Goal: Information Seeking & Learning: Learn about a topic

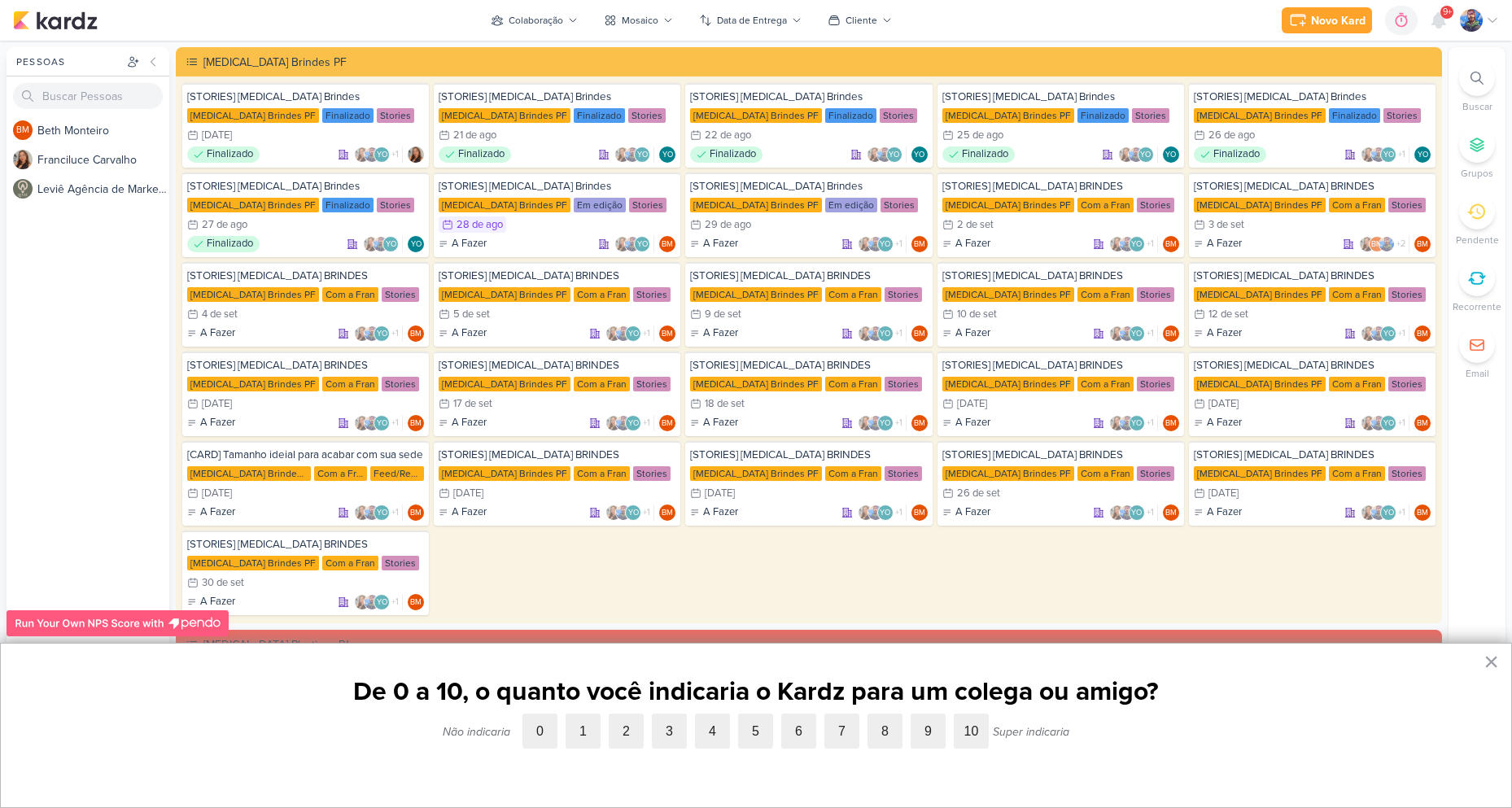
click at [927, 729] on label "9" at bounding box center [928, 731] width 35 height 35
click at [911, 713] on input "9" at bounding box center [911, 713] width 0 height 0
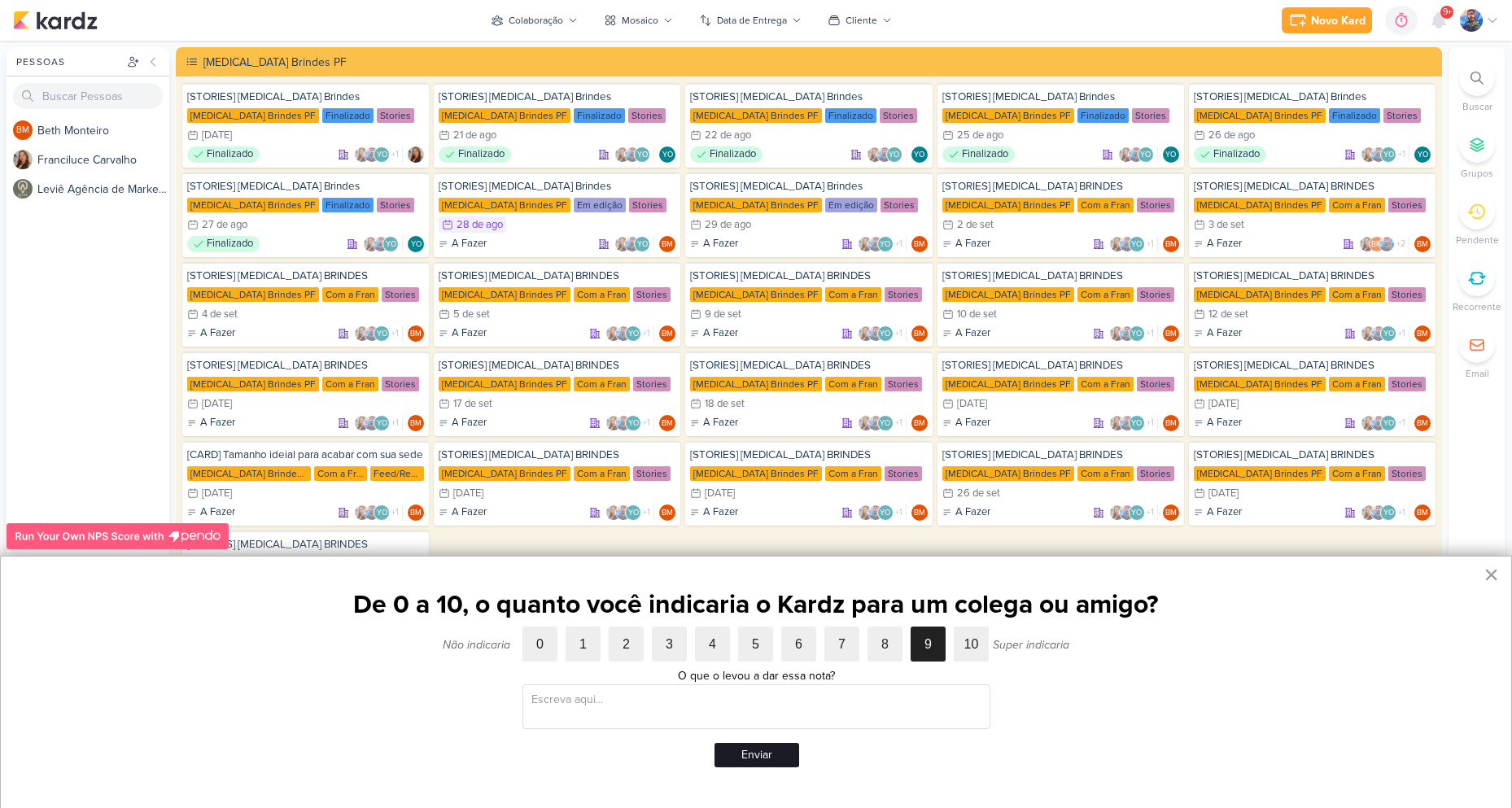
click at [780, 747] on button "Enviar" at bounding box center [756, 755] width 85 height 24
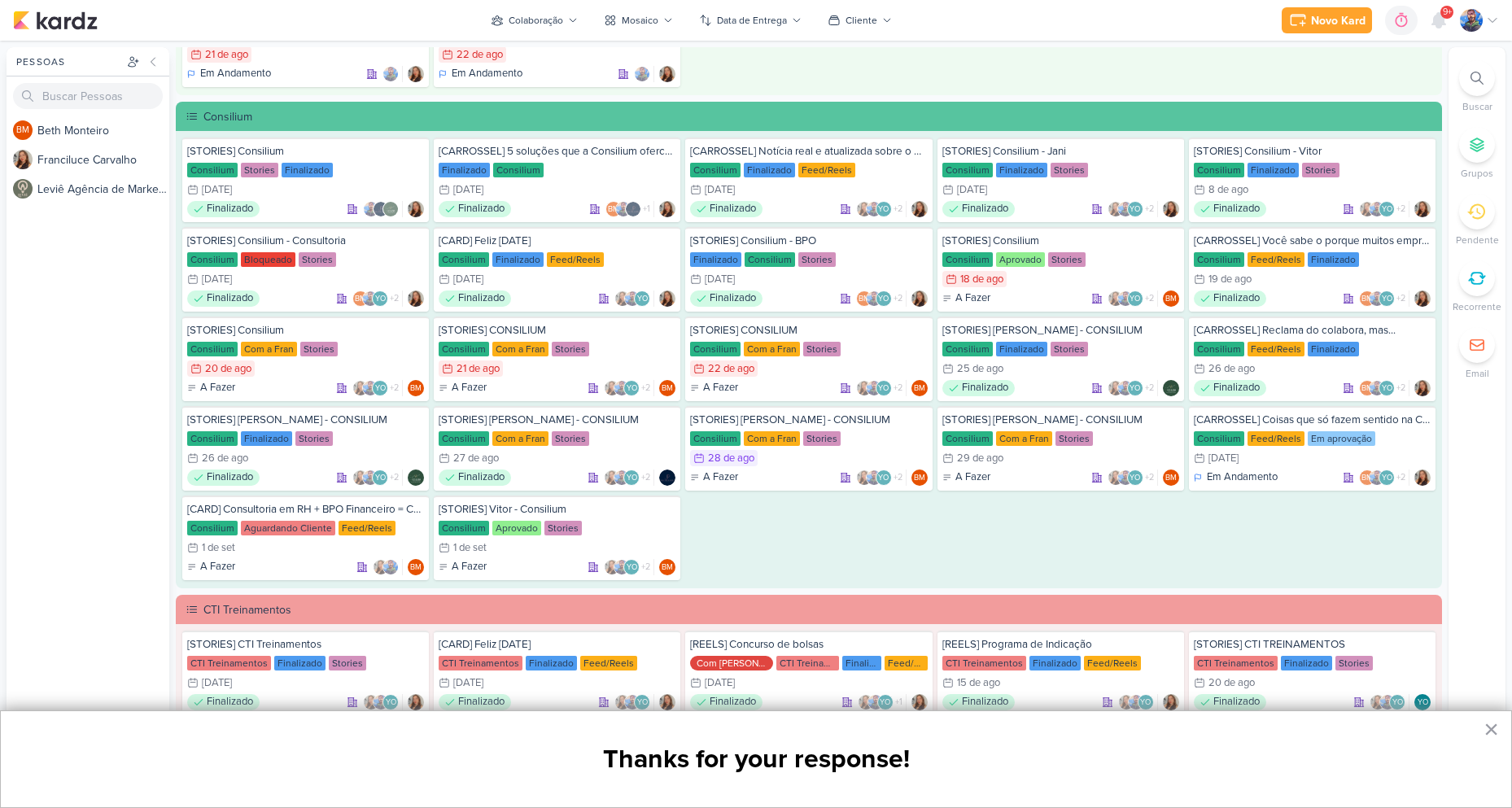
scroll to position [1511, 0]
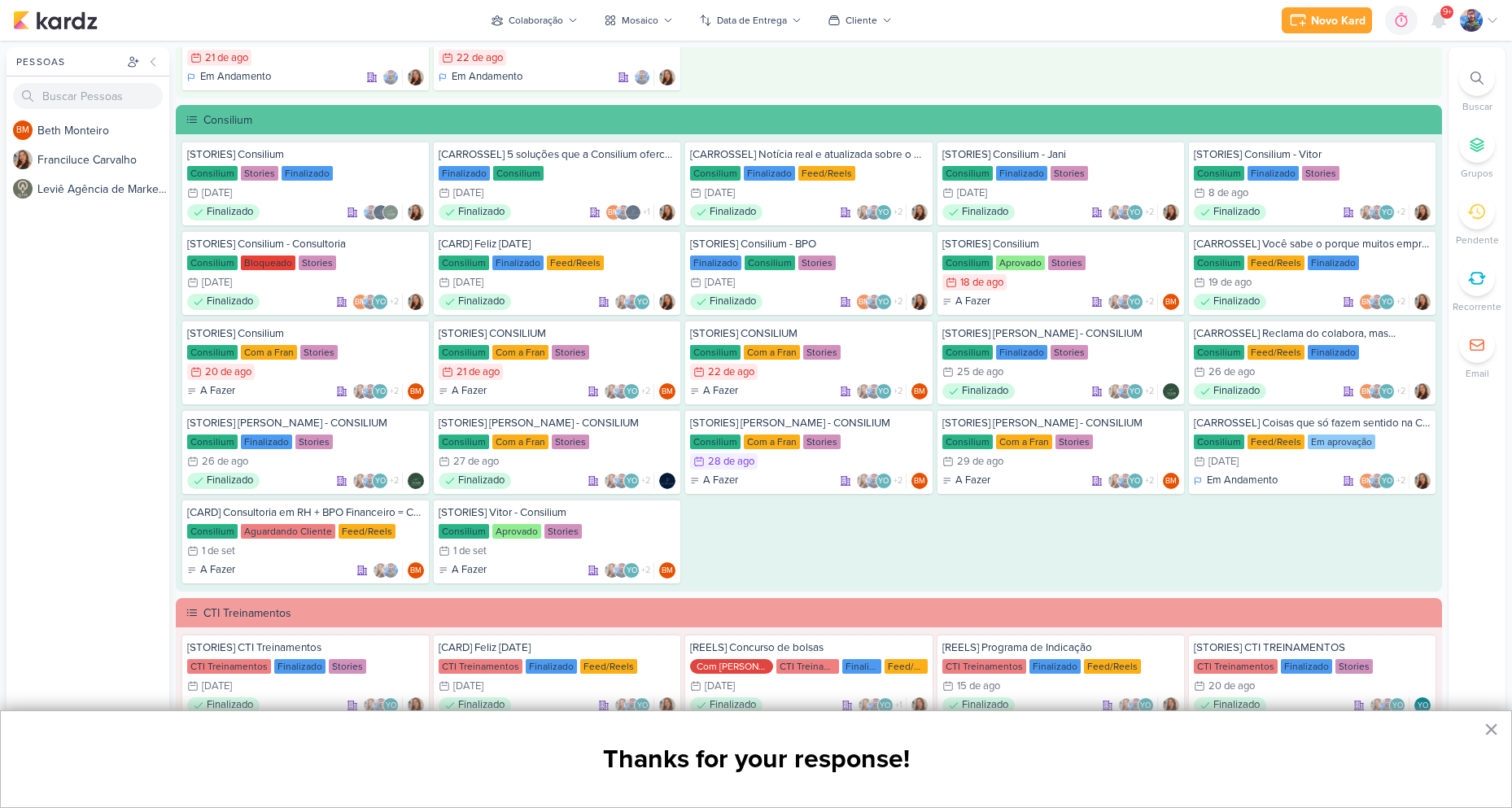
click at [1102, 543] on div "[STORIES] Consilium Consilium Stories Finalizado 28/7 [DATE] Finalizado" at bounding box center [809, 362] width 1253 height 443
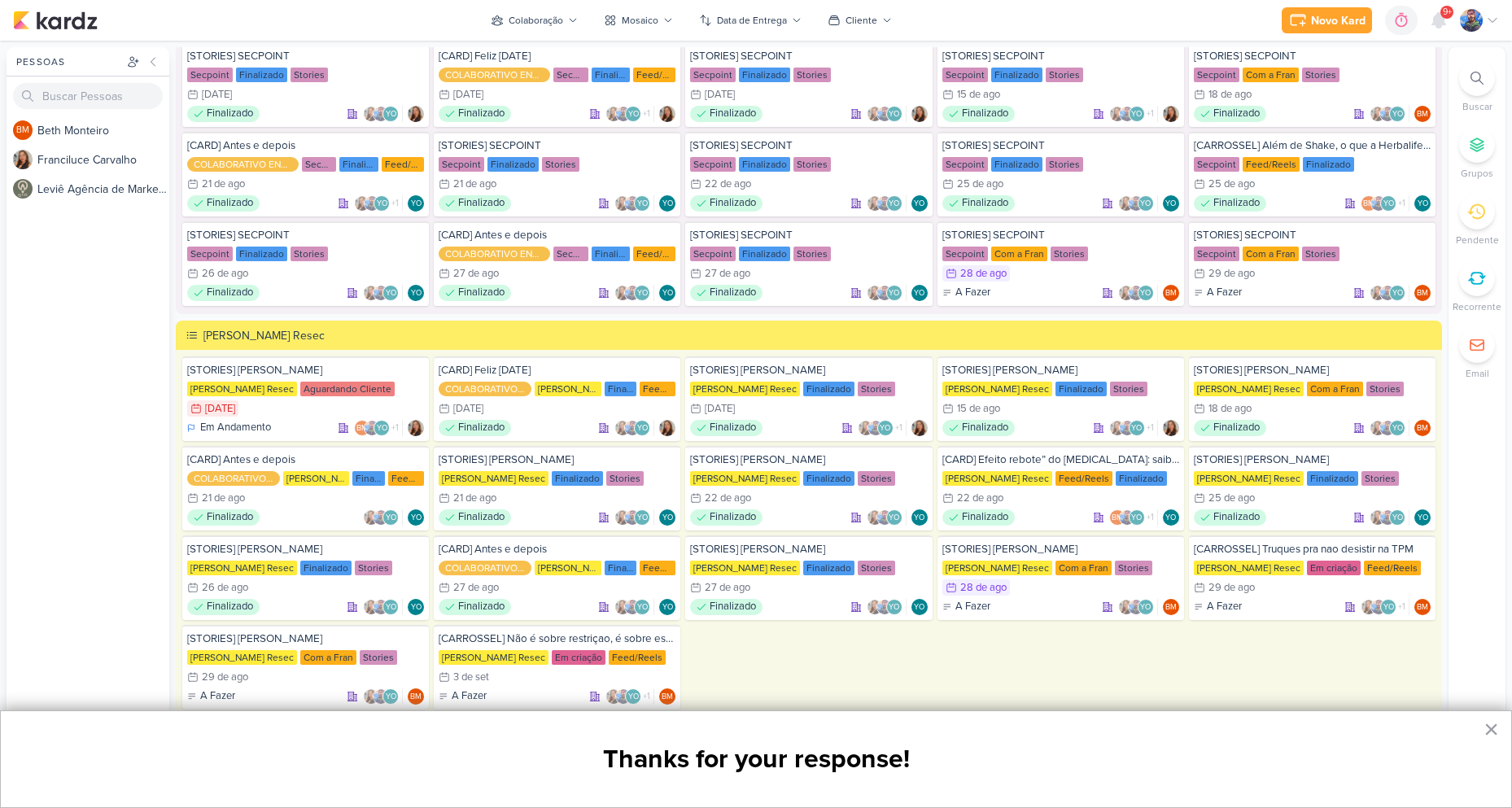
scroll to position [2568, 0]
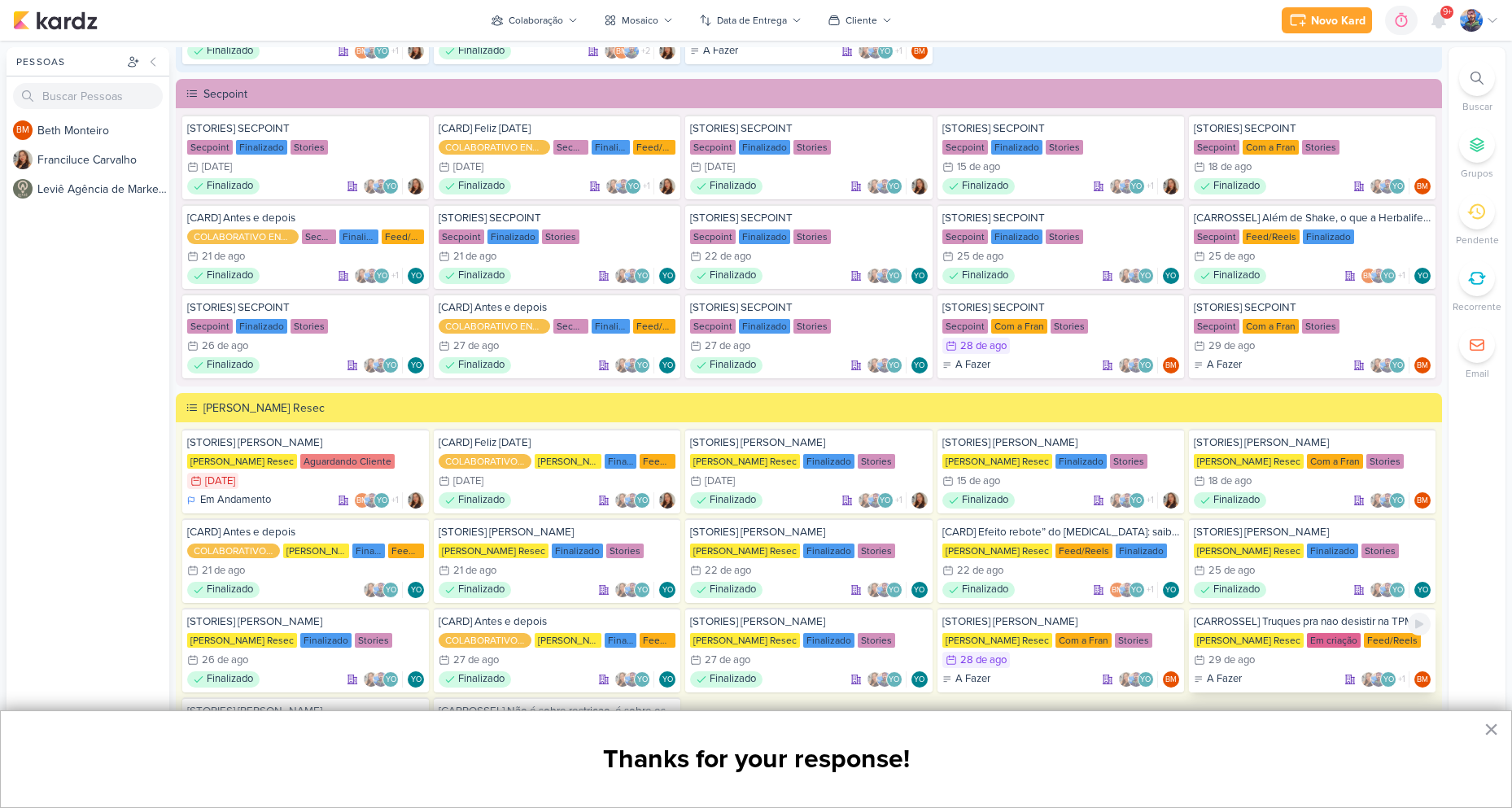
click at [1278, 663] on div "29/8 [DATE]" at bounding box center [1312, 659] width 237 height 17
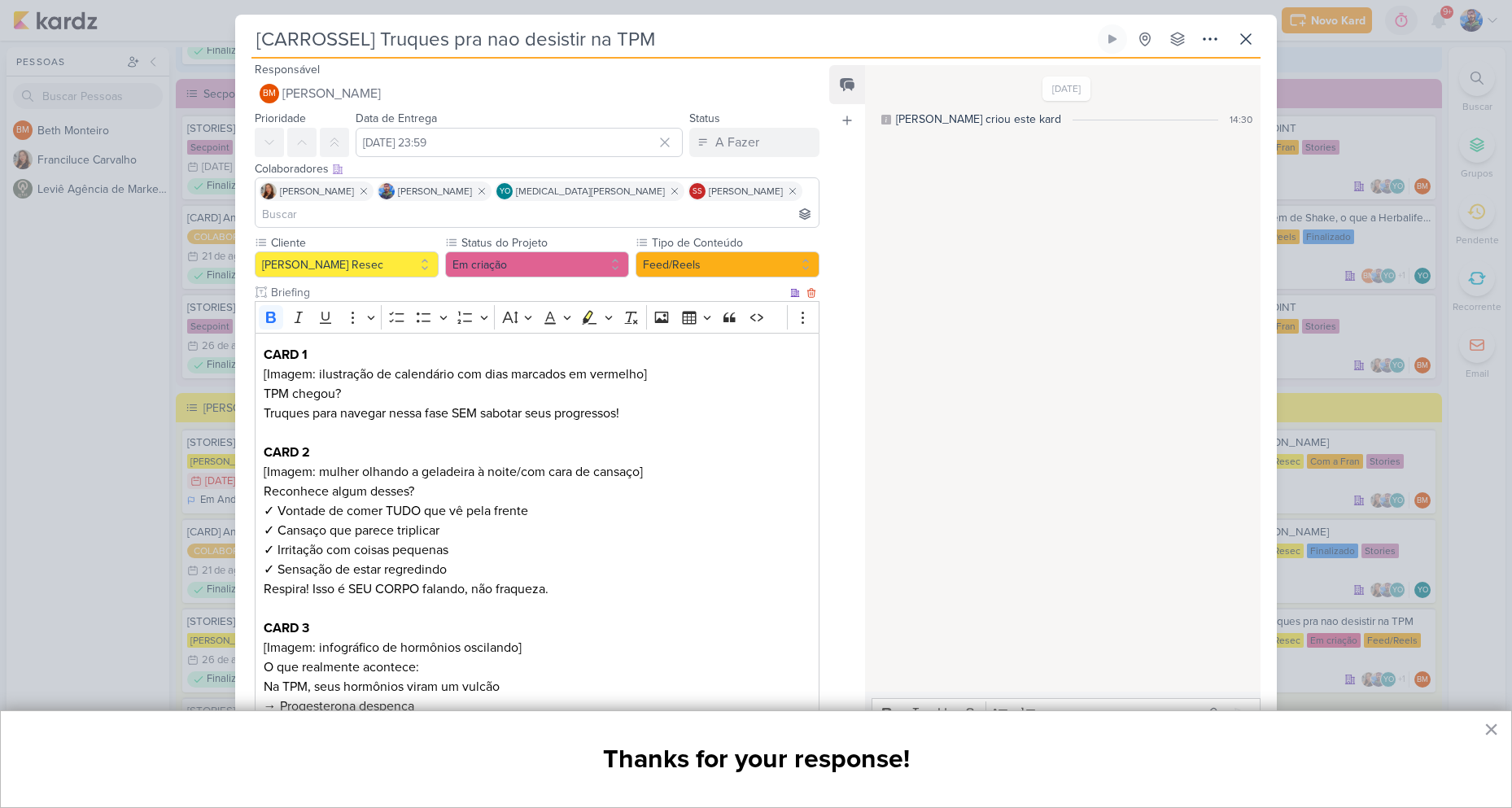
scroll to position [0, 0]
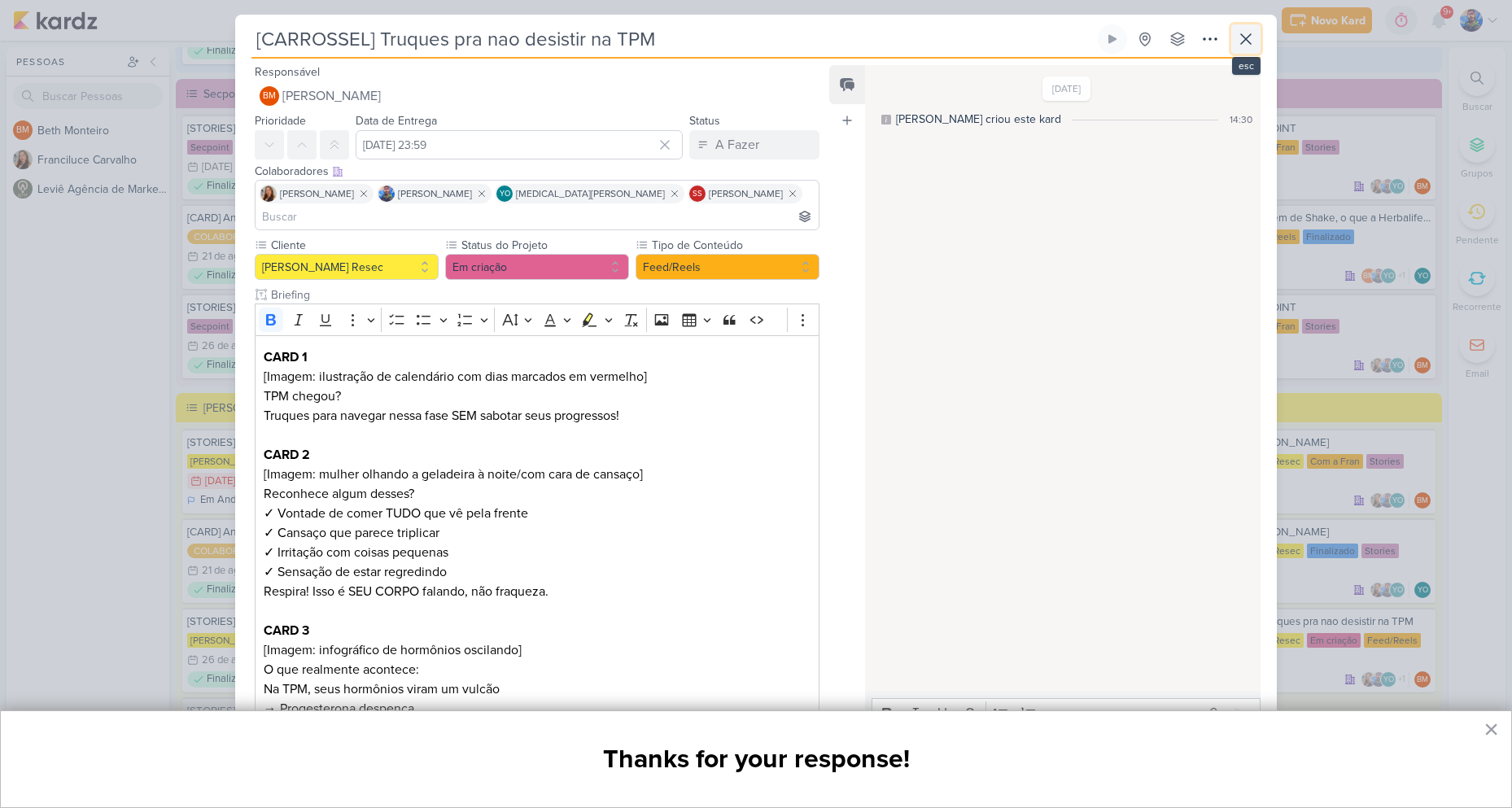
click at [1243, 47] on icon at bounding box center [1245, 39] width 19 height 19
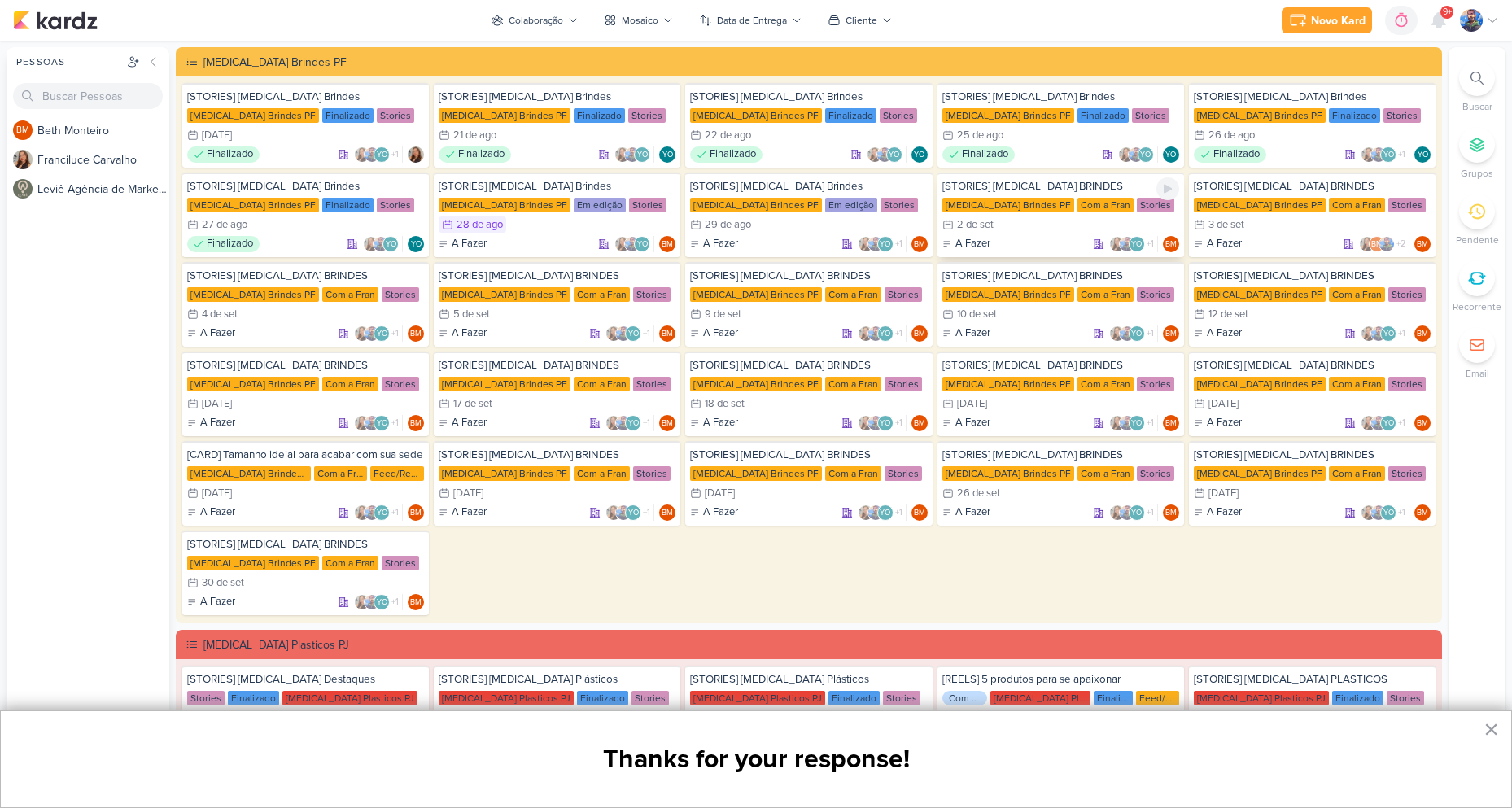
click at [1041, 215] on div "[STORIES] [MEDICAL_DATA] BRINDES [MEDICAL_DATA] Brindes PF Com a Fran Stories 2…" at bounding box center [1060, 215] width 246 height 85
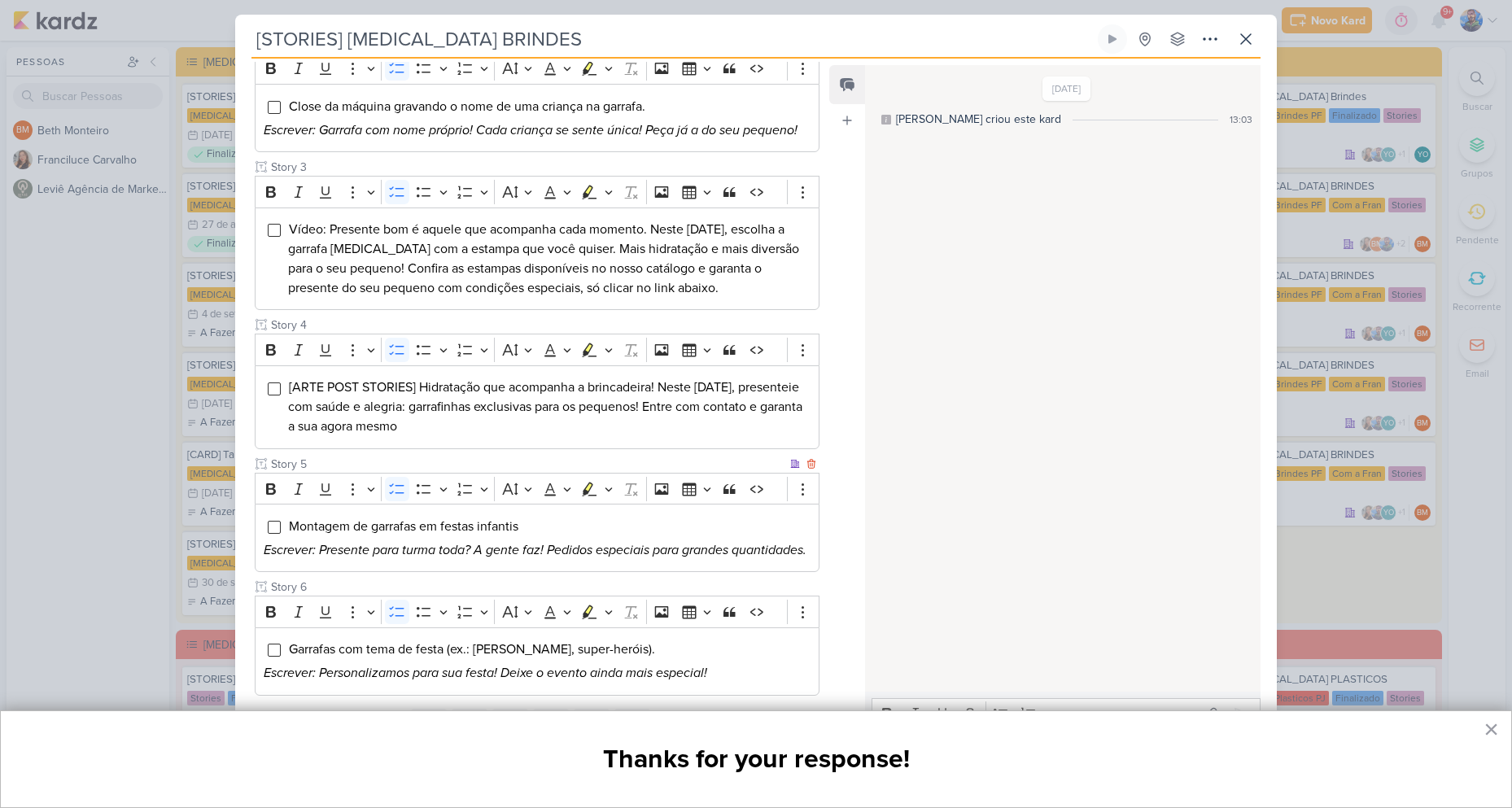
scroll to position [419, 0]
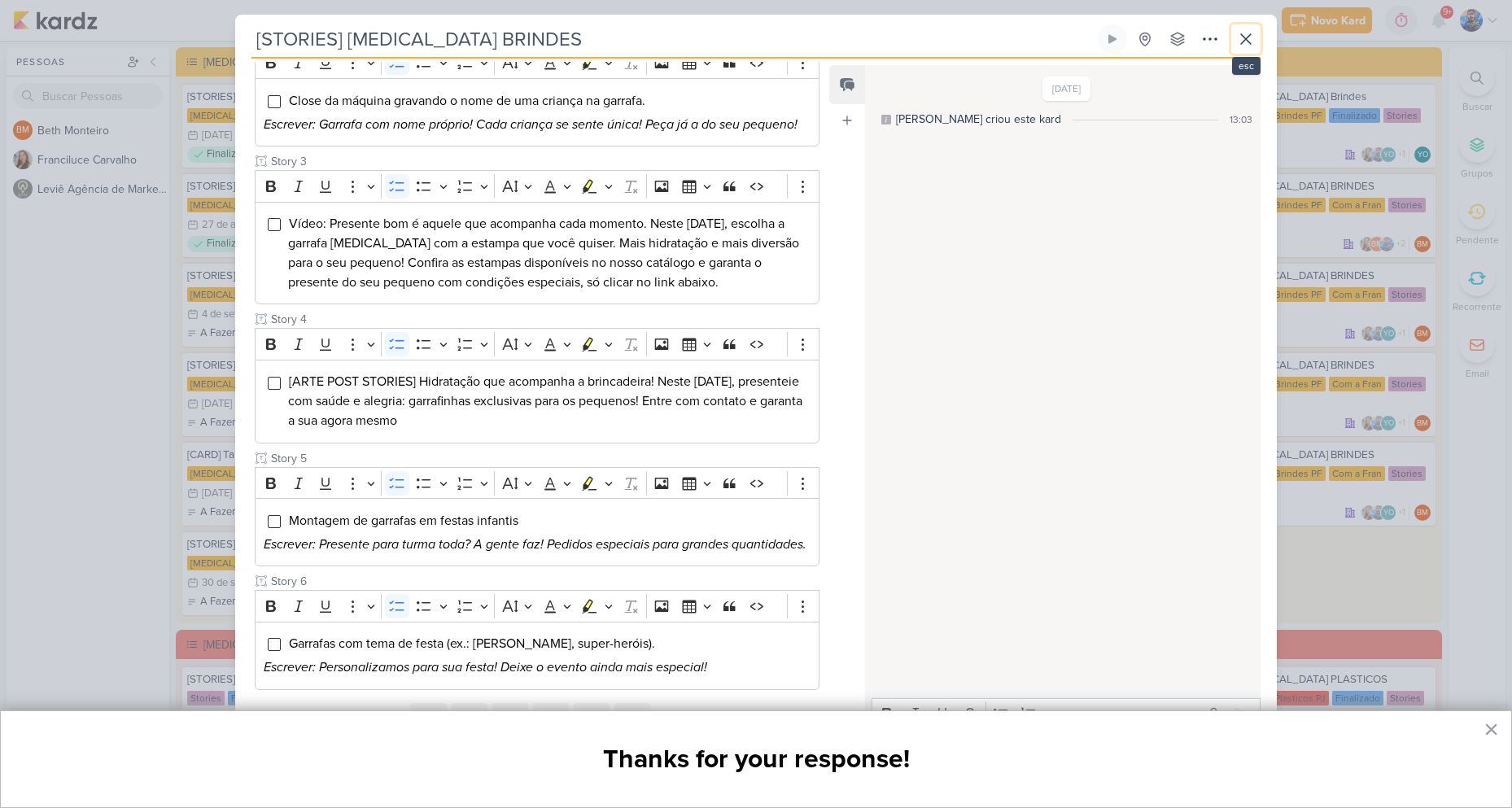
drag, startPoint x: 1247, startPoint y: 32, endPoint x: 1236, endPoint y: 37, distance: 12.1
click at [1248, 32] on icon at bounding box center [1245, 39] width 19 height 19
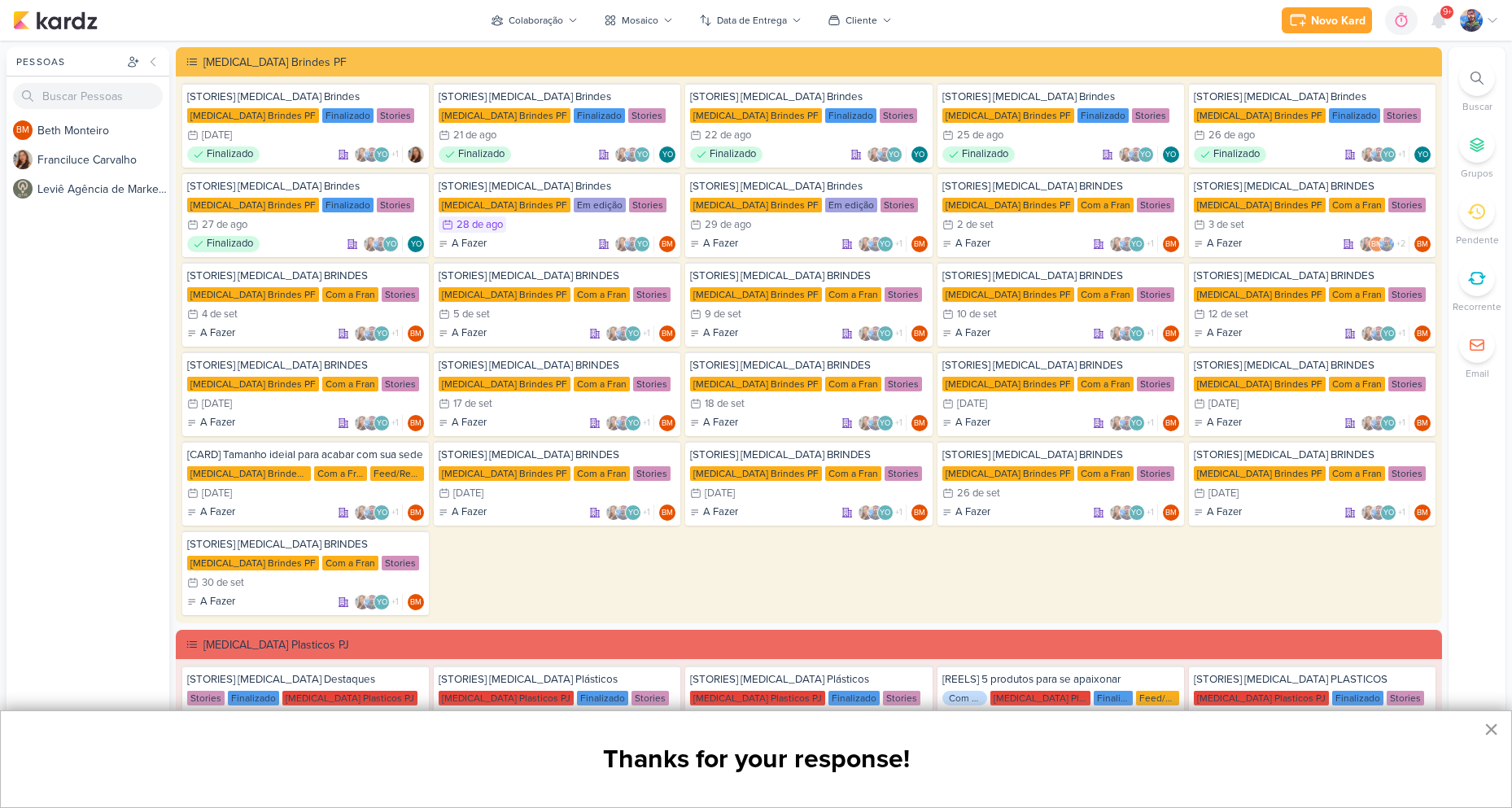
click at [1493, 731] on button "×" at bounding box center [1491, 729] width 16 height 26
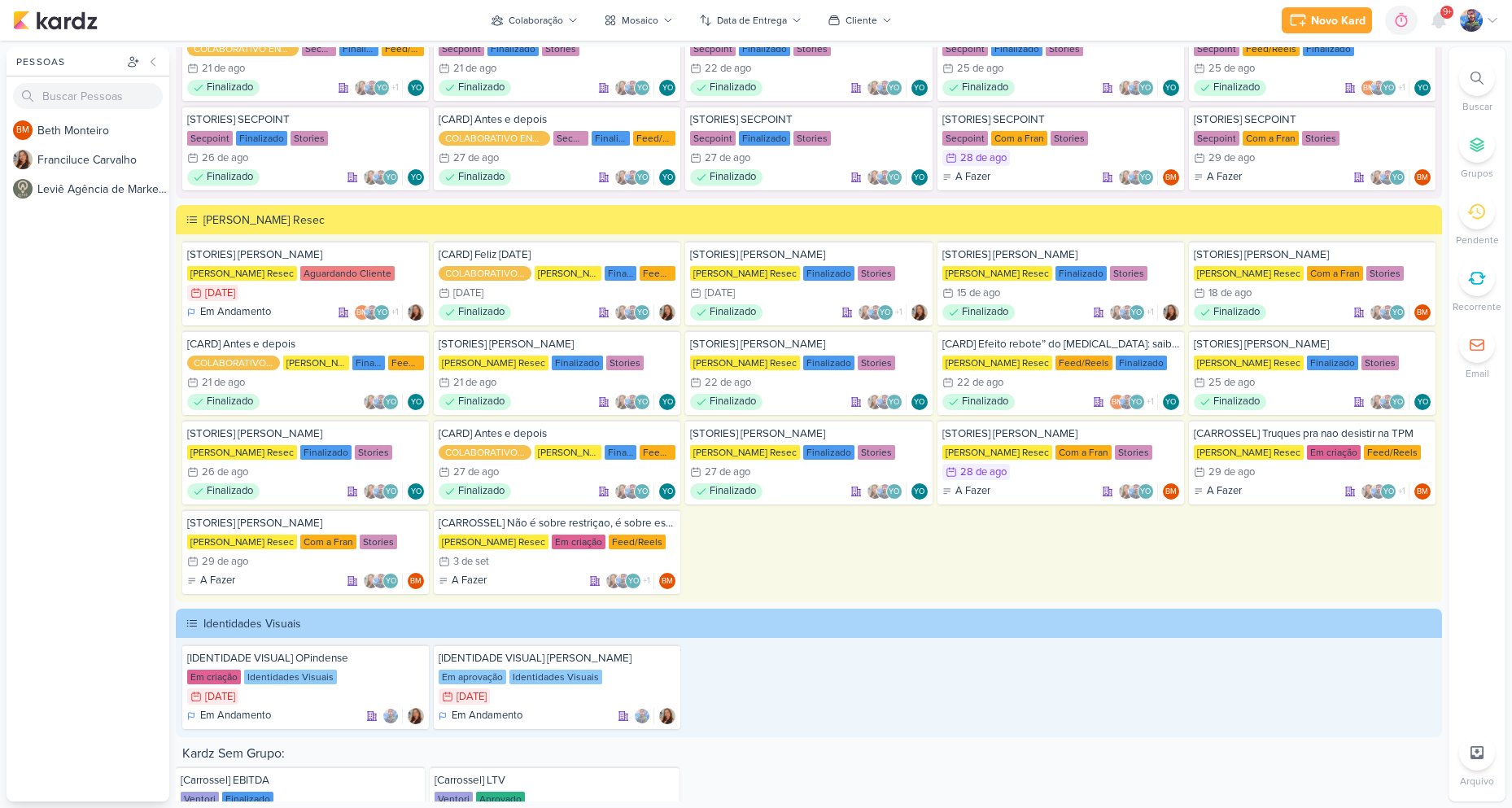
scroll to position [2812, 0]
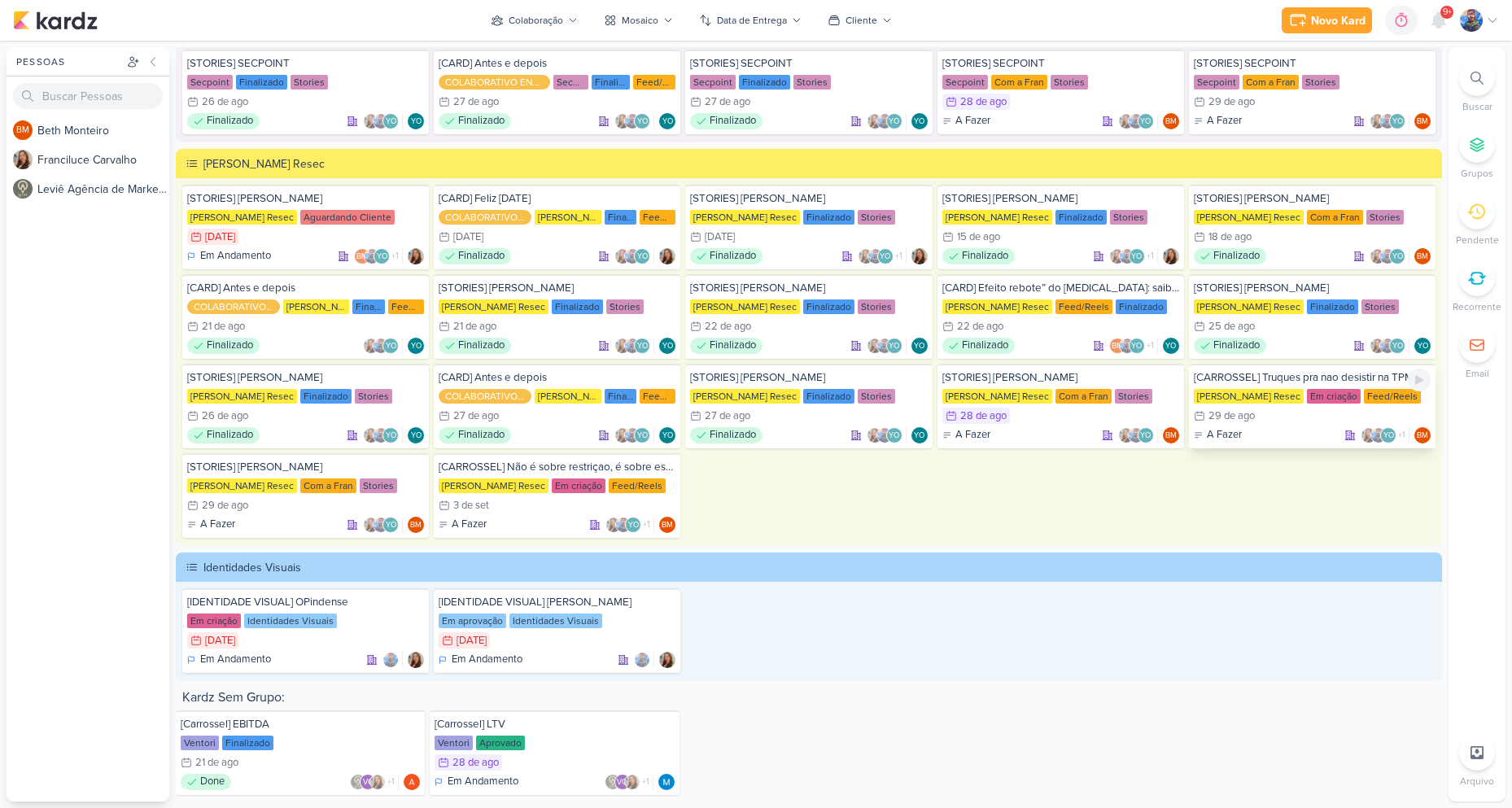
click at [1229, 416] on div "29 de ago" at bounding box center [1232, 415] width 46 height 10
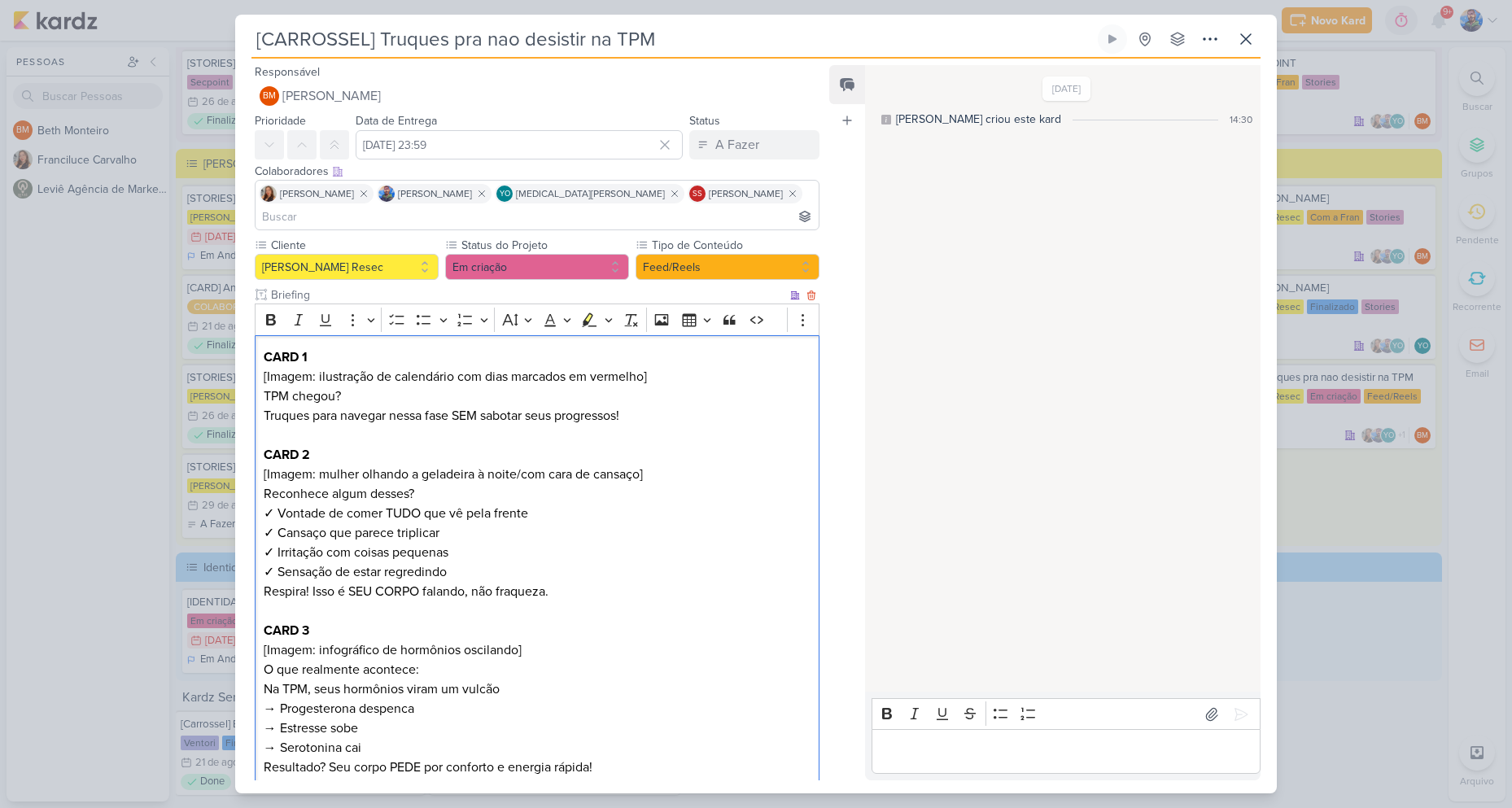
click at [300, 366] on p "CARD 1 [Imagem: ilustração de calendário com dias marcados em vermelho] TPM che…" at bounding box center [537, 386] width 547 height 78
drag, startPoint x: 264, startPoint y: 370, endPoint x: 345, endPoint y: 374, distance: 81.1
click at [345, 374] on p "CARD 1 [Imagem: ilustração de calendário com dias marcados em vermelho] TPM che…" at bounding box center [537, 386] width 547 height 78
copy p "TPM chegou?"
click at [364, 375] on p "CARD 1 [Imagem: ilustração de calendário com dias marcados em vermelho] TPM che…" at bounding box center [537, 386] width 547 height 78
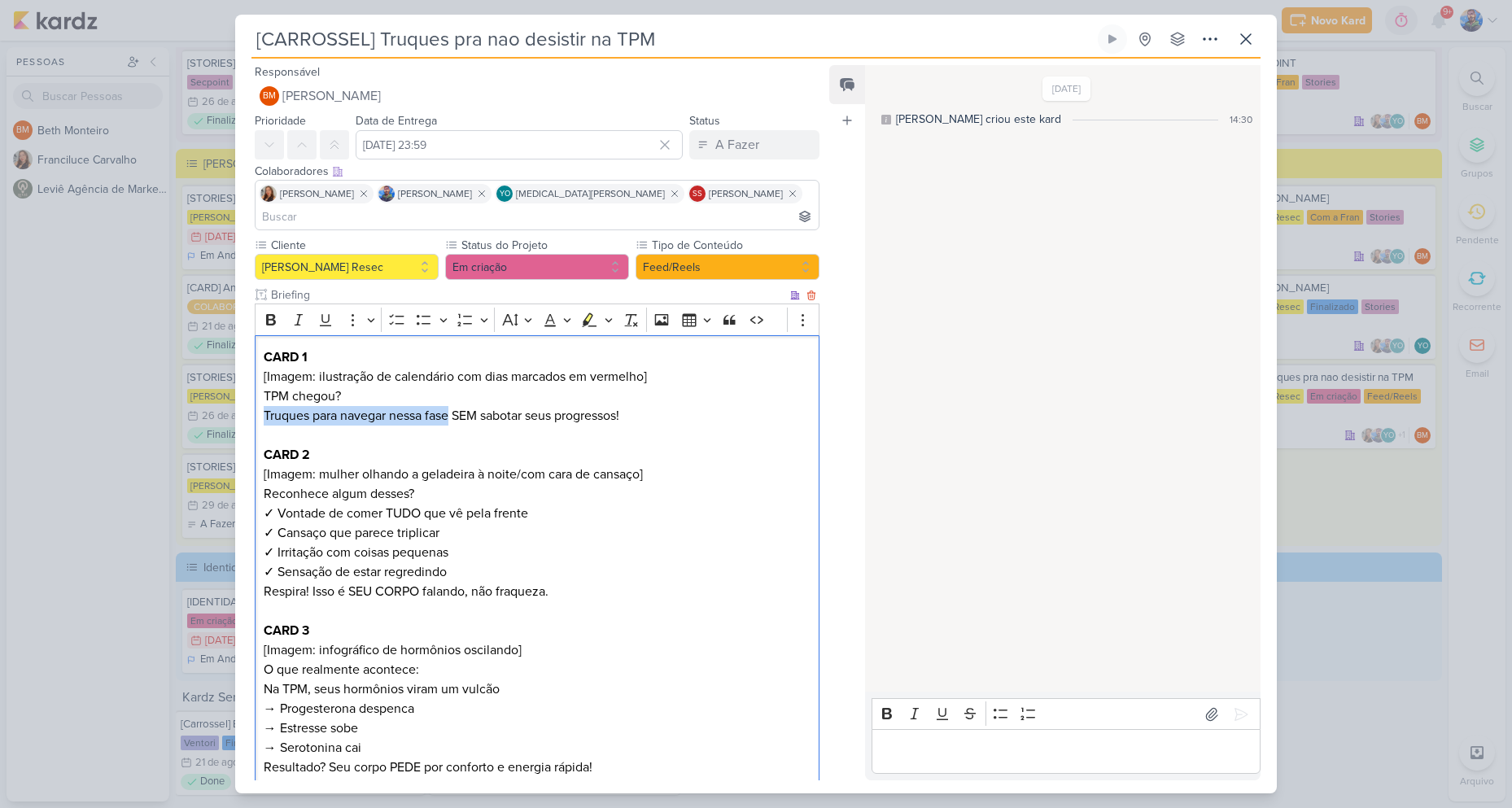
drag, startPoint x: 262, startPoint y: 391, endPoint x: 451, endPoint y: 398, distance: 189.1
copy p "Truques para navegar nessa fase"
click at [473, 425] on p "Editor editing area: main" at bounding box center [537, 434] width 547 height 19
drag, startPoint x: 457, startPoint y: 389, endPoint x: 639, endPoint y: 391, distance: 182.0
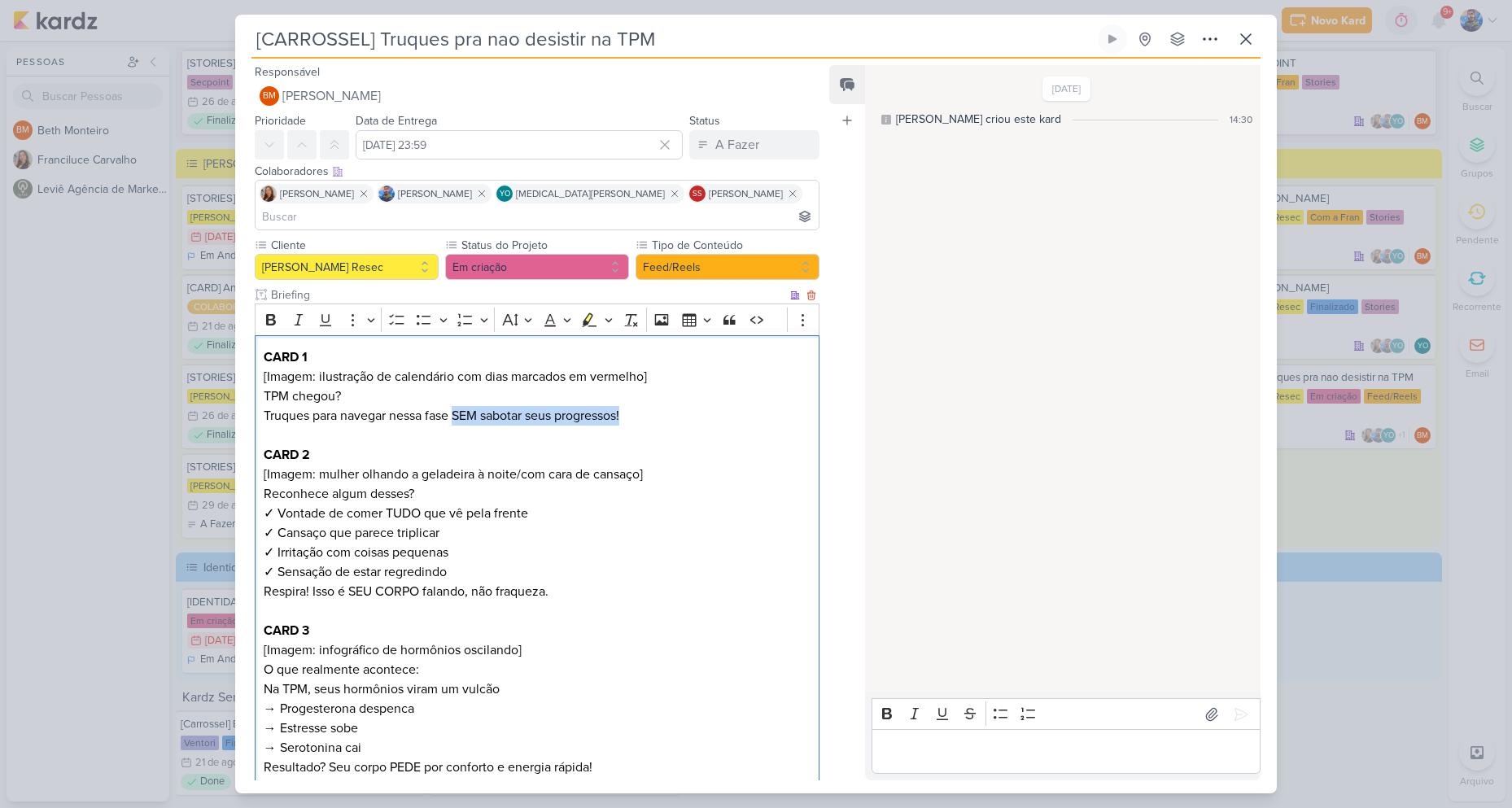
click at [639, 391] on p "CARD 1 [Imagem: ilustração de calendário com dias marcados em vermelho] TPM che…" at bounding box center [537, 386] width 547 height 78
copy p "SEM sabotar seus progressos!"
click at [547, 402] on p "CARD 1 [Imagem: ilustração de calendário com dias marcados em vermelho] TPM che…" at bounding box center [537, 386] width 547 height 78
click at [619, 394] on p "CARD 1 [Imagem: ilustração de calendário com dias marcados em vermelho] TPM che…" at bounding box center [537, 386] width 547 height 78
click at [531, 403] on p "CARD 1 [Imagem: ilustração de calendário com dias marcados em vermelho] TPM che…" at bounding box center [537, 386] width 547 height 78
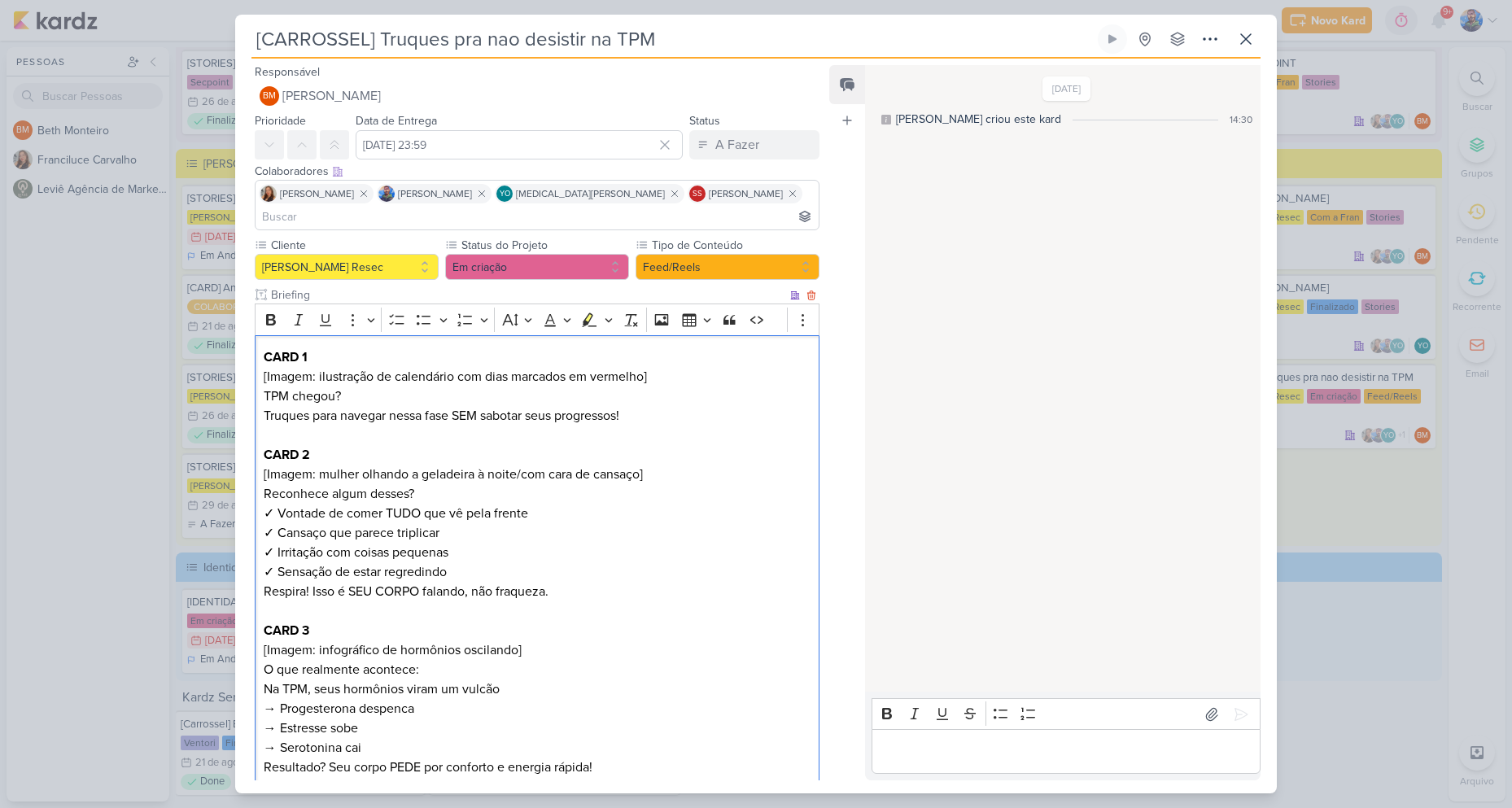
click at [686, 445] on p "CARD 2 [Imagem: mulher olhando a geladeira à noite/com cara de cansaço] Reconhe…" at bounding box center [537, 513] width 547 height 137
click at [378, 398] on p "CARD 1 [Imagem: ilustração de calendário com dias marcados em vermelho] TPM che…" at bounding box center [537, 386] width 547 height 78
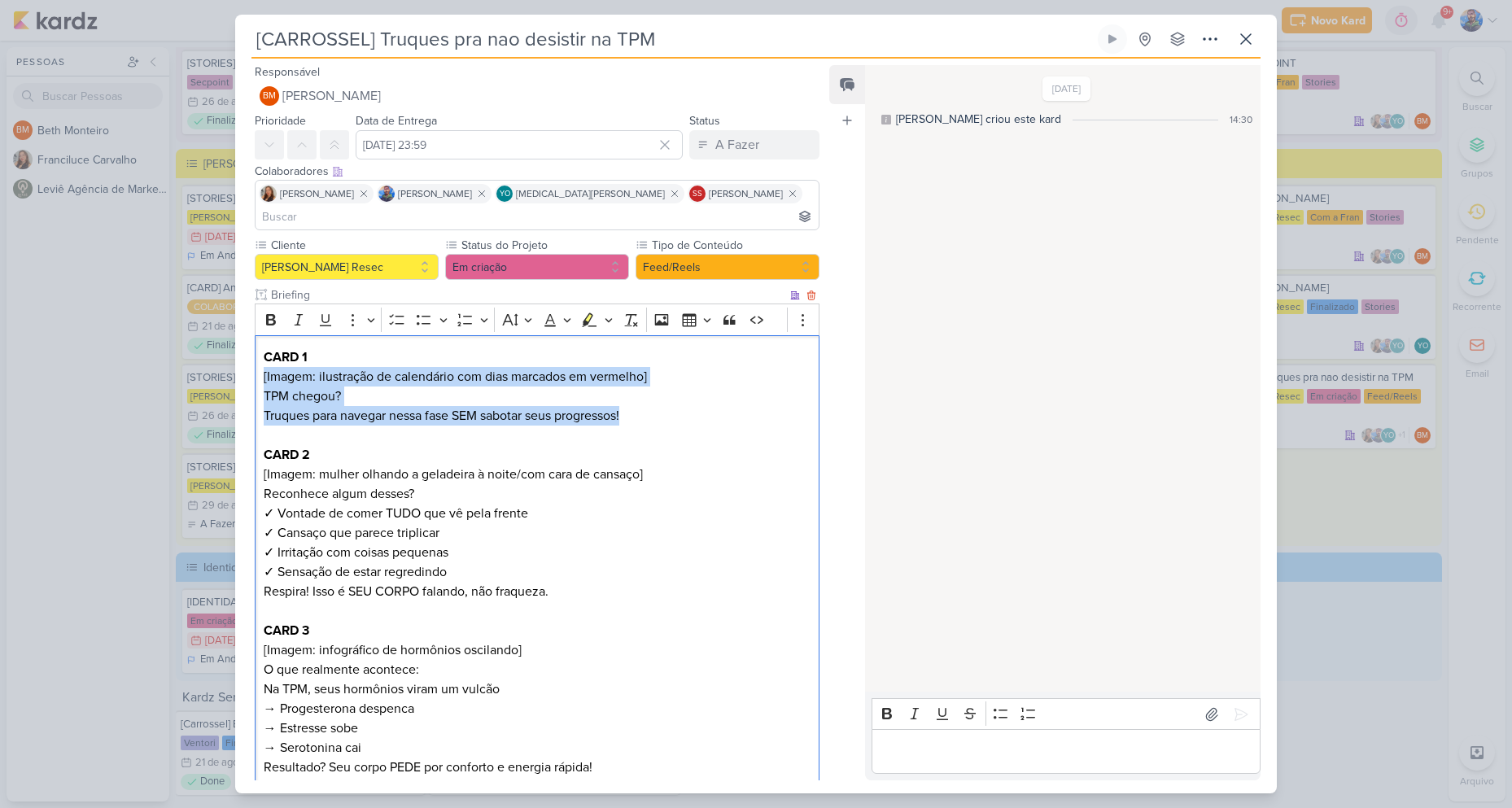
drag, startPoint x: 630, startPoint y: 385, endPoint x: 256, endPoint y: 351, distance: 375.5
click at [606, 312] on icon "Editor toolbar" at bounding box center [608, 320] width 8 height 17
click at [506, 340] on icon "Text highlight toolbar" at bounding box center [513, 349] width 17 height 17
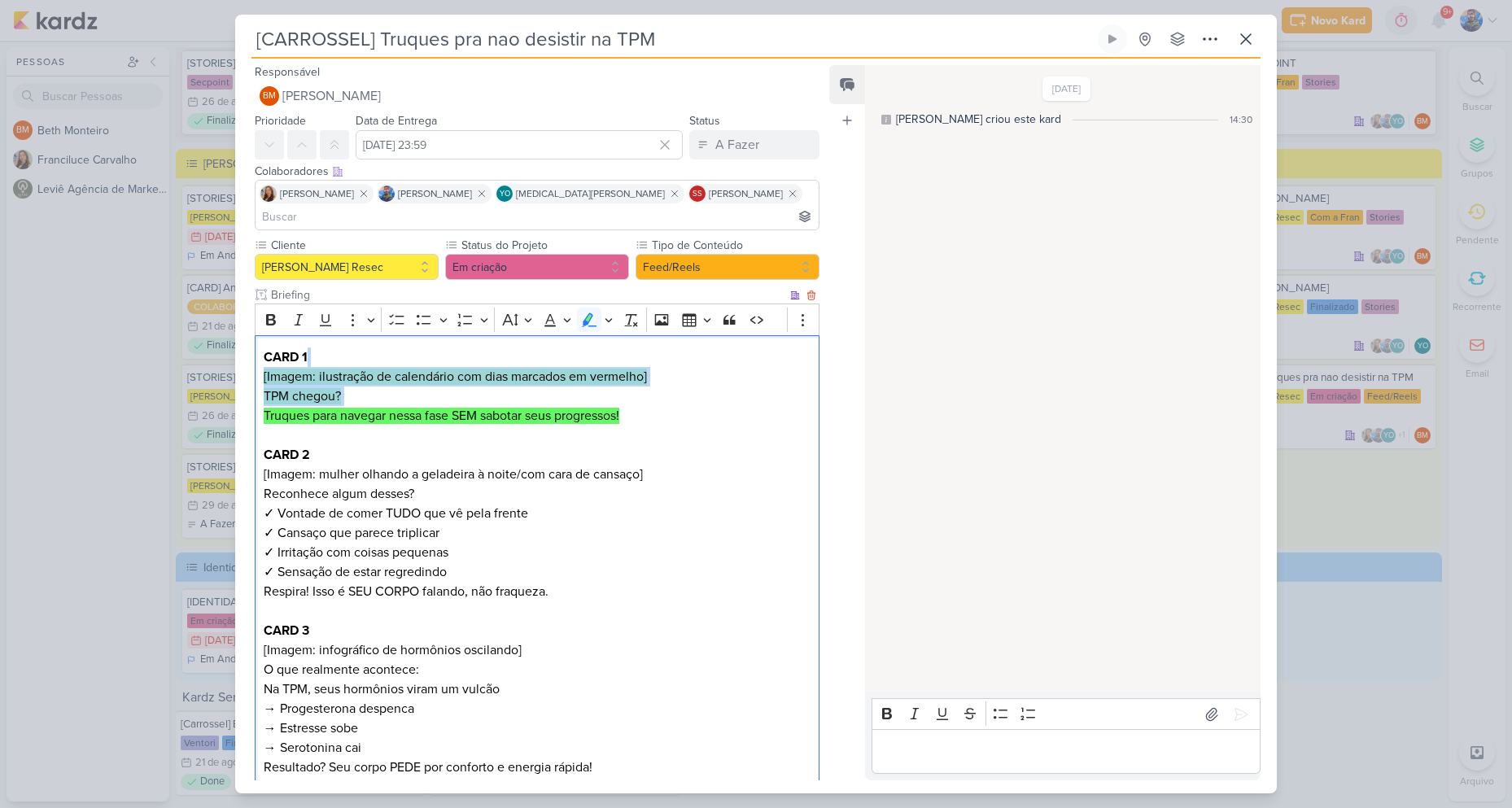
click at [498, 381] on p "CARD 1 [Imagem: ilustração de calendário com dias marcados em vermelho] TPM che…" at bounding box center [537, 386] width 547 height 78
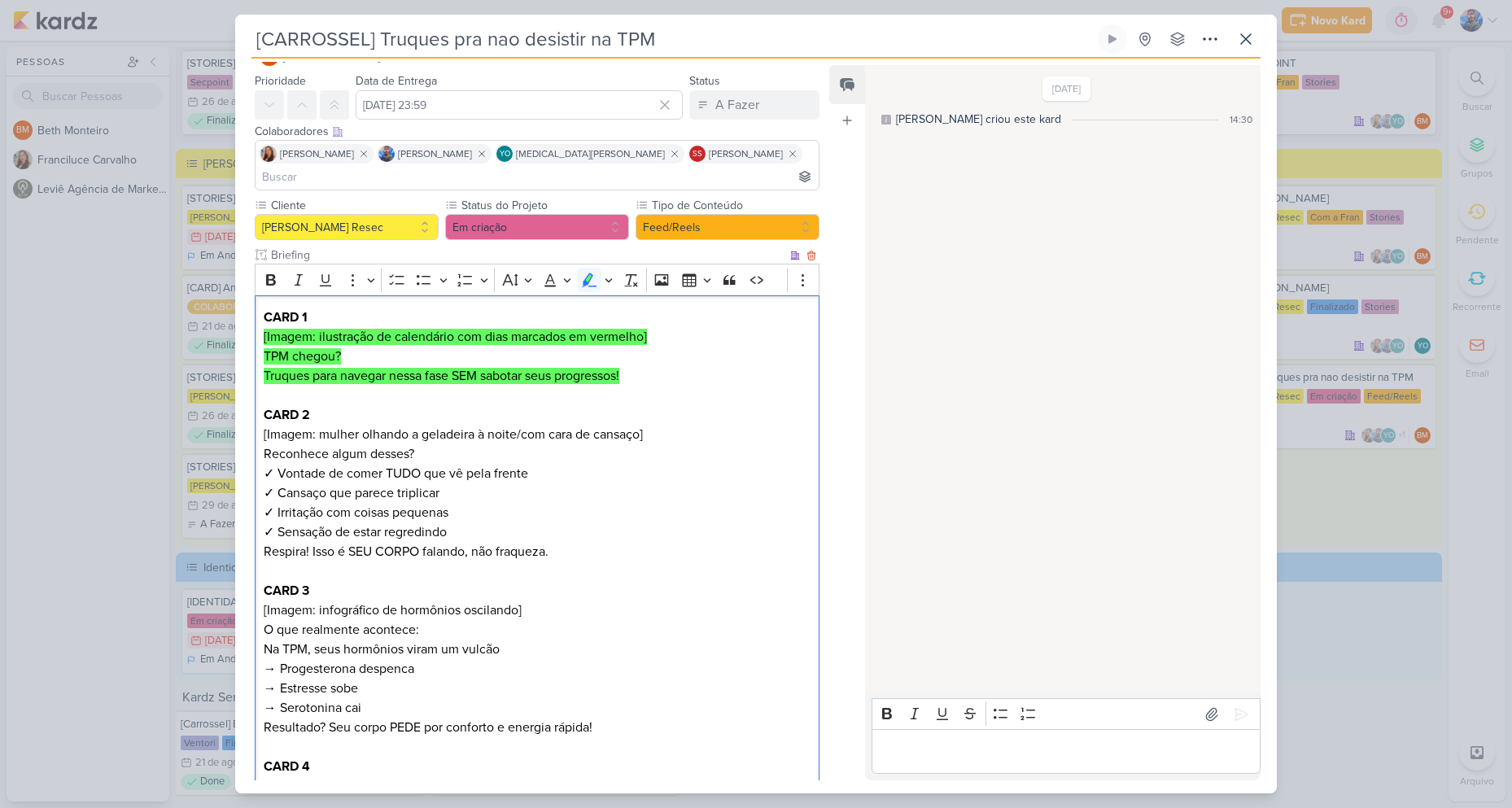
scroll to position [81, 0]
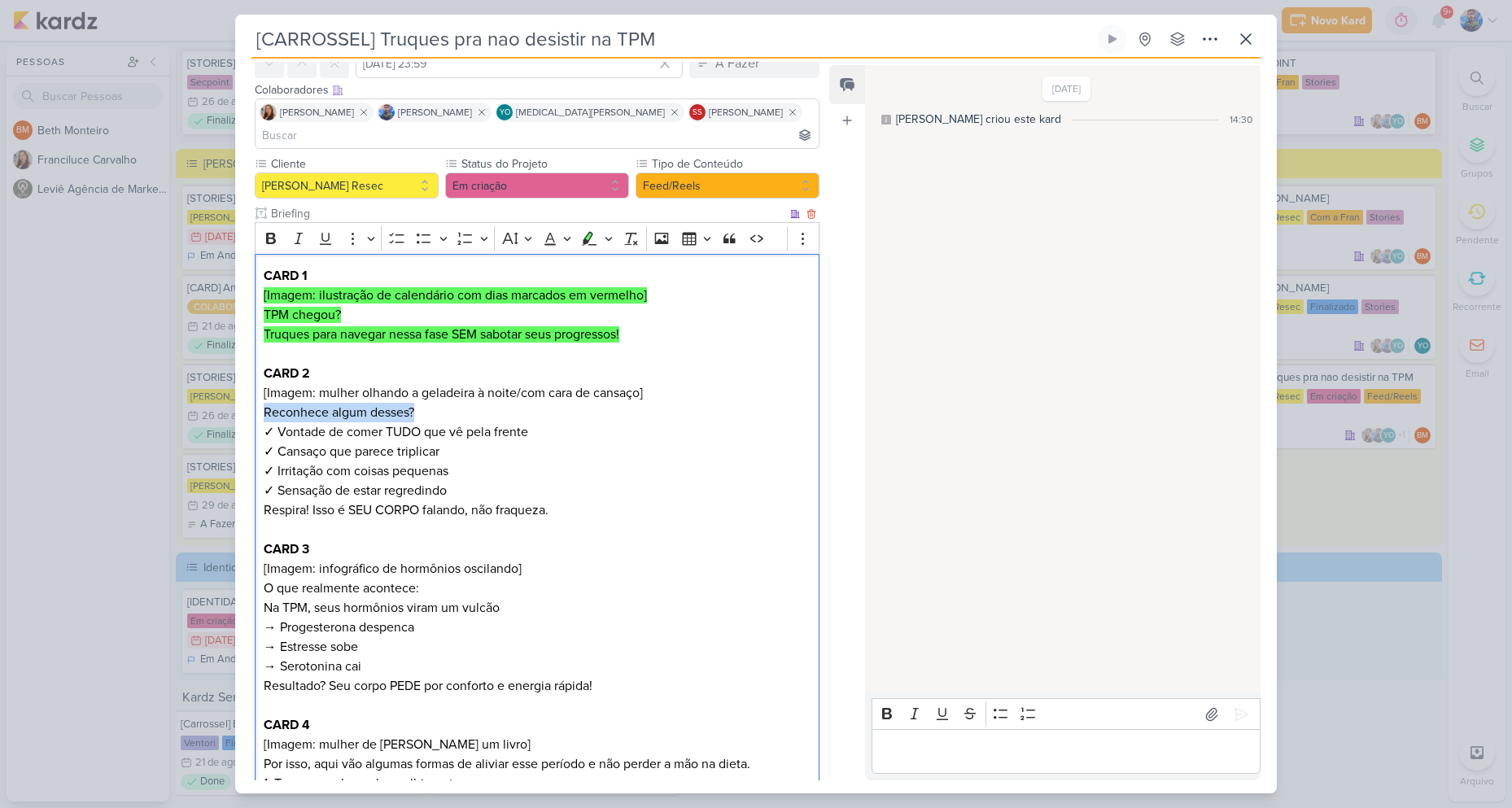
drag, startPoint x: 261, startPoint y: 391, endPoint x: 423, endPoint y: 392, distance: 162.0
copy p "Reconhece algum desses?"
click at [482, 419] on p "CARD 2 [Imagem: mulher olhando a geladeira à noite/com cara de cansaço] Reconhe…" at bounding box center [537, 432] width 547 height 137
drag, startPoint x: 532, startPoint y: 407, endPoint x: 273, endPoint y: 412, distance: 259.0
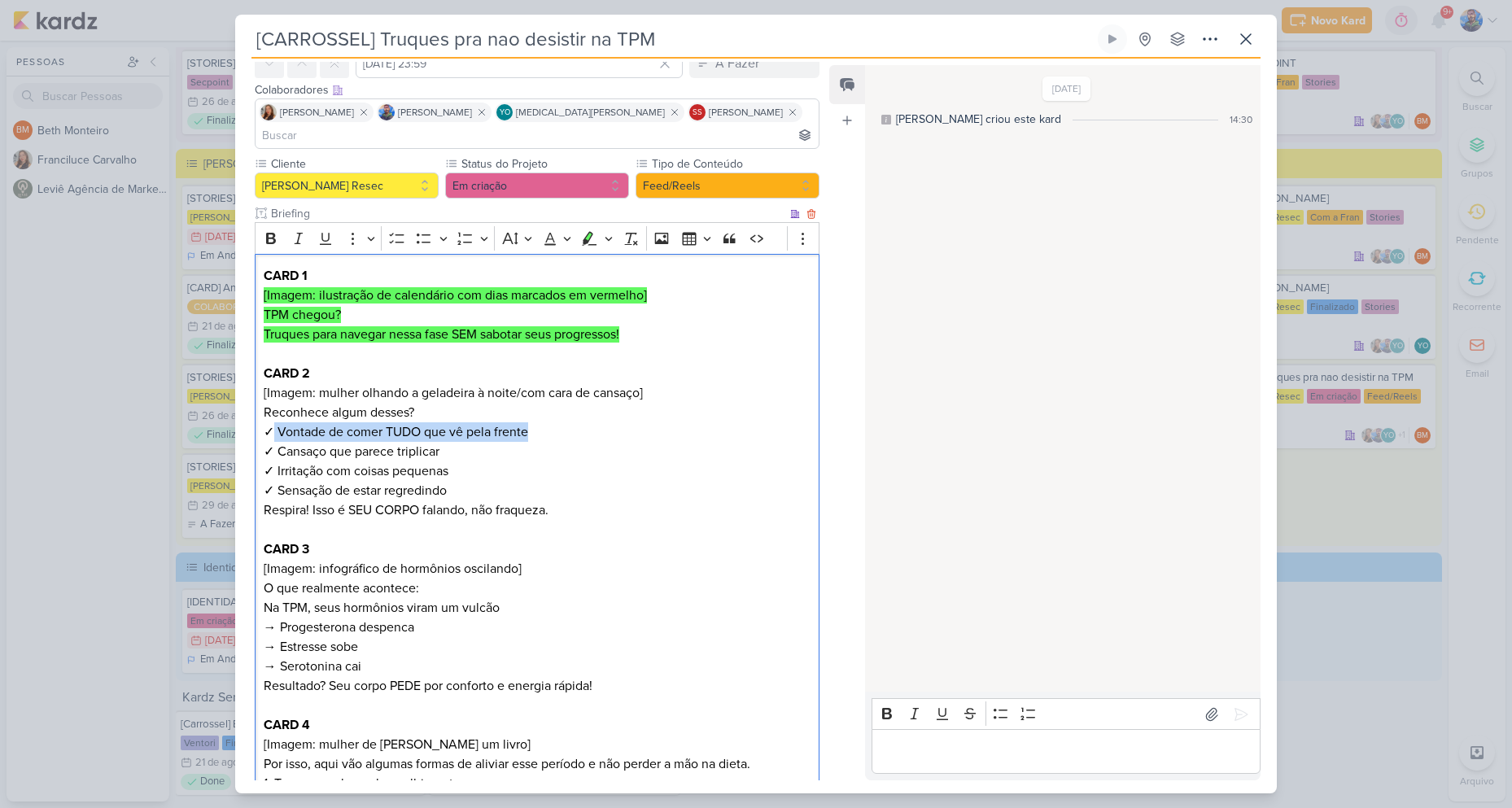
click at [273, 412] on p "CARD 2 [Imagem: mulher olhando a geladeira à noite/com cara de cansaço] Reconhe…" at bounding box center [537, 432] width 547 height 137
copy p "Vontade de comer TUDO que vê pela frente"
click at [374, 430] on p "CARD 2 [Imagem: mulher olhando a geladeira à noite/com cara de cansaço] Reconhe…" at bounding box center [537, 432] width 547 height 137
drag, startPoint x: 439, startPoint y: 431, endPoint x: 275, endPoint y: 426, distance: 164.1
click at [275, 426] on p "CARD 2 [Imagem: mulher olhando a geladeira à noite/com cara de cansaço] Reconhe…" at bounding box center [537, 432] width 547 height 137
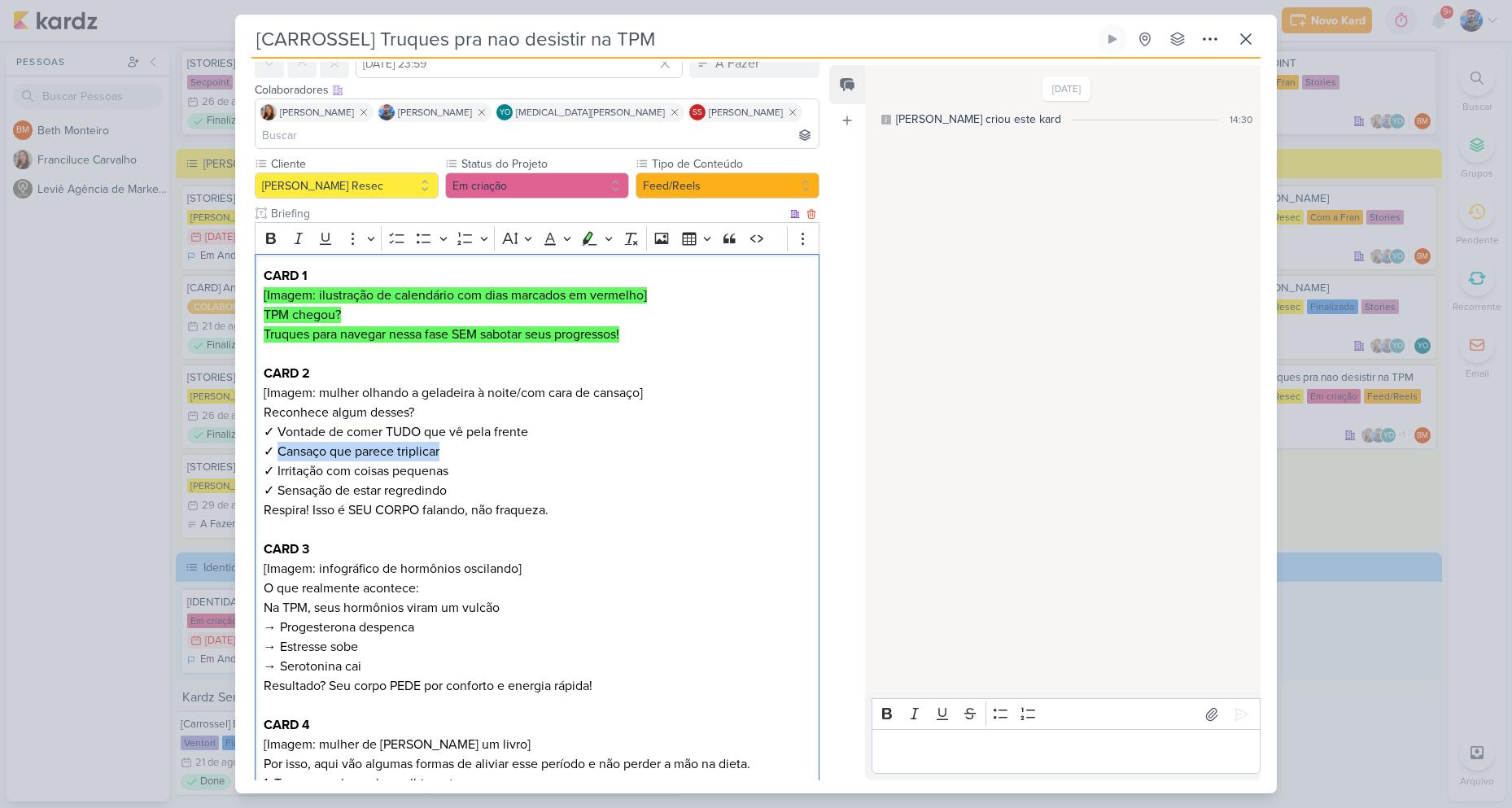
copy p "Cansaço que parece triplicar"
click at [446, 444] on p "CARD 2 [Imagem: mulher olhando a geladeira à noite/com cara de cansaço] Reconhe…" at bounding box center [537, 432] width 547 height 137
drag, startPoint x: 451, startPoint y: 446, endPoint x: 274, endPoint y: 451, distance: 177.1
click at [274, 451] on p "CARD 2 [Imagem: mulher olhando a geladeira à noite/com cara de cansaço] Reconhe…" at bounding box center [537, 432] width 547 height 137
copy p "Irritação com coisas pequenas"
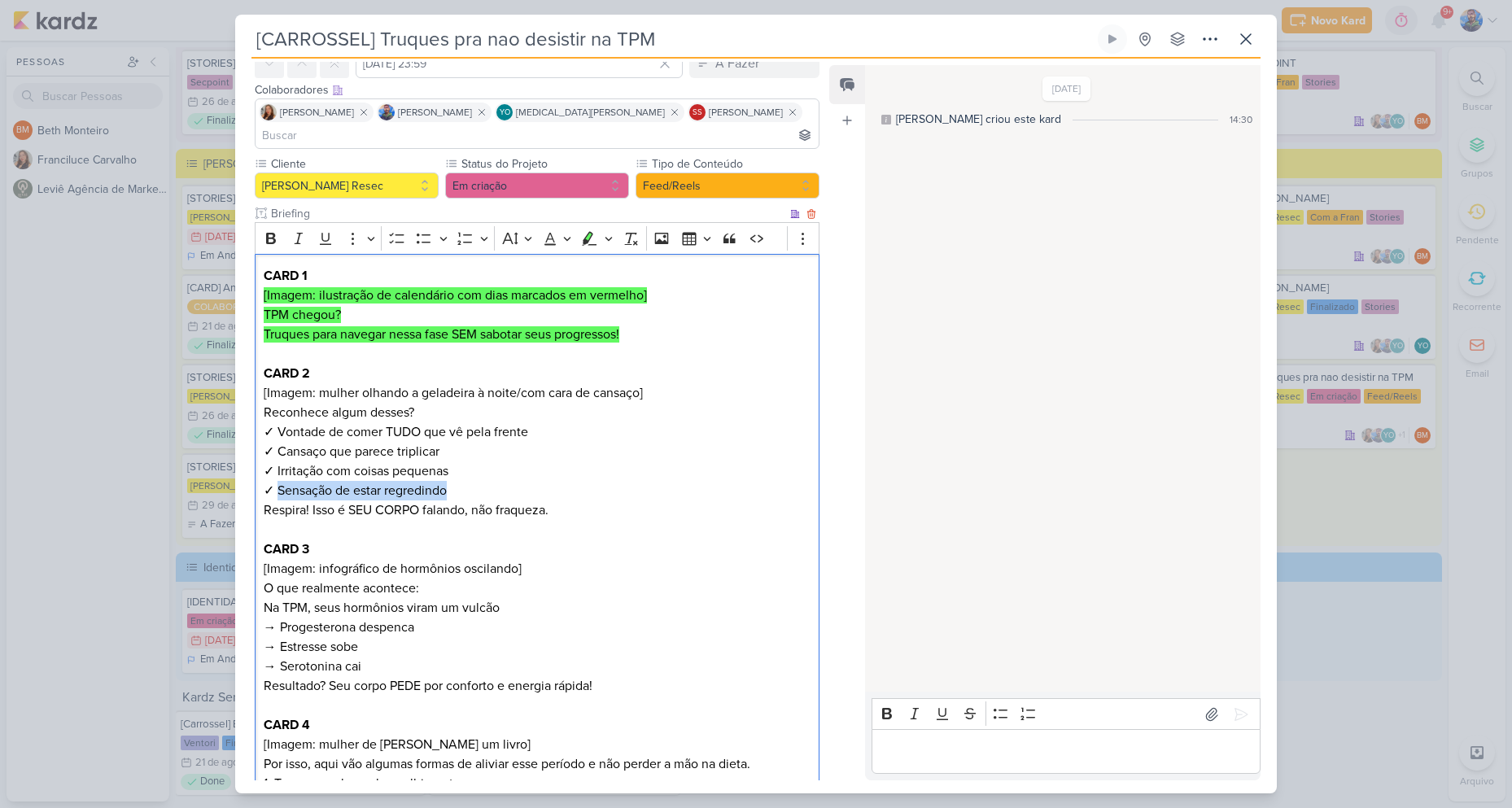
drag, startPoint x: 449, startPoint y: 469, endPoint x: 279, endPoint y: 471, distance: 170.0
click at [279, 471] on p "CARD 2 [Imagem: mulher olhando a geladeira à noite/com cara de cansaço] Reconhe…" at bounding box center [537, 432] width 547 height 137
copy p "Sensação de estar regredindo"
click at [537, 500] on p "Respira! Isso é SEU CORPO falando, não fraqueza." at bounding box center [537, 509] width 547 height 19
drag, startPoint x: 554, startPoint y: 486, endPoint x: 254, endPoint y: 489, distance: 300.0
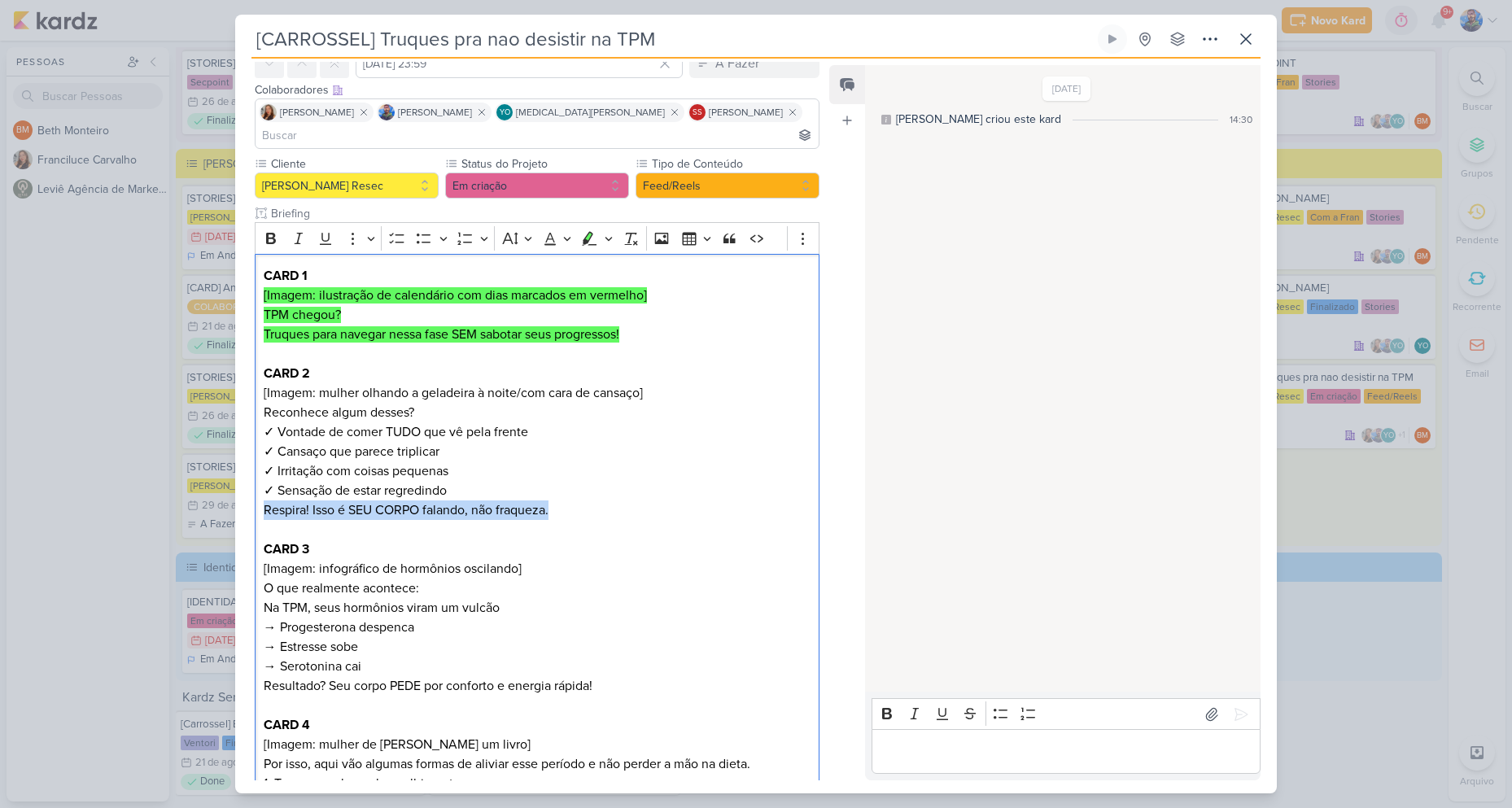
copy p "Respira! Isso é SEU CORPO falando, não fraqueza."
click at [431, 417] on p "CARD 2 [Imagem: mulher olhando a geladeira à noite/com cara de cansaço] Reconhe…" at bounding box center [537, 432] width 547 height 137
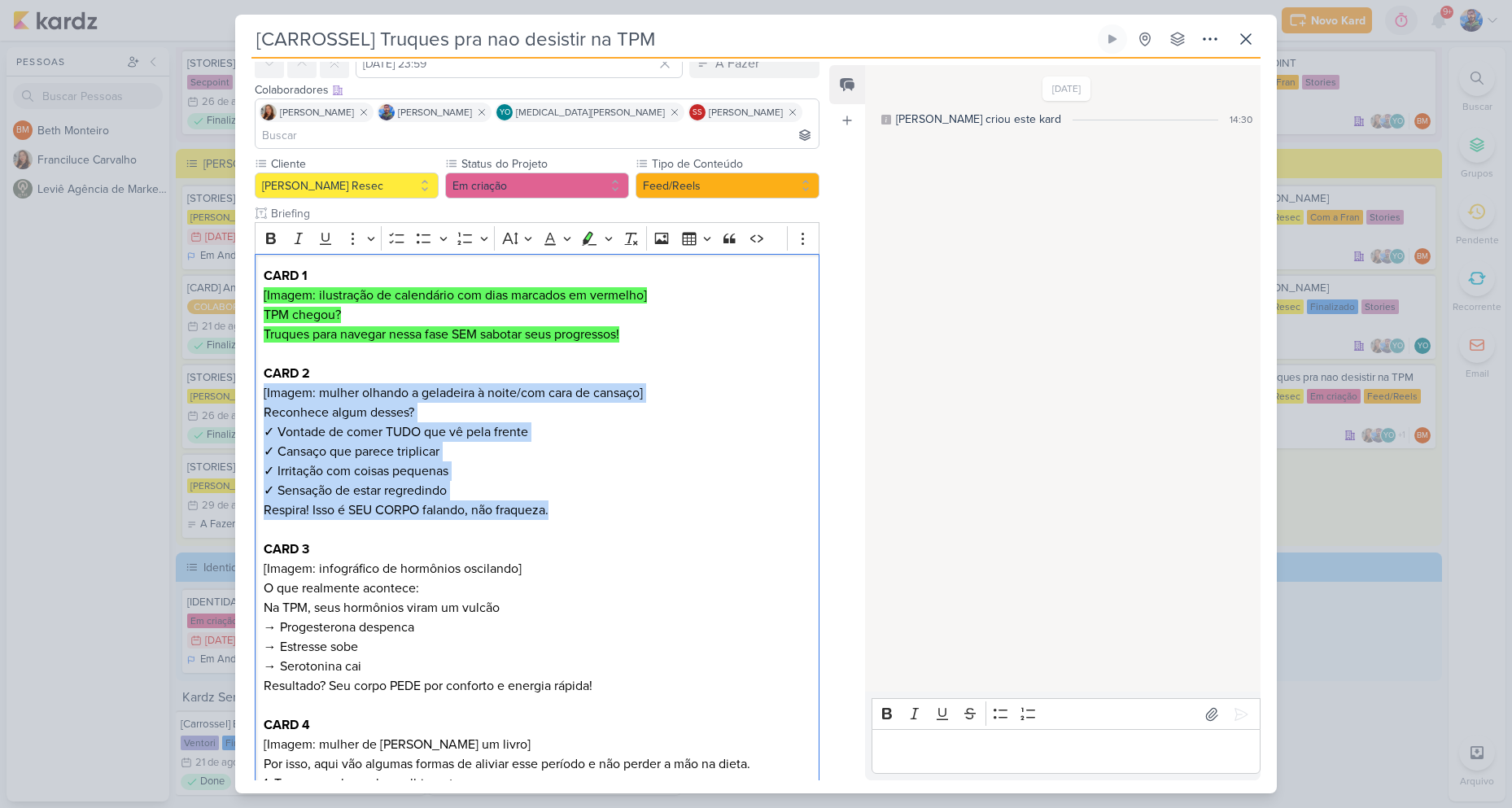
drag, startPoint x: 554, startPoint y: 486, endPoint x: 244, endPoint y: 365, distance: 332.8
click at [590, 231] on icon "Editor toolbar" at bounding box center [589, 239] width 17 height 17
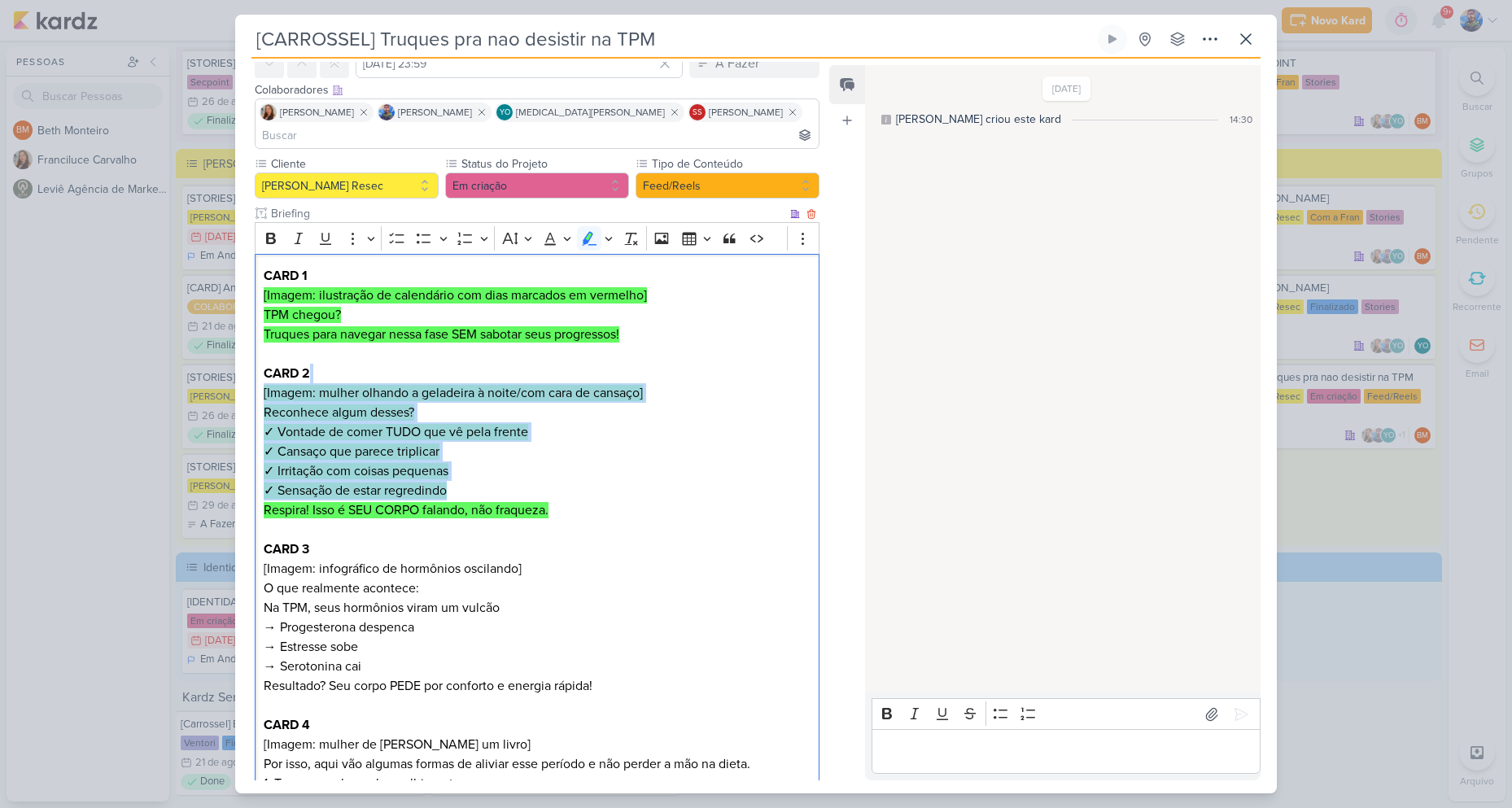
click at [619, 471] on p "CARD 2 [Imagem: mulher olhando a geladeira à noite/com cara de cansaço] Reconhe…" at bounding box center [537, 432] width 547 height 137
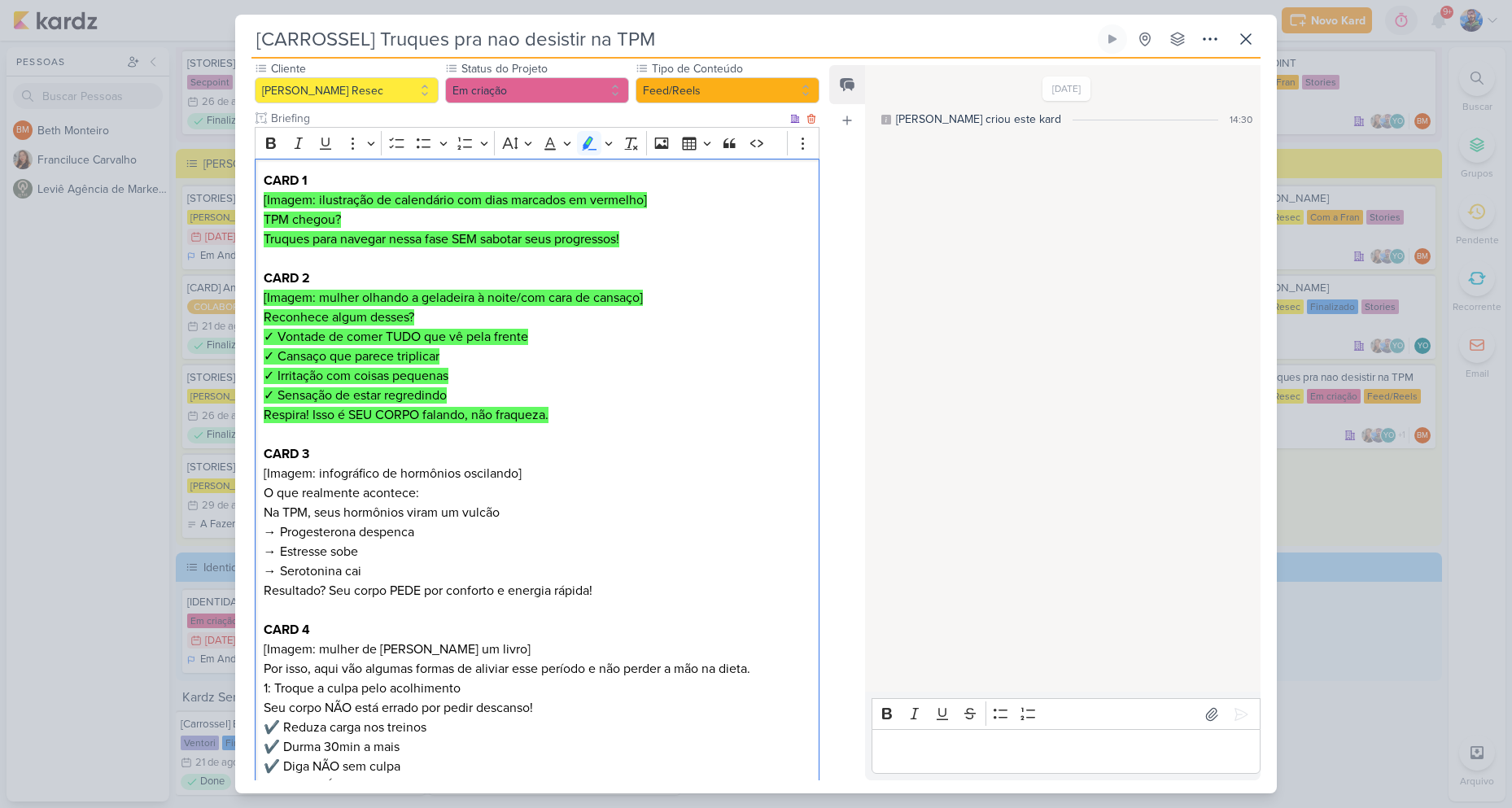
scroll to position [244, 0]
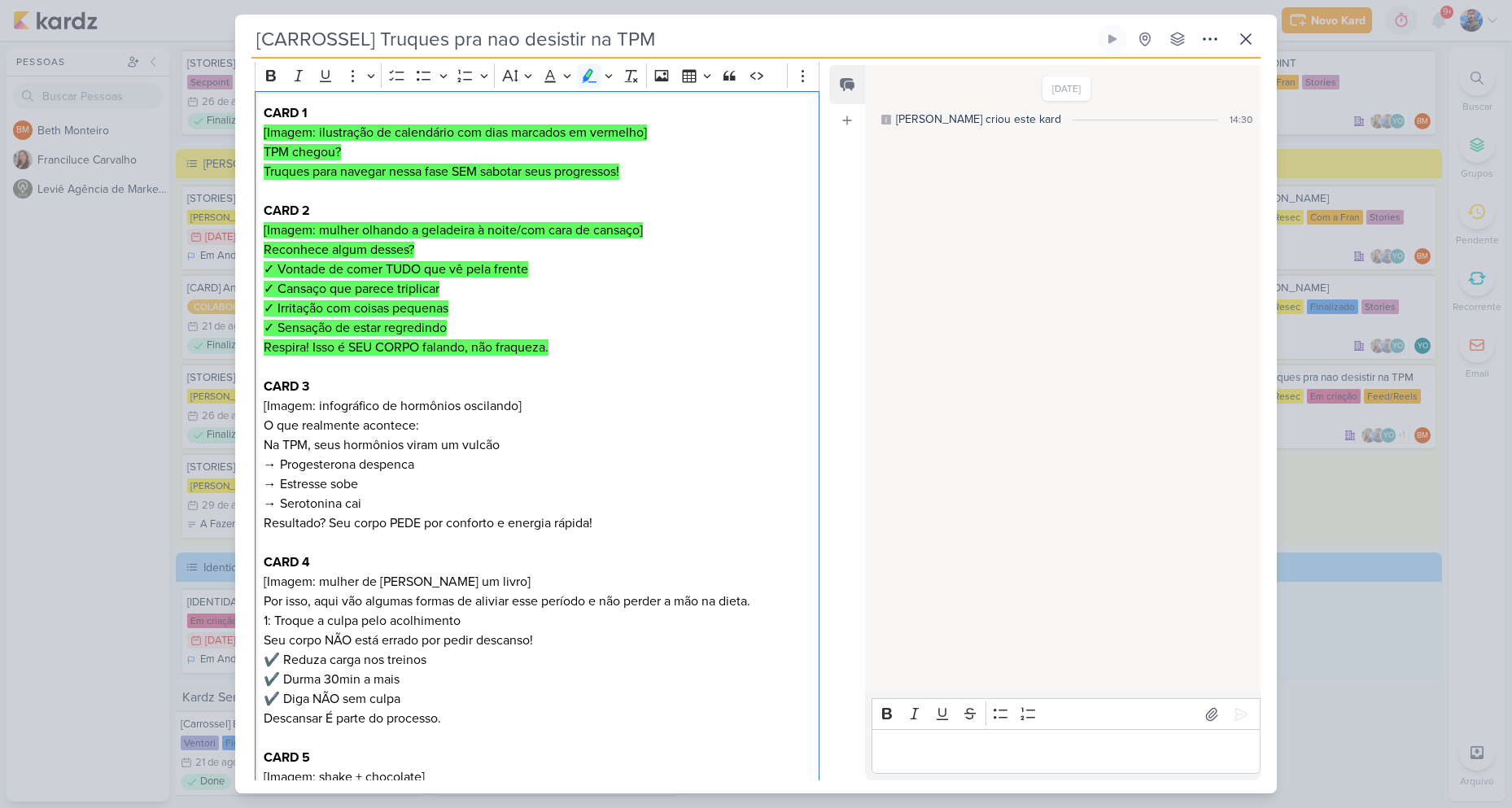
click at [563, 466] on p "CARD 3 [Imagem: infográfico de hormônios oscilando] O que realmente acontece: N…" at bounding box center [537, 445] width 547 height 137
drag, startPoint x: 265, startPoint y: 400, endPoint x: 432, endPoint y: 411, distance: 167.4
click at [432, 411] on p "CARD 3 [Imagem: infográfico de hormônios oscilando] O que realmente acontece: N…" at bounding box center [537, 445] width 547 height 137
copy p "O que realmente acontece:"
click at [470, 423] on p "CARD 3 [Imagem: infográfico de hormônios oscilando] O que realmente acontece: N…" at bounding box center [537, 445] width 547 height 137
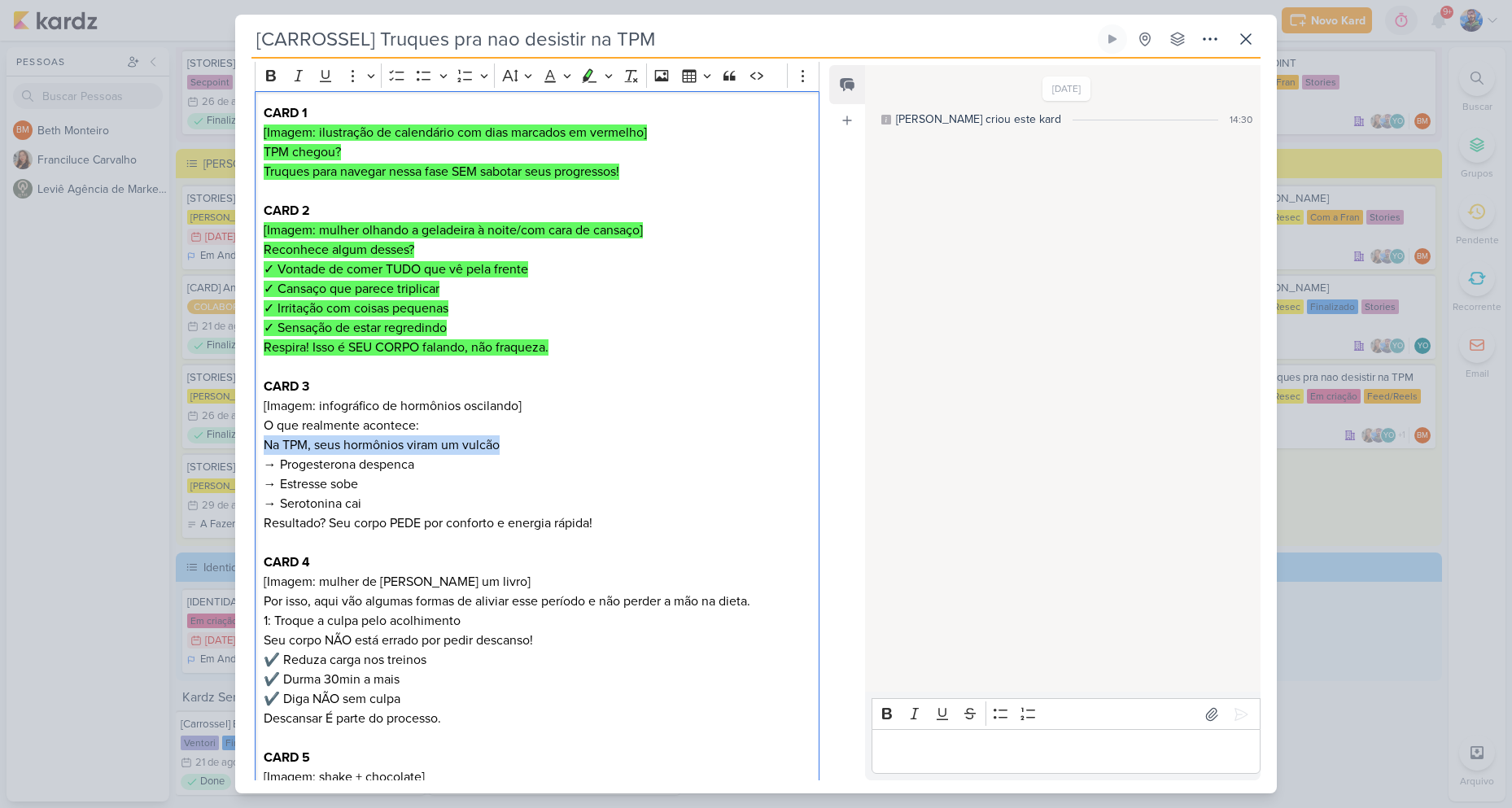
drag, startPoint x: 265, startPoint y: 418, endPoint x: 506, endPoint y: 420, distance: 241.0
click at [506, 420] on p "CARD 3 [Imagem: infográfico de hormônios oscilando] O que realmente acontece: N…" at bounding box center [537, 445] width 547 height 137
click at [547, 412] on p "CARD 3 [Imagem: infográfico de hormônios oscilando] O que realmente acontece: N…" at bounding box center [537, 445] width 547 height 137
drag, startPoint x: 517, startPoint y: 424, endPoint x: 254, endPoint y: 391, distance: 265.1
click at [254, 391] on div "Cliente [PERSON_NAME] Resec Status do Projeto" at bounding box center [530, 672] width 590 height 1360
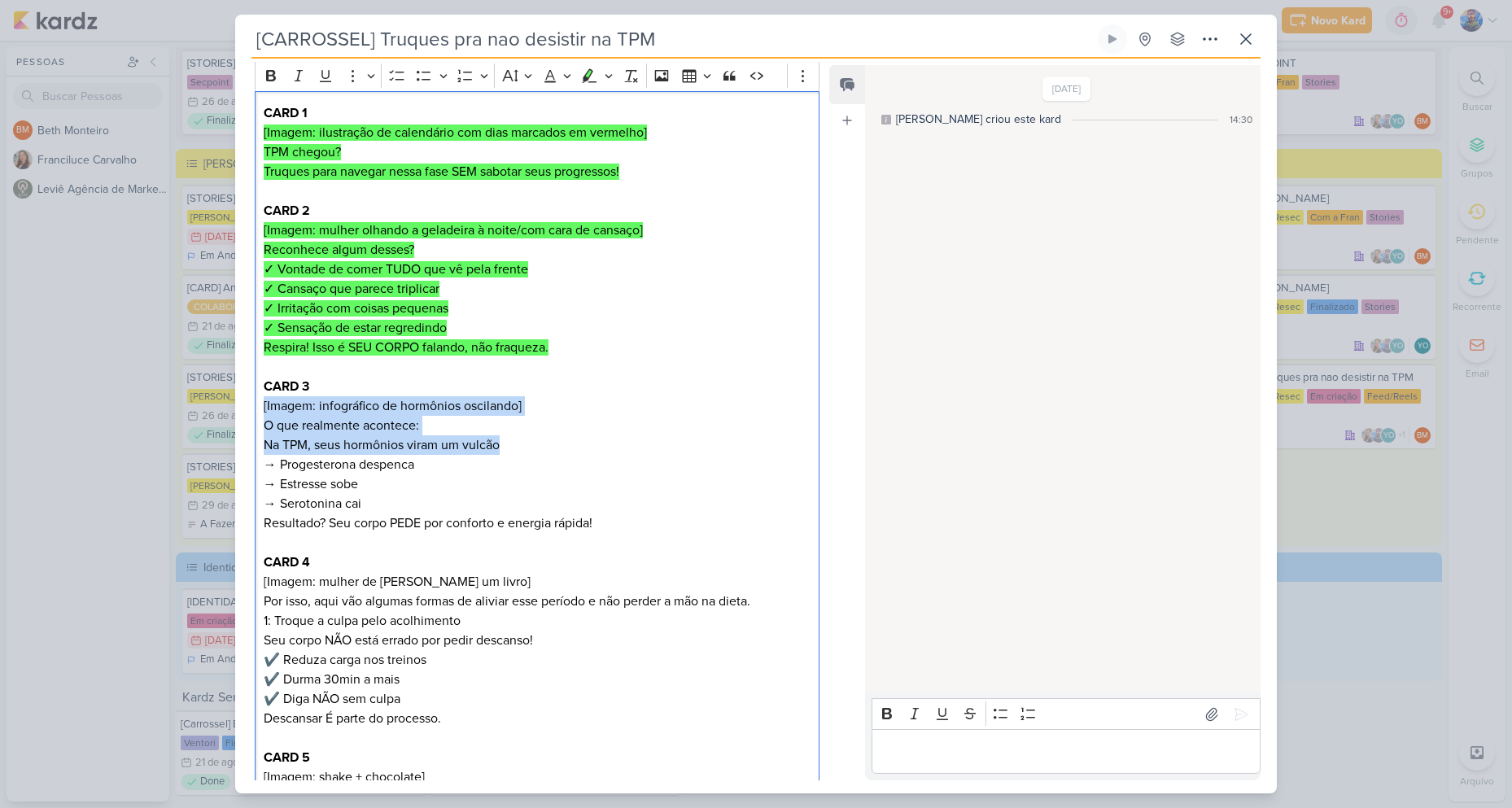
drag, startPoint x: 439, startPoint y: 413, endPoint x: 566, endPoint y: 375, distance: 132.6
click at [566, 376] on p "CARD 3 [Imagem: infográfico de hormônios oscilando] O que realmente acontece: N…" at bounding box center [537, 445] width 547 height 137
click at [517, 420] on p "CARD 3 [Imagem: infográfico de hormônios oscilando] O que realmente acontece: N…" at bounding box center [537, 445] width 547 height 137
click at [514, 423] on p "CARD 3 [Imagem: infográfico de hormônios oscilando] O que realmente acontece: N…" at bounding box center [537, 445] width 547 height 137
click at [494, 380] on p "CARD 3 [Imagem: infográfico de hormônios oscilando] O que realmente acontece: N…" at bounding box center [537, 445] width 547 height 137
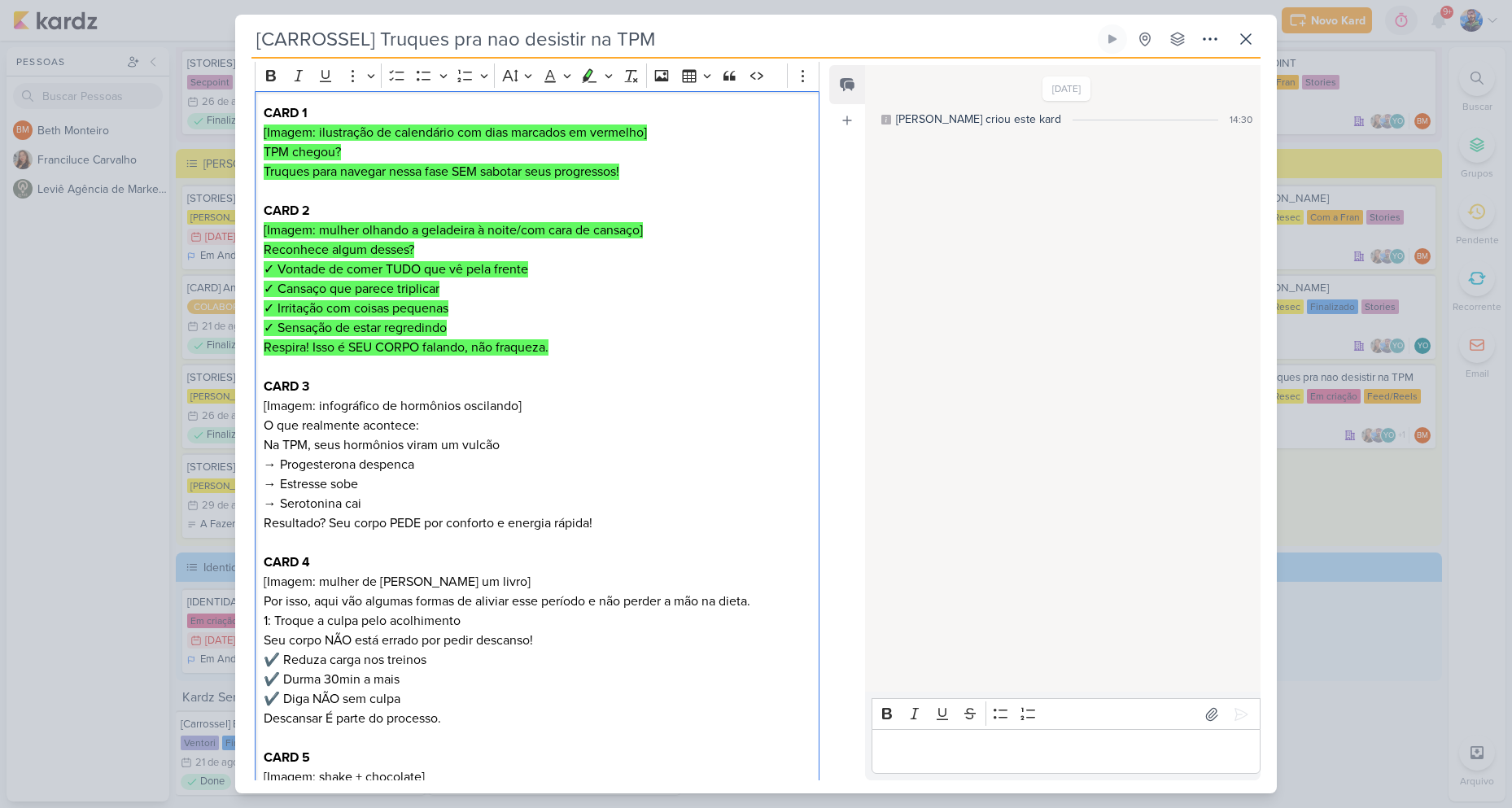
click at [364, 443] on p "CARD 3 [Imagem: infográfico de hormônios oscilando] O que realmente acontece: N…" at bounding box center [537, 445] width 547 height 137
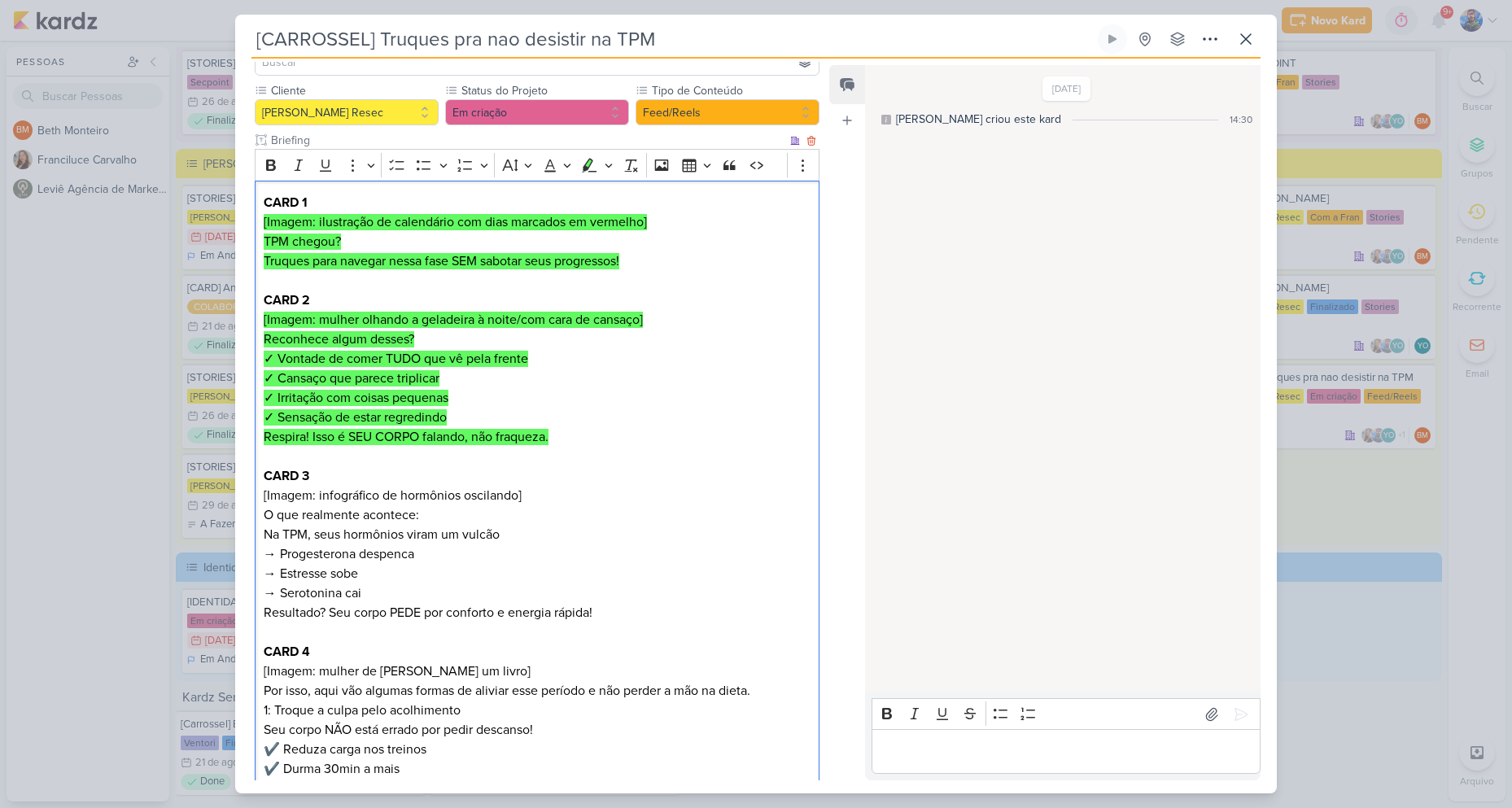
scroll to position [162, 0]
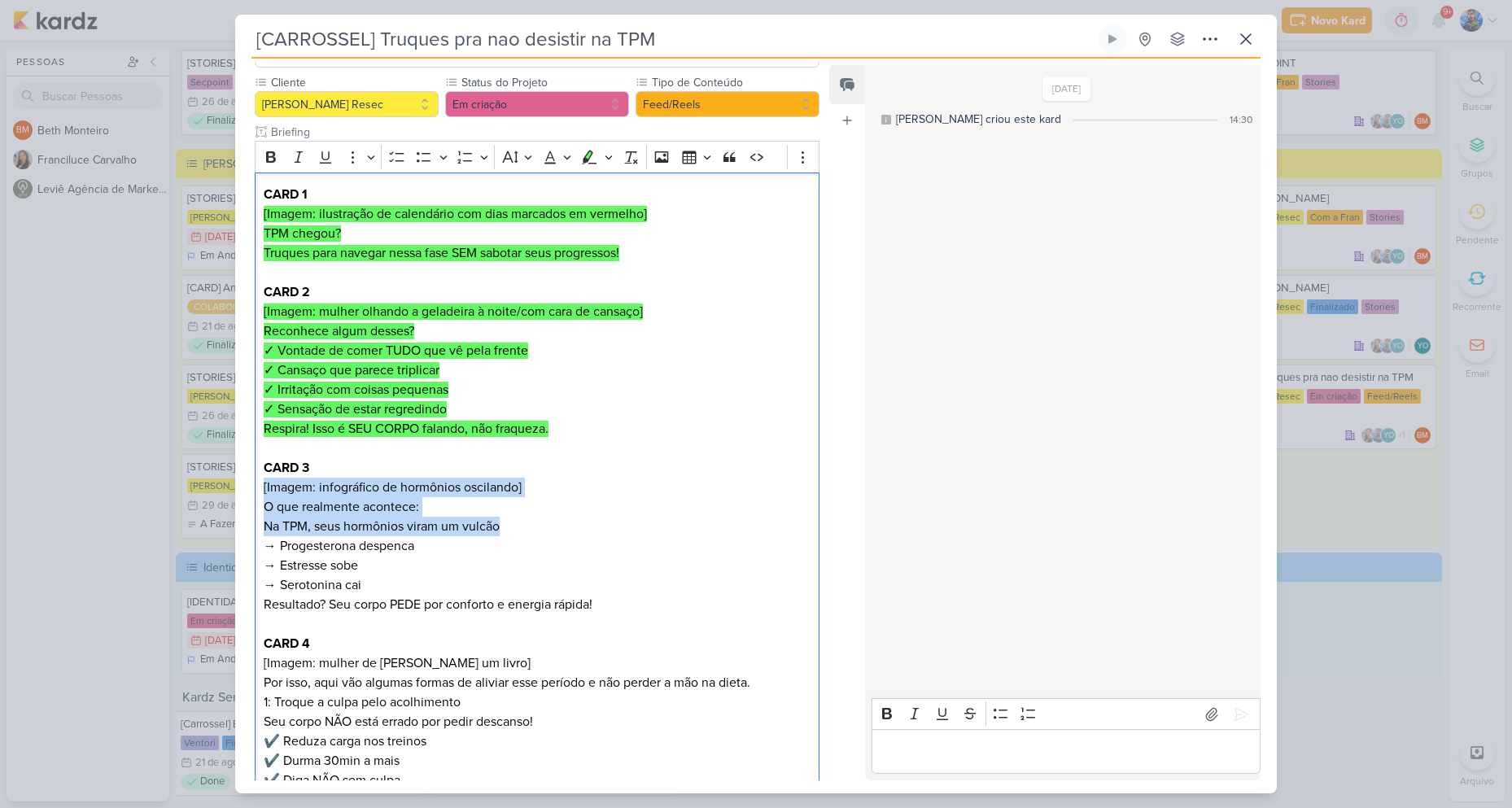
drag, startPoint x: 514, startPoint y: 505, endPoint x: 251, endPoint y: 468, distance: 265.6
click at [251, 468] on div "Cliente [PERSON_NAME] Resec Status do Projeto" at bounding box center [530, 754] width 590 height 1360
click at [593, 149] on icon "Editor toolbar" at bounding box center [589, 157] width 17 height 17
click at [411, 546] on p "CARD 3 [Imagem: infográfico de hormônios oscilando] O que realmente acontece: N…" at bounding box center [537, 526] width 547 height 137
click at [338, 530] on p "CARD 3 [Imagem: infográfico de hormônios oscilando] O que realmente acontece: N…" at bounding box center [537, 526] width 547 height 137
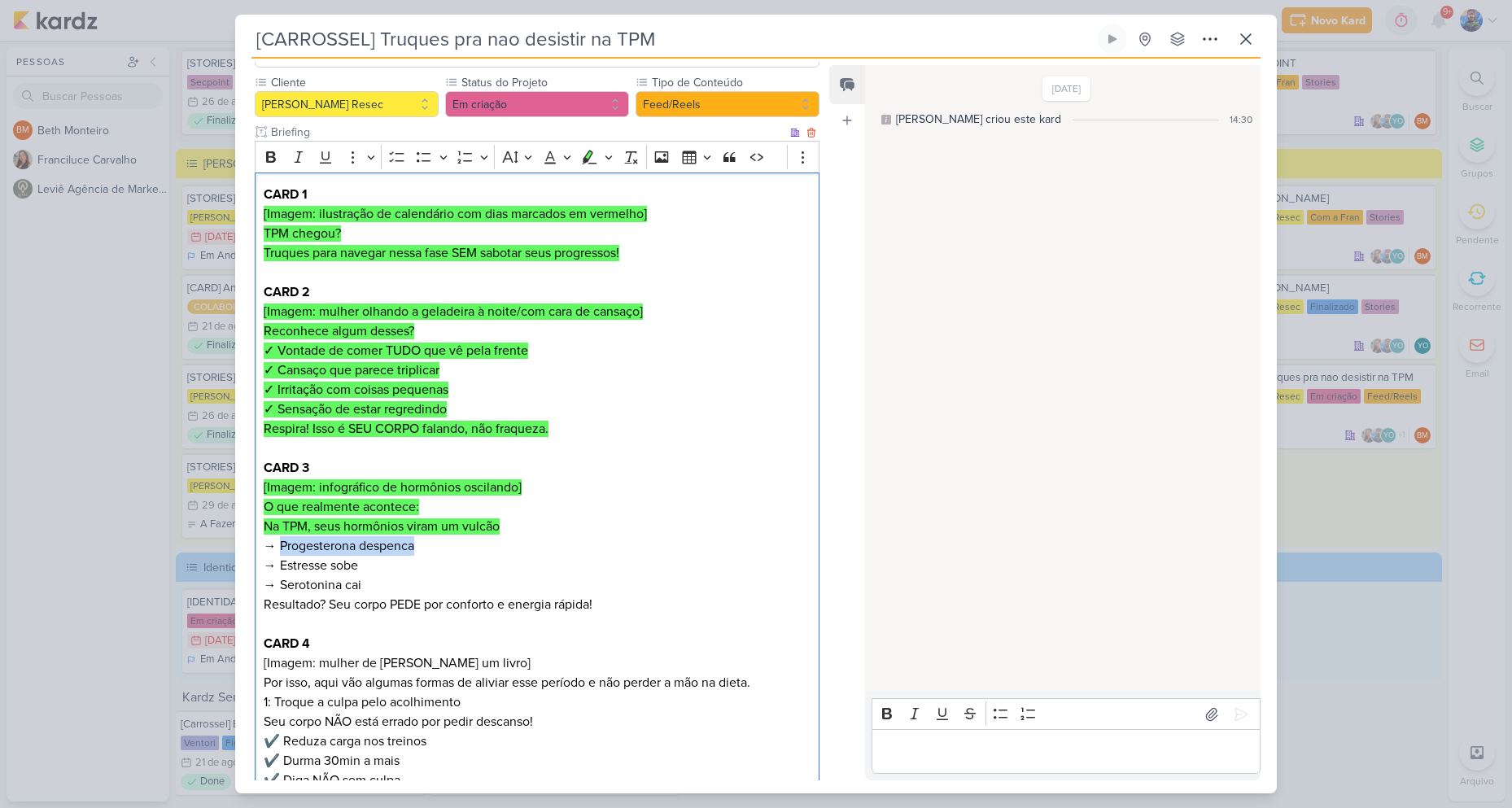
drag, startPoint x: 281, startPoint y: 524, endPoint x: 423, endPoint y: 518, distance: 142.1
click at [423, 518] on p "CARD 3 [Imagem: infográfico de hormônios oscilando] O que realmente acontece: N…" at bounding box center [537, 526] width 547 height 137
click at [470, 534] on p "CARD 3 [Imagem: infográfico de hormônios oscilando] O que realmente acontece: N…" at bounding box center [537, 526] width 547 height 137
drag, startPoint x: 279, startPoint y: 546, endPoint x: 366, endPoint y: 545, distance: 87.0
click at [366, 545] on p "CARD 3 [Imagem: infográfico de hormônios oscilando] O que realmente acontece: N…" at bounding box center [537, 526] width 547 height 137
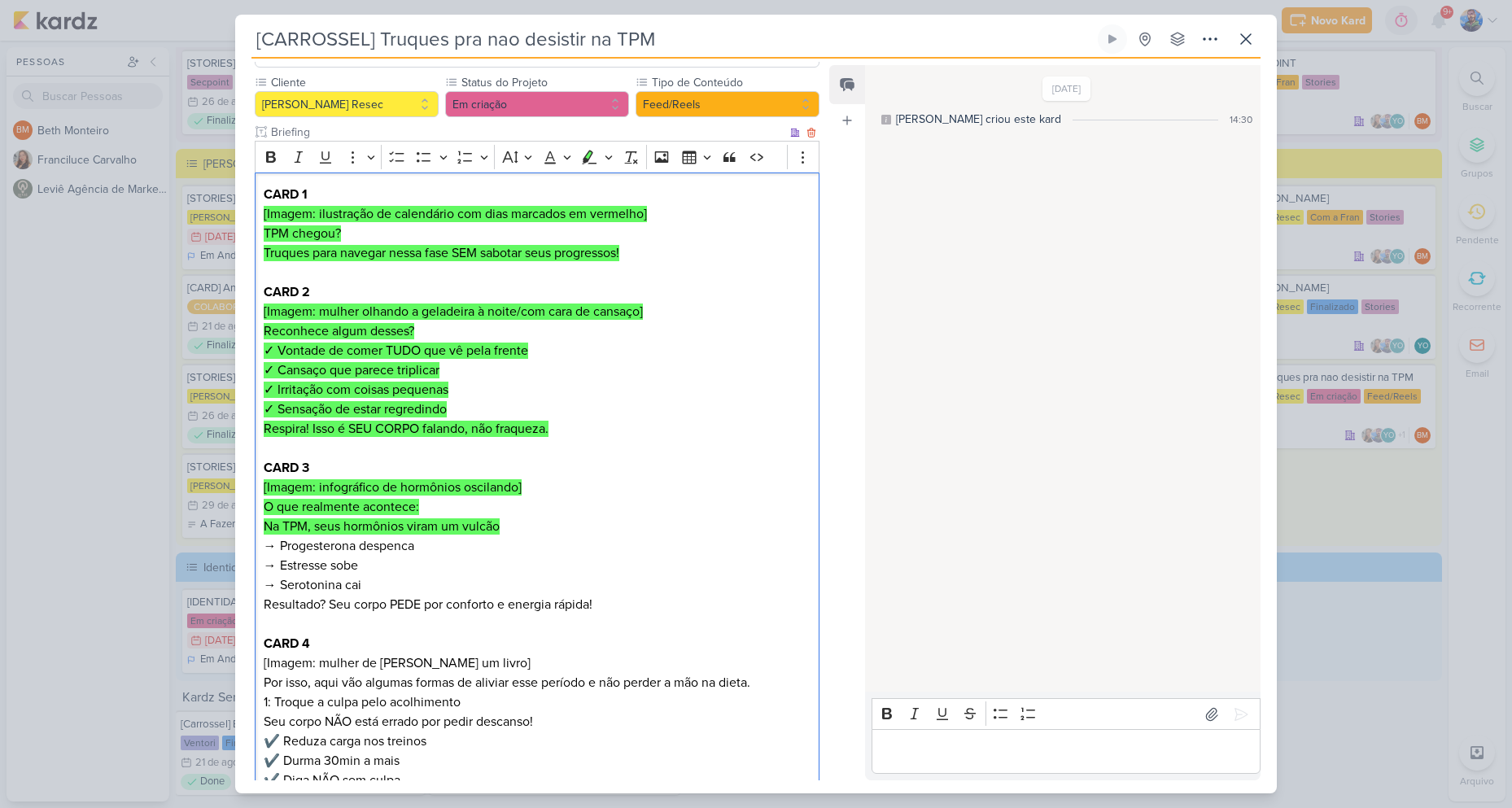
click at [314, 559] on p "CARD 3 [Imagem: infográfico de hormônios oscilando] O que realmente acontece: N…" at bounding box center [537, 526] width 547 height 137
drag, startPoint x: 281, startPoint y: 563, endPoint x: 415, endPoint y: 564, distance: 134.0
click at [415, 564] on p "CARD 3 [Imagem: infográfico de hormônios oscilando] O que realmente acontece: N…" at bounding box center [537, 526] width 547 height 137
click at [414, 564] on p "CARD 3 [Imagem: infográfico de hormônios oscilando] O que realmente acontece: N…" at bounding box center [537, 526] width 547 height 137
drag, startPoint x: 623, startPoint y: 584, endPoint x: 257, endPoint y: 588, distance: 366.0
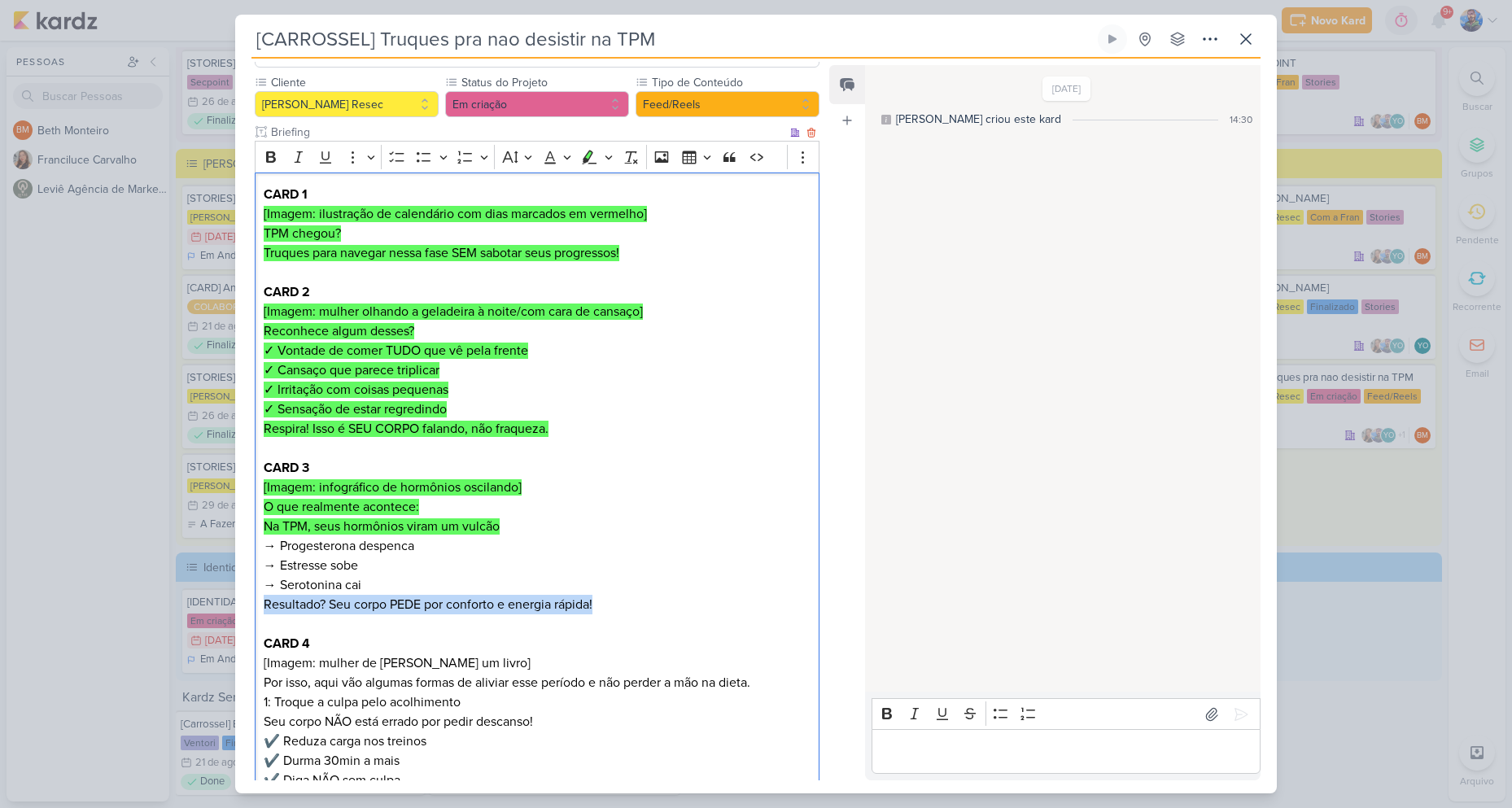
click at [257, 588] on div "CARD 1 [Imagem: ilustração de calendário com dias marcados em vermelho] TPM che…" at bounding box center [537, 800] width 565 height 1255
click at [555, 507] on p "CARD 3 [Imagem: infográfico de hormônios oscilando] O que realmente acontece: N…" at bounding box center [537, 526] width 547 height 137
drag, startPoint x: 612, startPoint y: 588, endPoint x: 264, endPoint y: 514, distance: 355.8
click at [264, 514] on div "CARD 1 [Imagem: ilustração de calendário com dias marcados em vermelho] TPM che…" at bounding box center [537, 800] width 565 height 1255
click at [589, 149] on icon "Editor toolbar" at bounding box center [588, 155] width 9 height 12
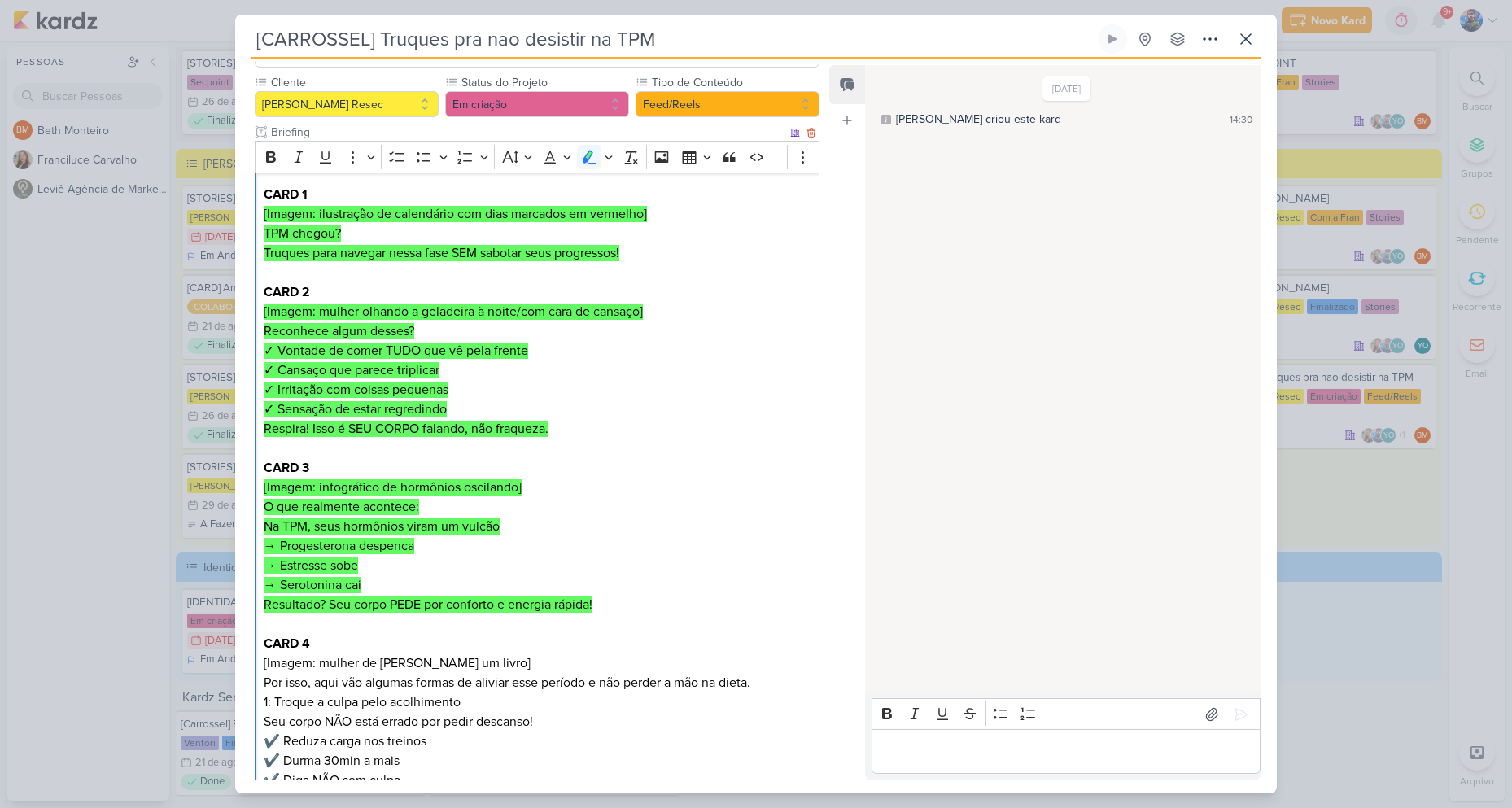
click at [665, 457] on p "CARD 3 [Imagem: infográfico de hormônios oscilando] O que realmente acontece: N…" at bounding box center [537, 526] width 547 height 137
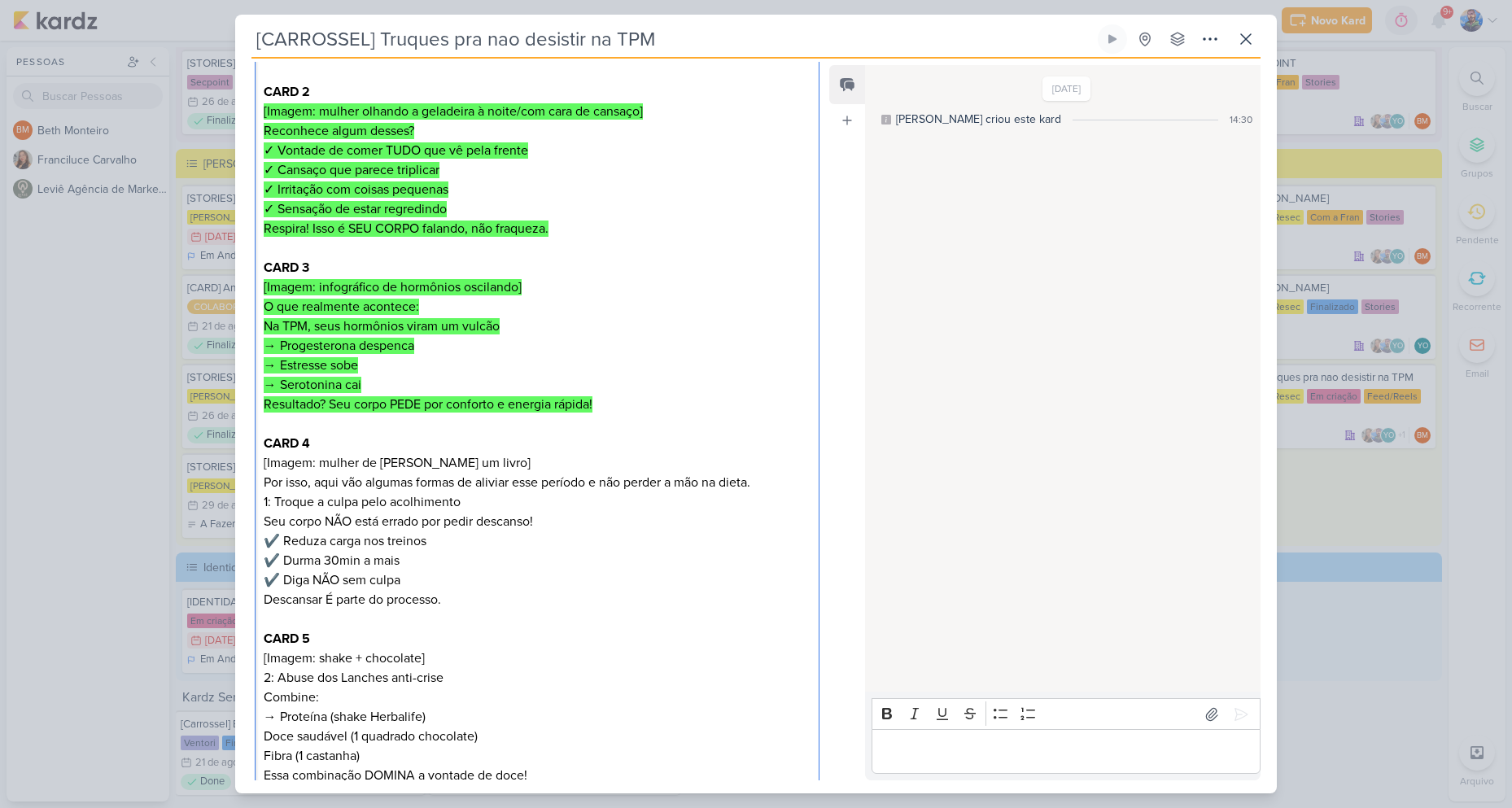
scroll to position [307, 0]
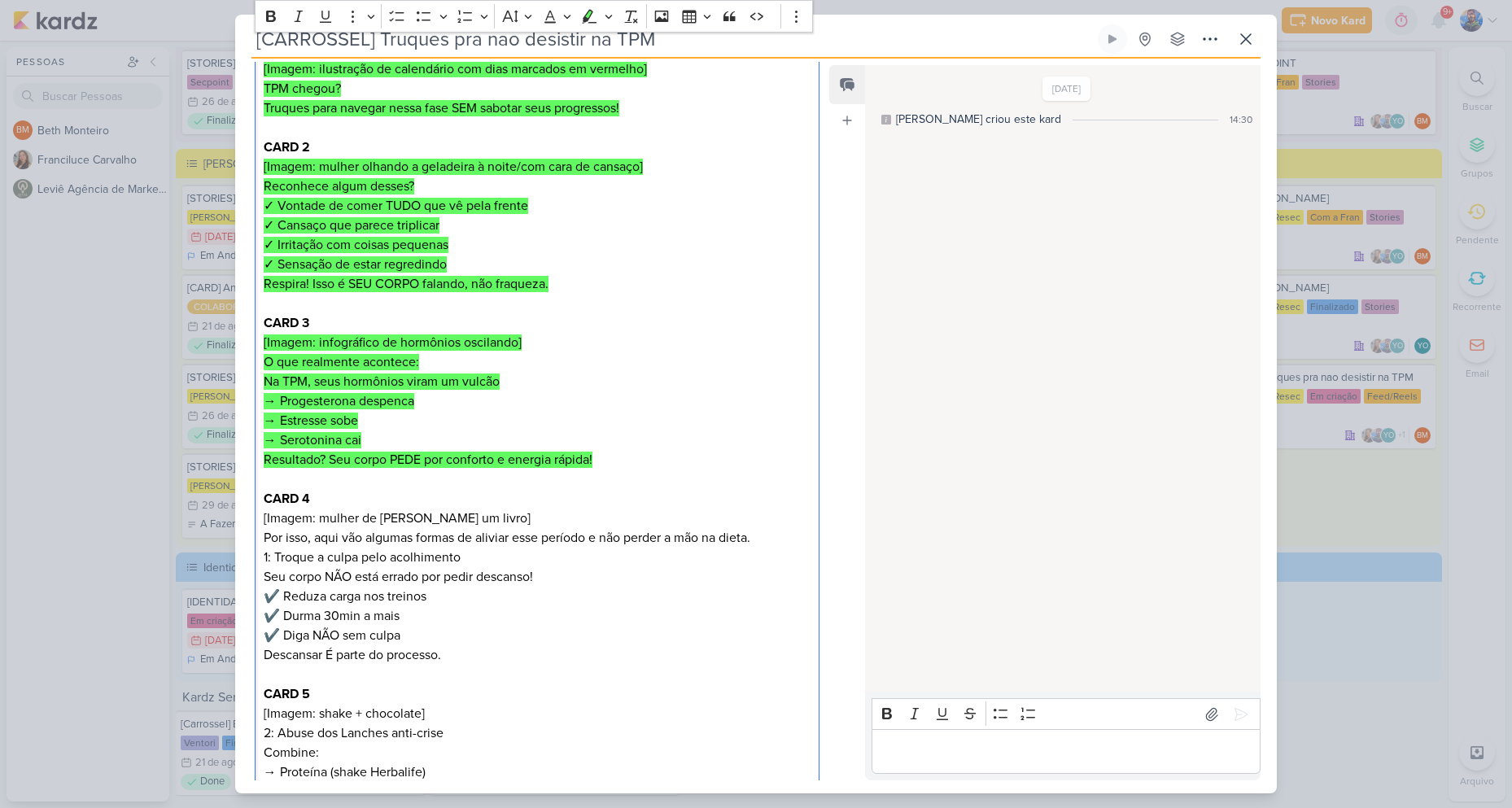
click at [444, 492] on p "CARD 4 [Imagem: mulher de cobertor lendo um livro] Por isso, aqui vão algumas f…" at bounding box center [537, 517] width 547 height 58
drag, startPoint x: 262, startPoint y: 511, endPoint x: 766, endPoint y: 516, distance: 504.0
click at [766, 516] on div "CARD 1 [Imagem: ilustração de calendário com dias marcados em vermelho] TPM che…" at bounding box center [537, 655] width 565 height 1255
click at [574, 506] on p "CARD 4 [Imagem: mulher de cobertor lendo um livro] Por isso, aqui vão algumas f…" at bounding box center [537, 517] width 547 height 58
drag, startPoint x: 263, startPoint y: 530, endPoint x: 471, endPoint y: 539, distance: 208.2
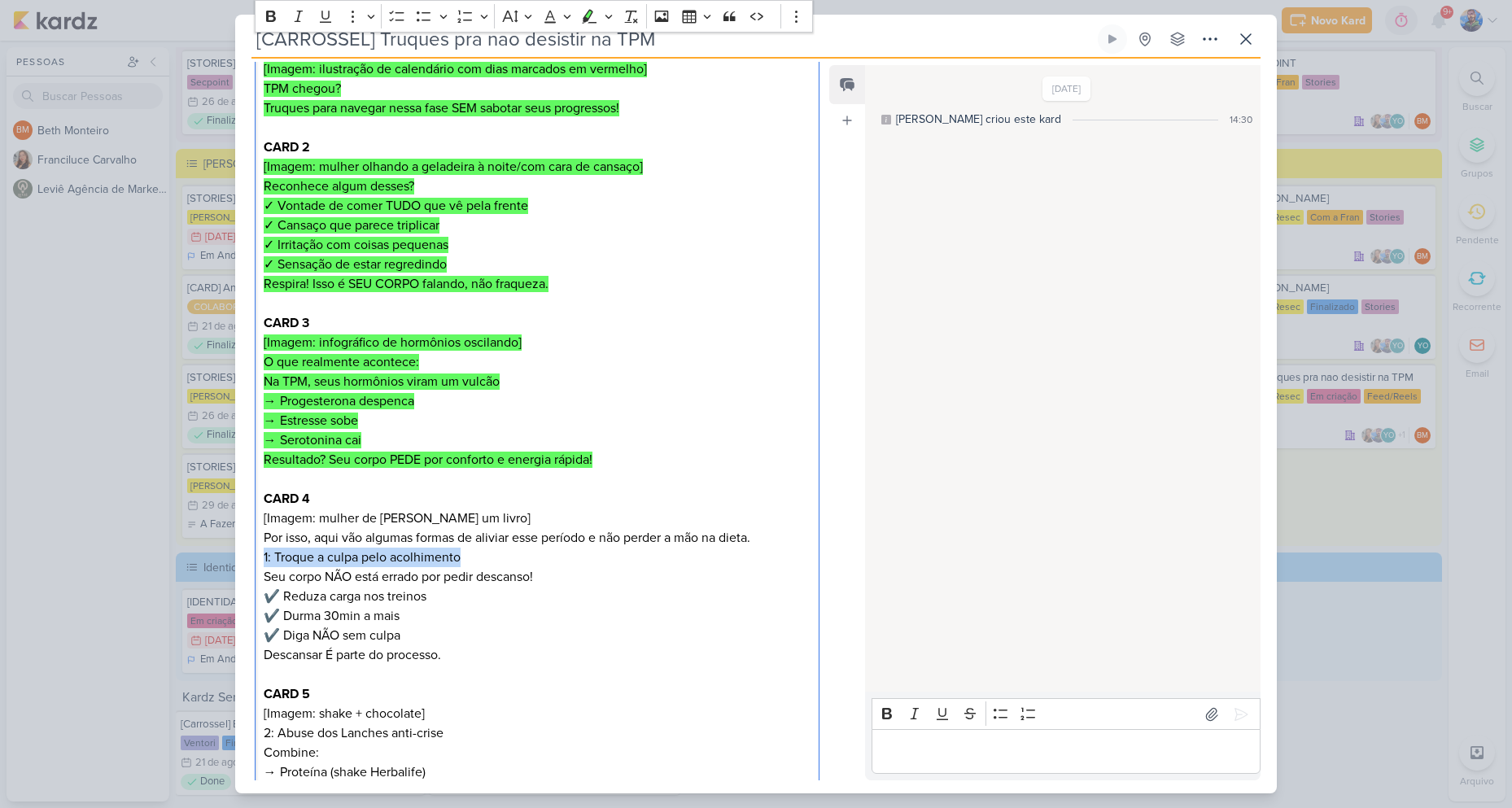
click at [471, 547] on p "1: Troque a culpa pelo acolhimento Seu corpo NÃO está errado por pedir descanso…" at bounding box center [537, 596] width 547 height 98
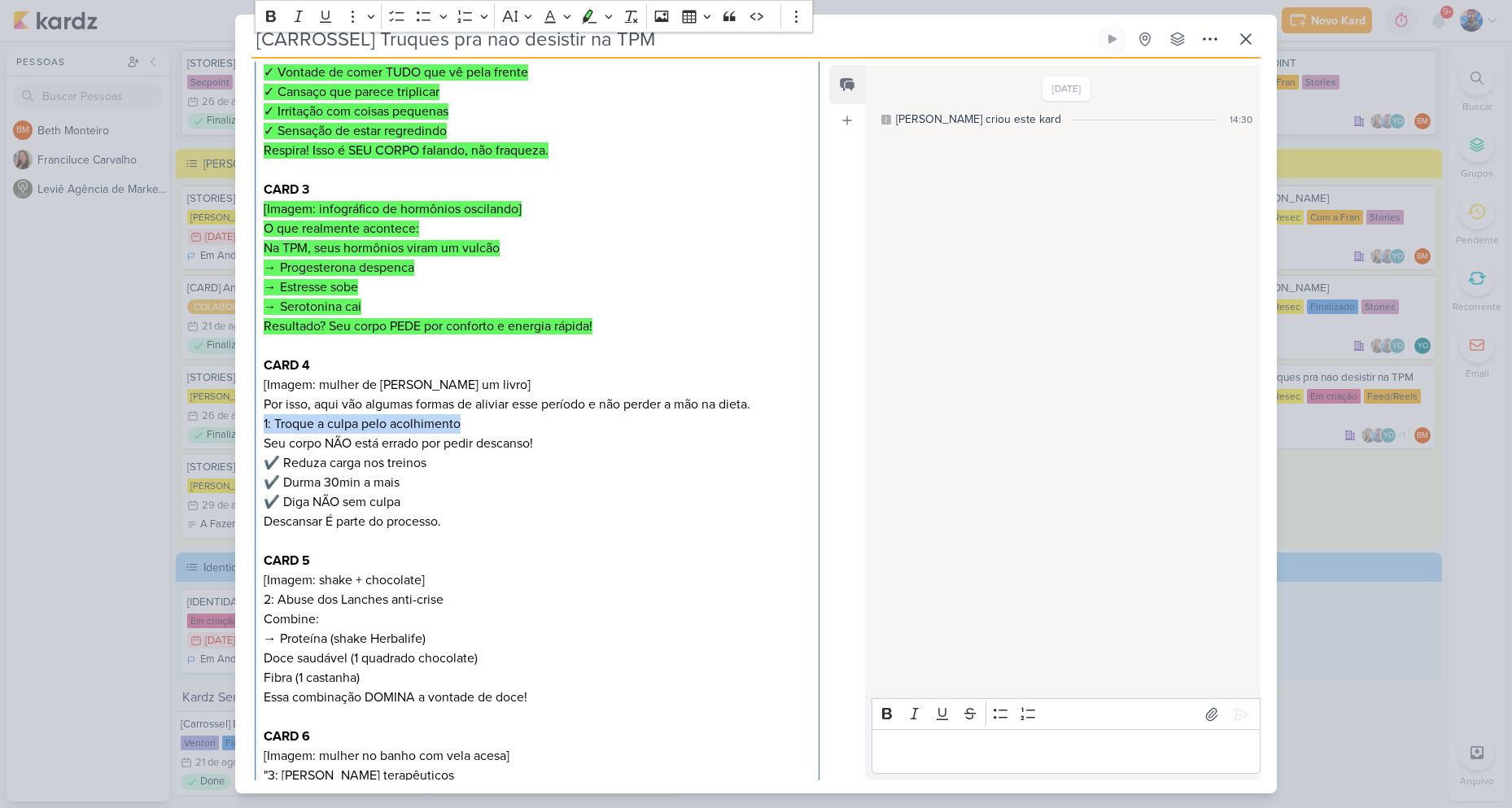
scroll to position [470, 0]
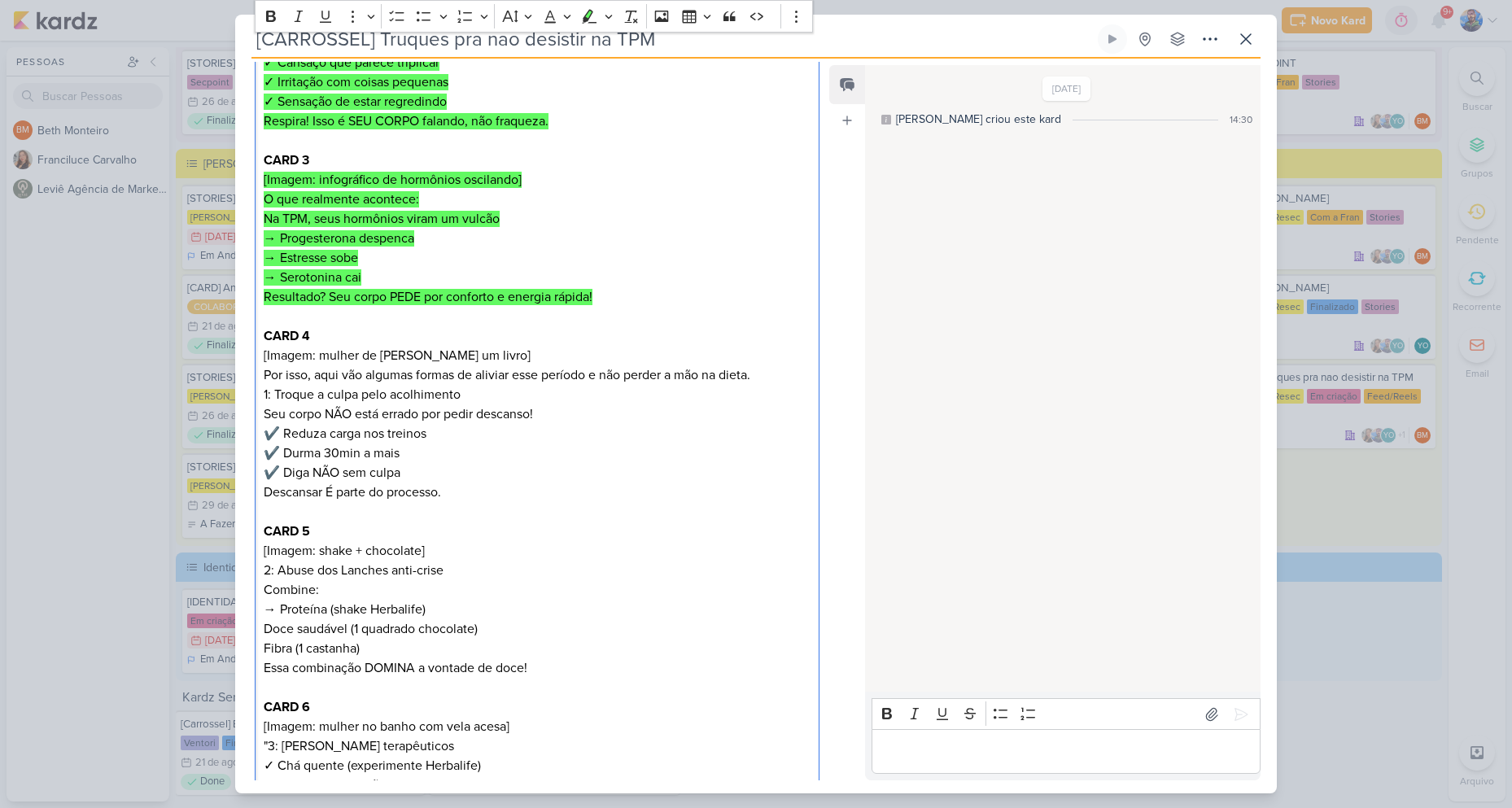
click at [506, 385] on p "1: Troque a culpa pelo acolhimento Seu corpo NÃO está errado por pedir descanso…" at bounding box center [537, 434] width 547 height 98
drag, startPoint x: 546, startPoint y: 391, endPoint x: 263, endPoint y: 393, distance: 283.0
click at [264, 393] on p "1: Troque a culpa pelo acolhimento Seu corpo NÃO está errado por pedir descanso…" at bounding box center [537, 434] width 547 height 98
click at [471, 429] on p "1: Troque a culpa pelo acolhimento Seu corpo NÃO está errado por pedir descanso…" at bounding box center [537, 434] width 547 height 98
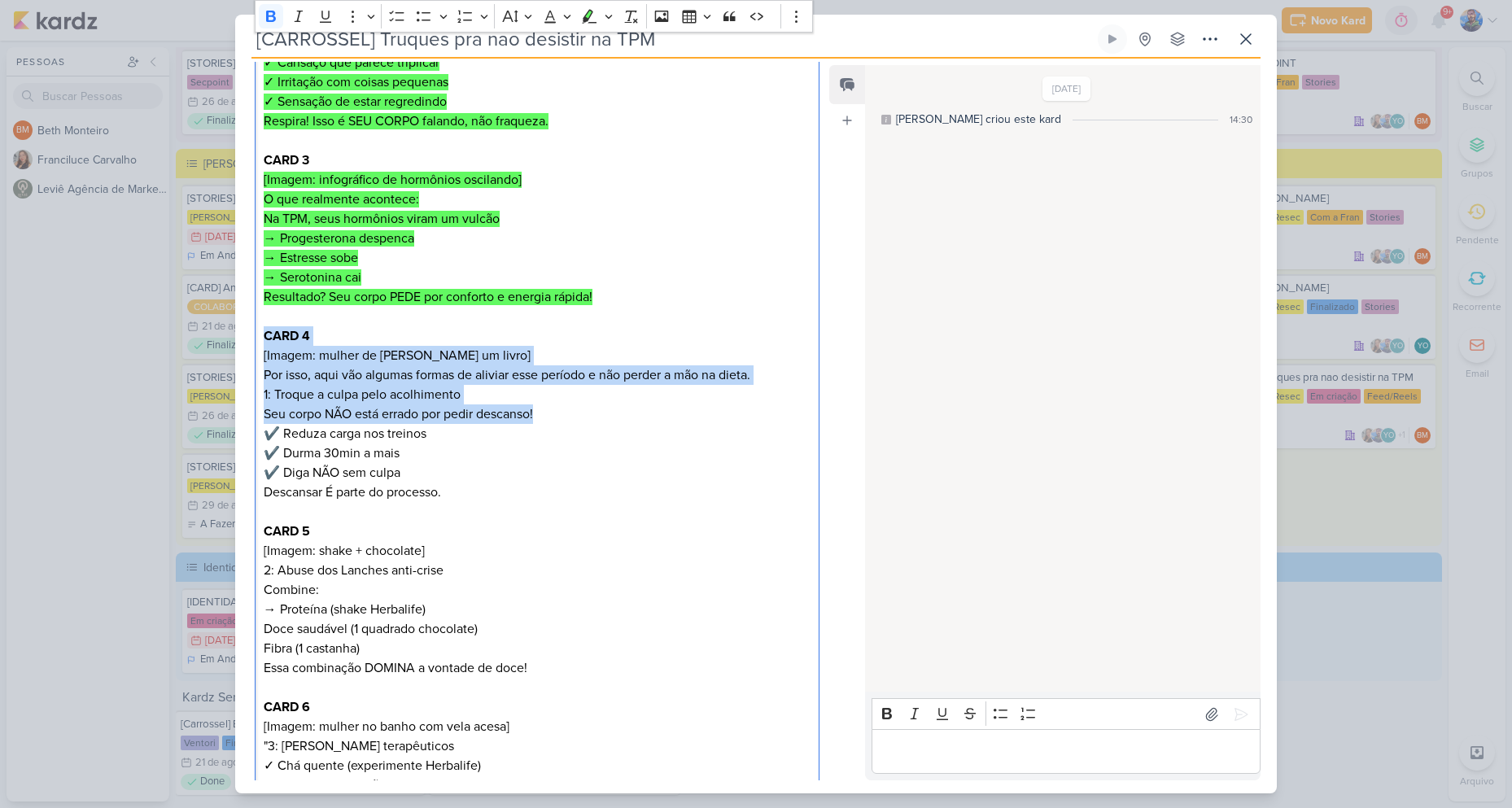
drag, startPoint x: 545, startPoint y: 395, endPoint x: 248, endPoint y: 320, distance: 306.3
click at [248, 320] on div "Cliente [PERSON_NAME] Resec Status do Projeto" at bounding box center [530, 446] width 590 height 1360
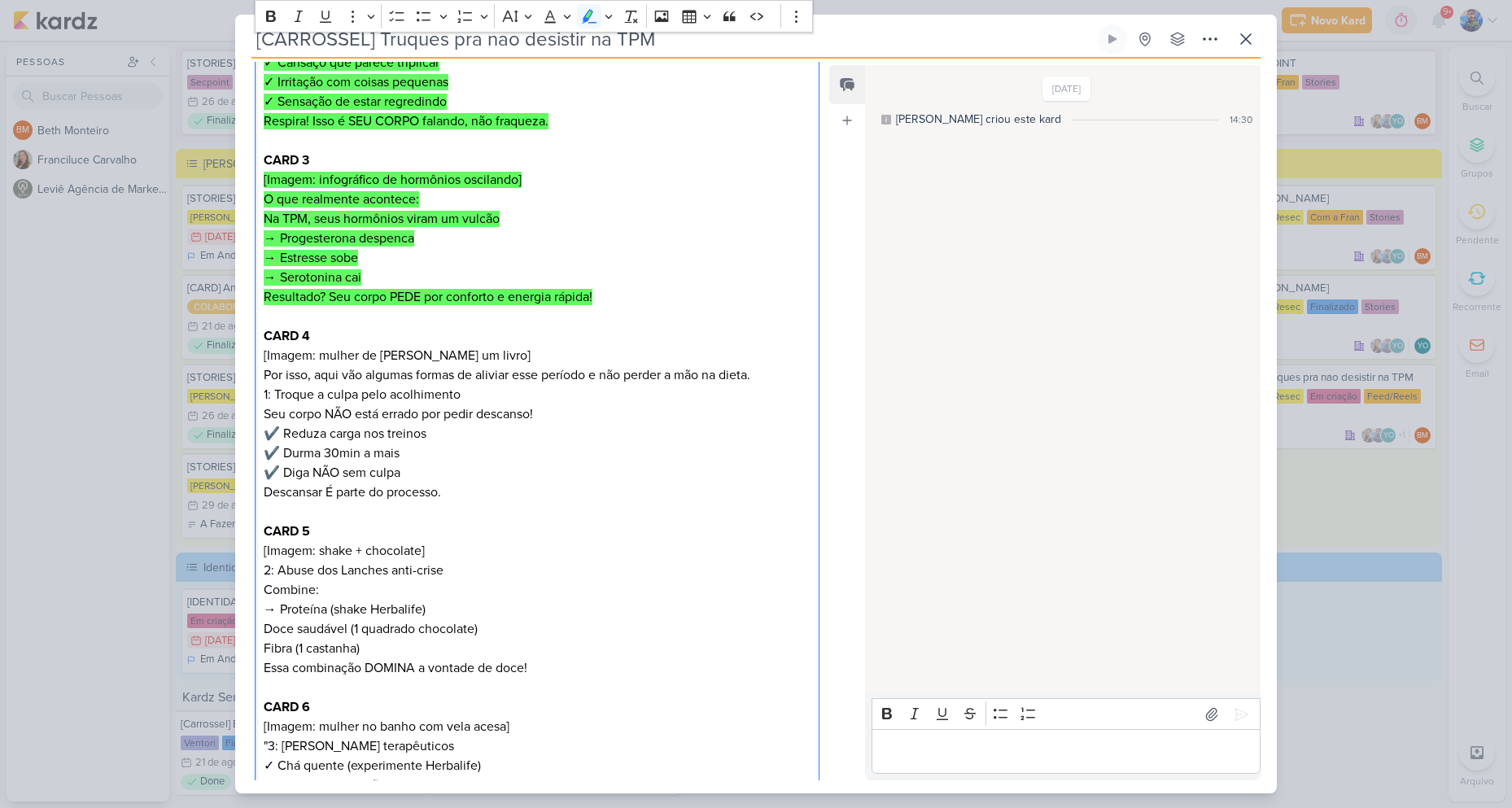
click at [419, 289] on mark "Resultado? Seu corpo PEDE por conforto e energia rápida!" at bounding box center [428, 297] width 328 height 17
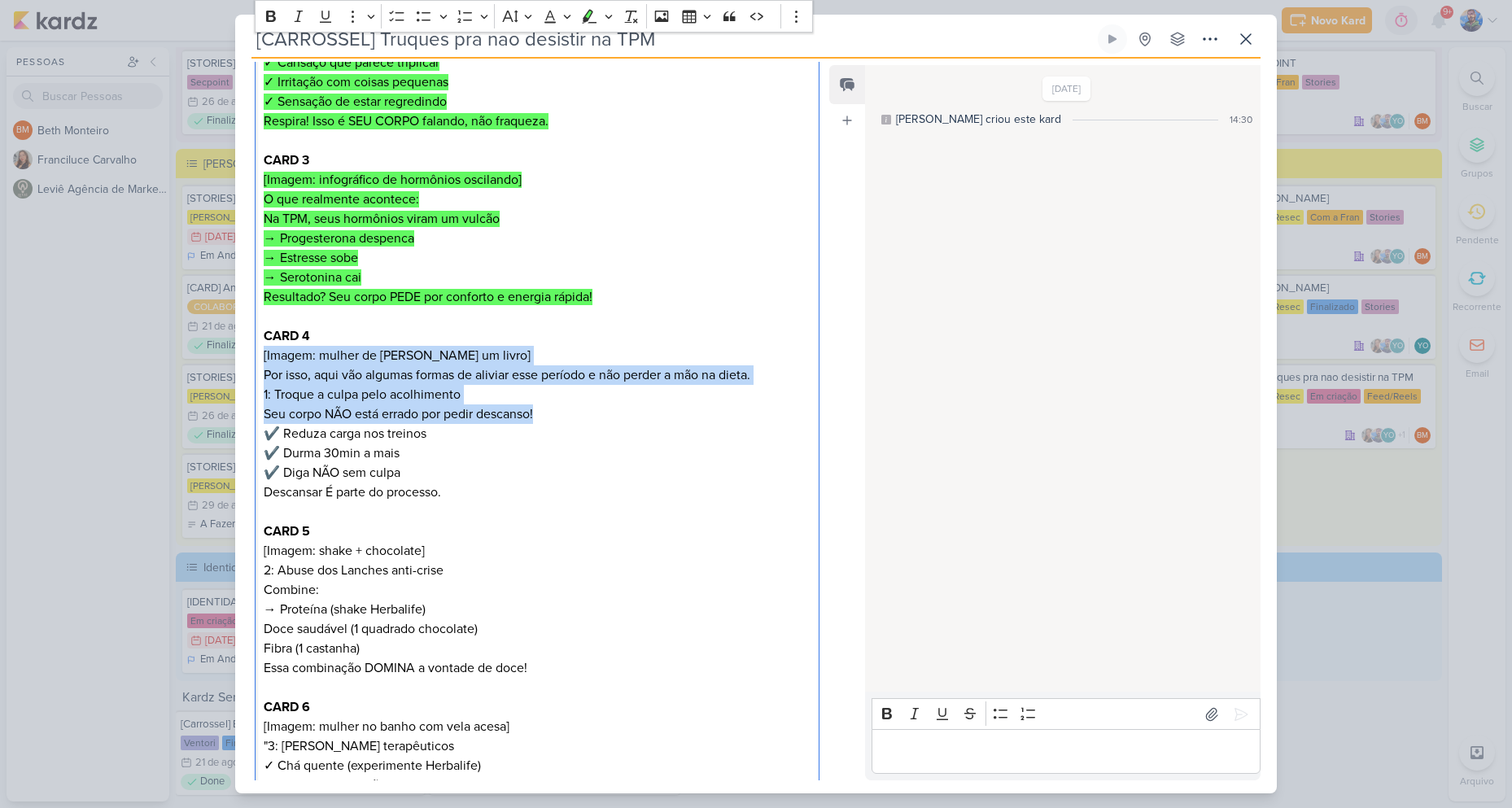
drag, startPoint x: 261, startPoint y: 327, endPoint x: 566, endPoint y: 389, distance: 311.2
click at [566, 389] on div "CARD 1 [Imagem: ilustração de calendário com dias marcados em vermelho] TPM che…" at bounding box center [537, 493] width 565 height 1255
click at [594, 14] on icon "Editor toolbar" at bounding box center [589, 17] width 17 height 17
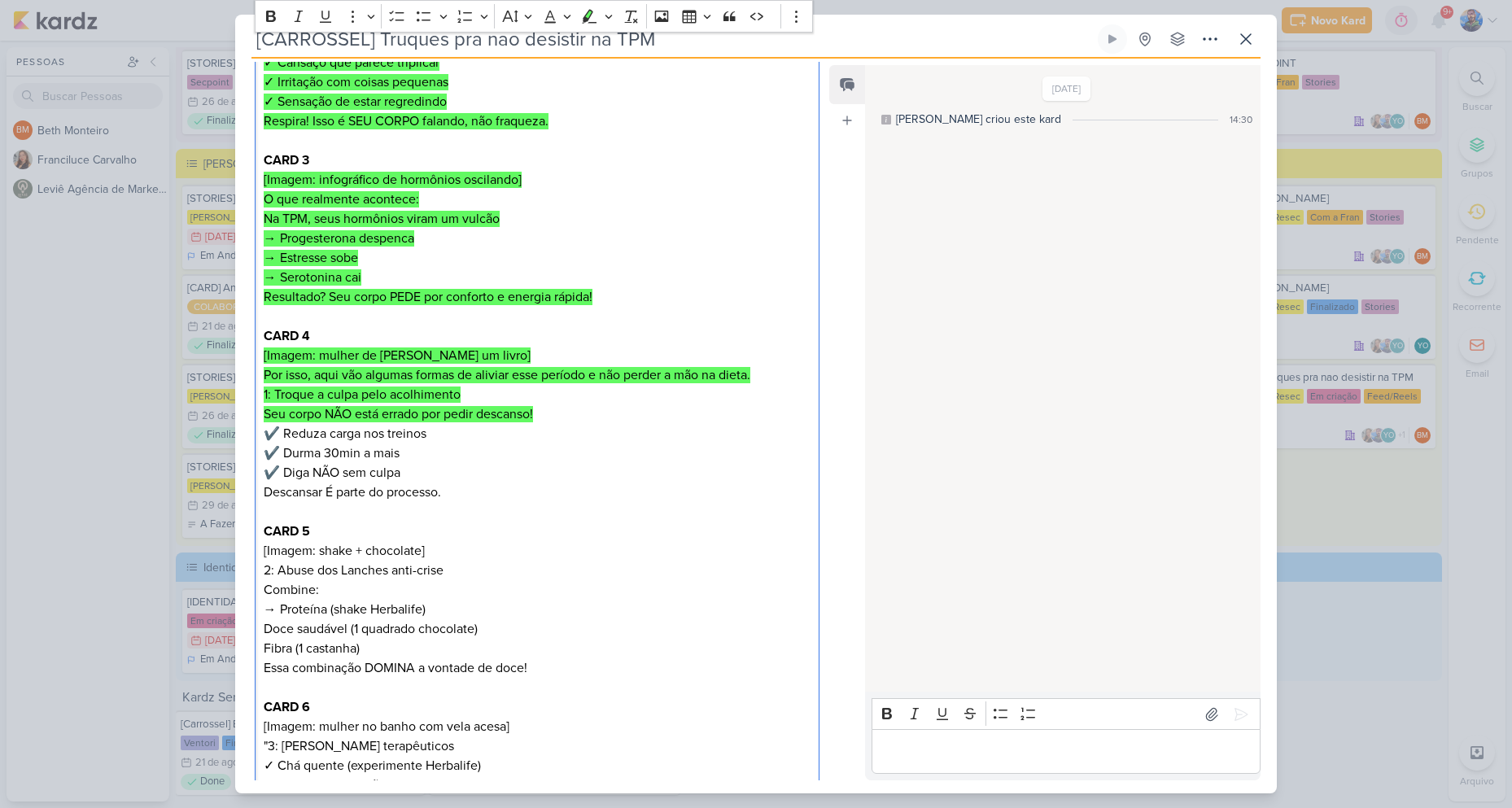
click at [589, 502] on p "Editor editing area: main" at bounding box center [537, 511] width 547 height 19
click at [363, 423] on p "1: Troque a culpa pelo acolhimento Seu corpo NÃO está errado por pedir descanso…" at bounding box center [537, 434] width 547 height 98
drag, startPoint x: 281, startPoint y: 410, endPoint x: 454, endPoint y: 416, distance: 173.1
click at [454, 416] on p "1: Troque a culpa pelo acolhimento Seu corpo NÃO está errado por pedir descanso…" at bounding box center [537, 434] width 547 height 98
click at [291, 416] on p "1: Troque a culpa pelo acolhimento Seu corpo NÃO está errado por pedir descanso…" at bounding box center [537, 434] width 547 height 98
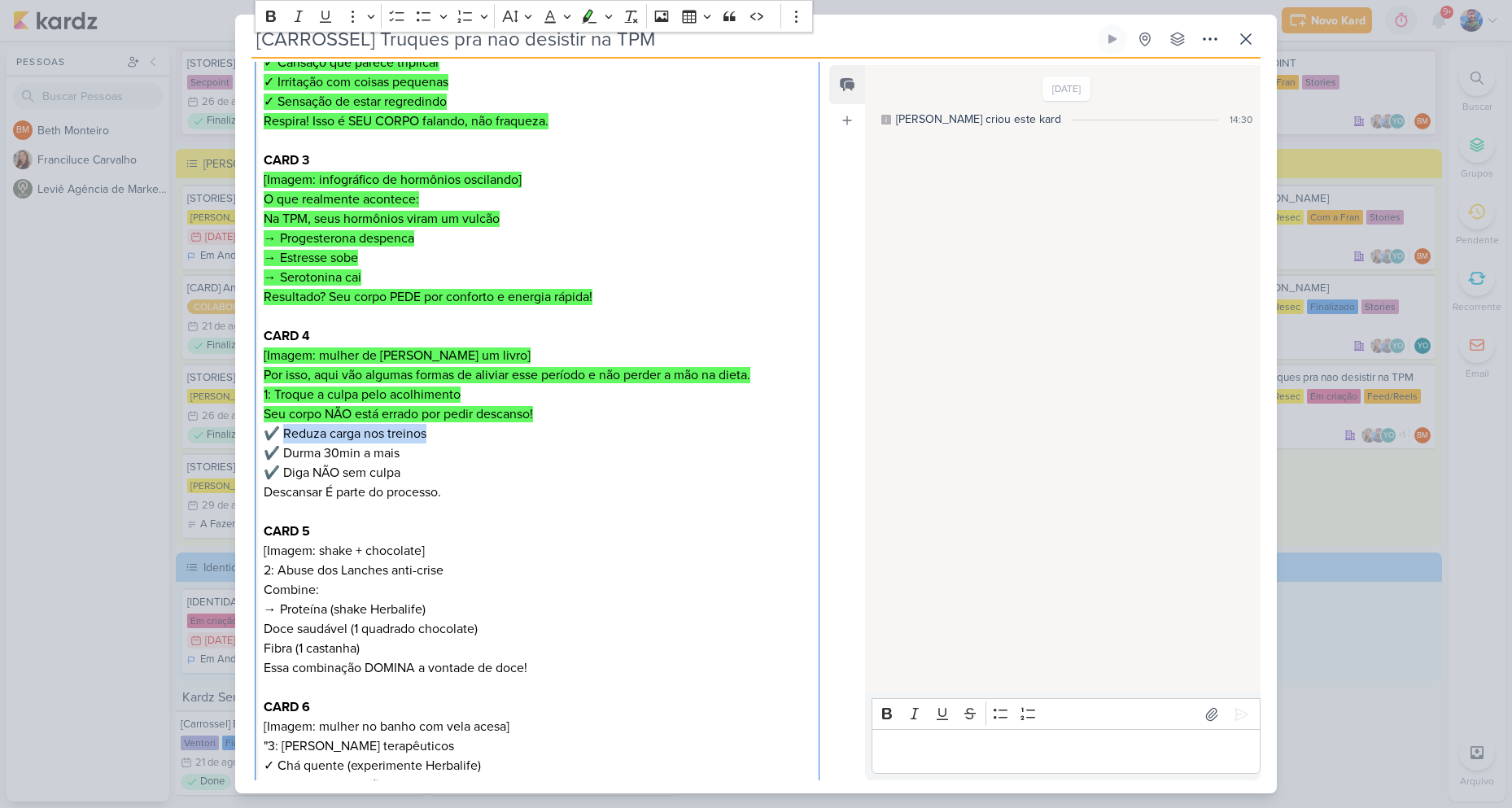
drag, startPoint x: 286, startPoint y: 411, endPoint x: 428, endPoint y: 417, distance: 142.1
click at [428, 417] on p "1: Troque a culpa pelo acolhimento Seu corpo NÃO está errado por pedir descanso…" at bounding box center [537, 434] width 547 height 98
drag, startPoint x: 401, startPoint y: 431, endPoint x: 287, endPoint y: 434, distance: 114.0
click at [287, 434] on p "1: Troque a culpa pelo acolhimento Seu corpo NÃO está errado por pedir descanso…" at bounding box center [537, 434] width 547 height 98
click at [407, 448] on p "1: Troque a culpa pelo acolhimento Seu corpo NÃO está errado por pedir descanso…" at bounding box center [537, 434] width 547 height 98
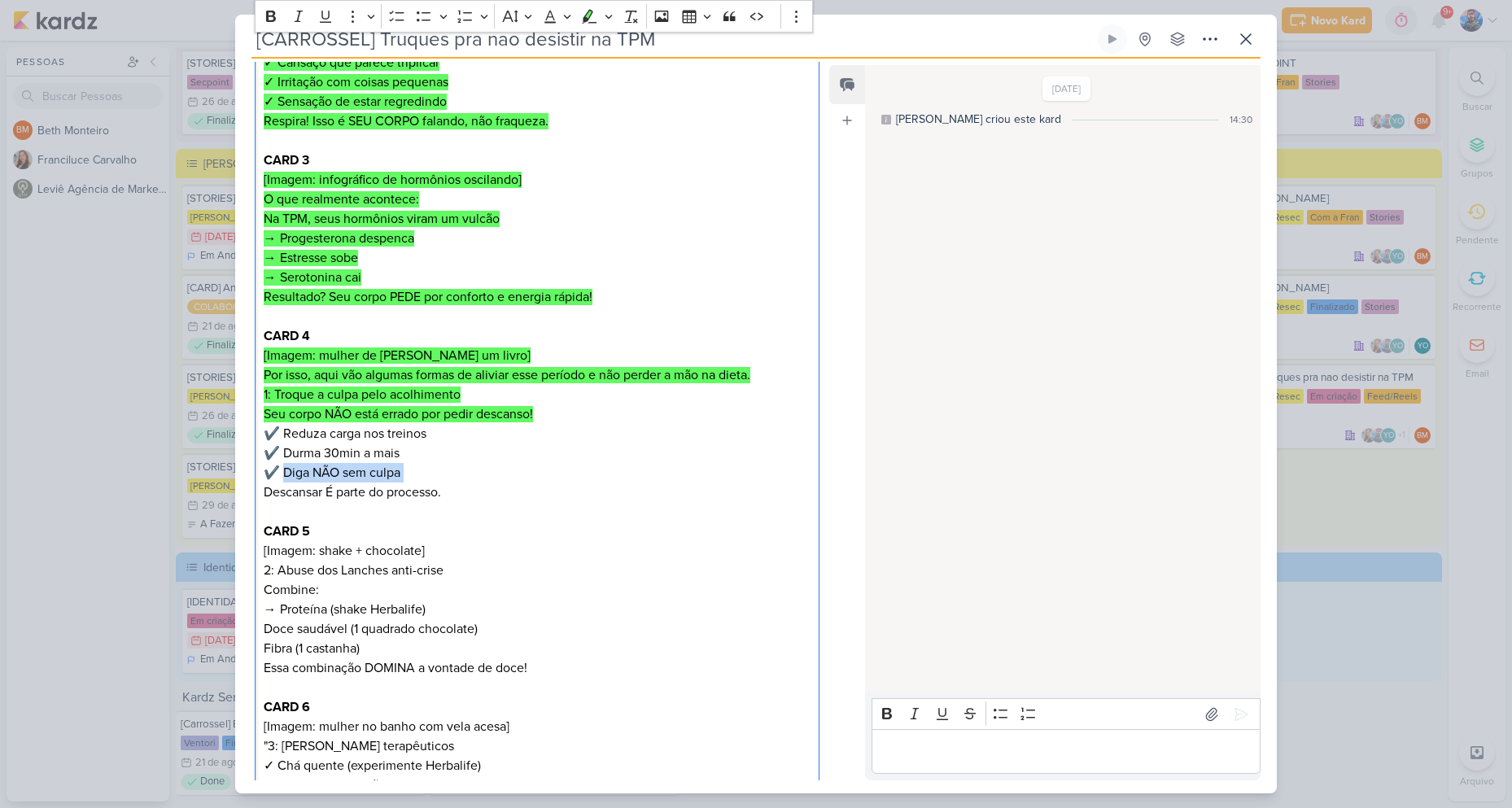
drag, startPoint x: 407, startPoint y: 448, endPoint x: 286, endPoint y: 457, distance: 121.3
click at [286, 457] on p "1: Troque a culpa pelo acolhimento Seu corpo NÃO está errado por pedir descanso…" at bounding box center [537, 434] width 547 height 98
click at [445, 482] on p "Descansar É parte do processo." at bounding box center [537, 492] width 547 height 19
drag, startPoint x: 445, startPoint y: 470, endPoint x: 265, endPoint y: 469, distance: 180.0
click at [265, 482] on p "Descansar É parte do processo." at bounding box center [537, 492] width 547 height 19
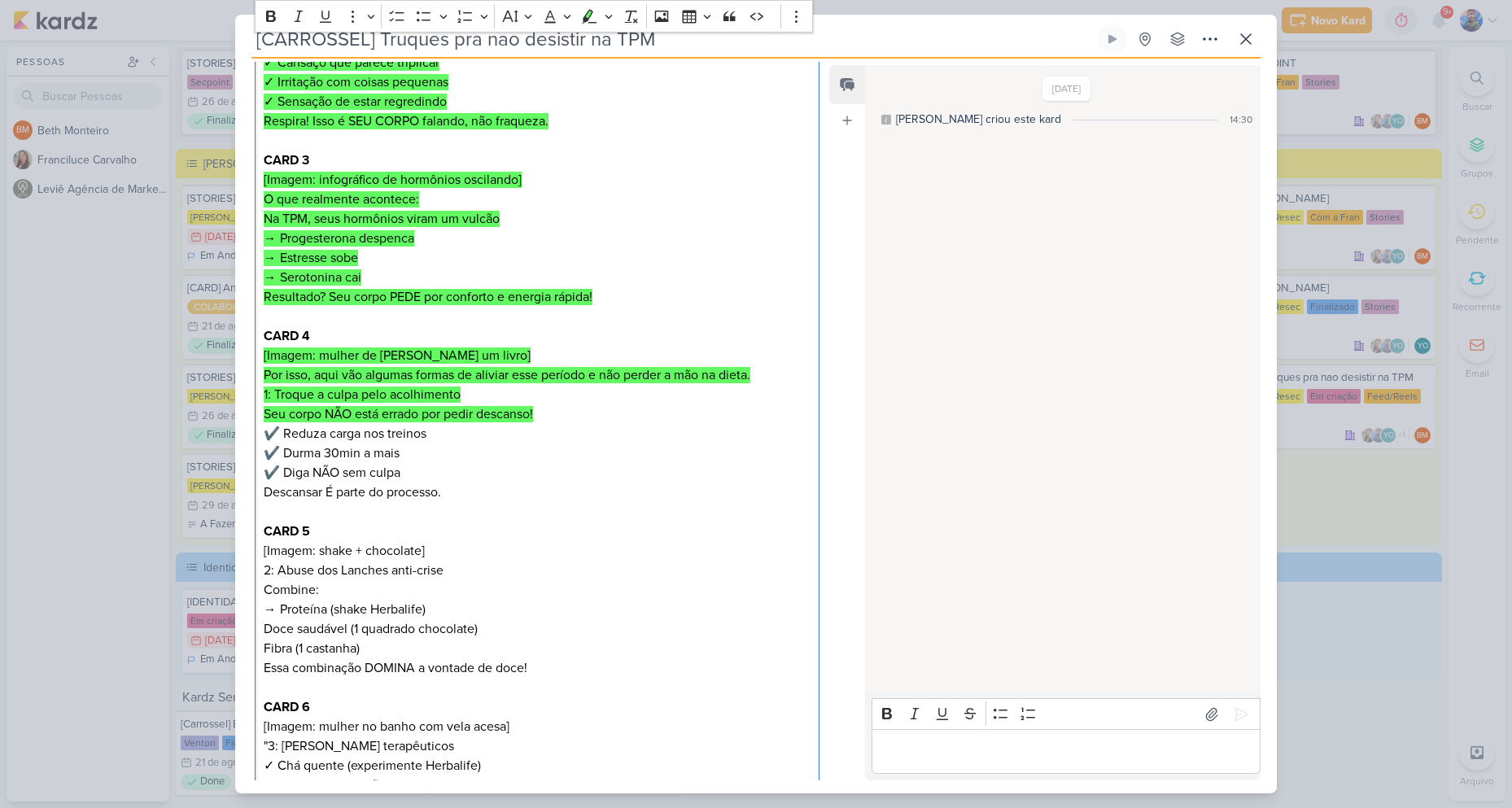
click at [491, 438] on p "1: Troque a culpa pelo acolhimento Seu corpo NÃO está errado por pedir descanso…" at bounding box center [537, 434] width 547 height 98
drag, startPoint x: 456, startPoint y: 469, endPoint x: 265, endPoint y: 403, distance: 202.1
click at [265, 403] on div "CARD 1 [Imagem: ilustração de calendário com dias marcados em vermelho] TPM che…" at bounding box center [537, 493] width 565 height 1255
click at [587, 18] on icon "Editor toolbar" at bounding box center [588, 15] width 9 height 12
click at [506, 452] on p "1: Troque a culpa pelo acolhimento Seu corpo NÃO está errado por pedir descanso…" at bounding box center [537, 434] width 547 height 98
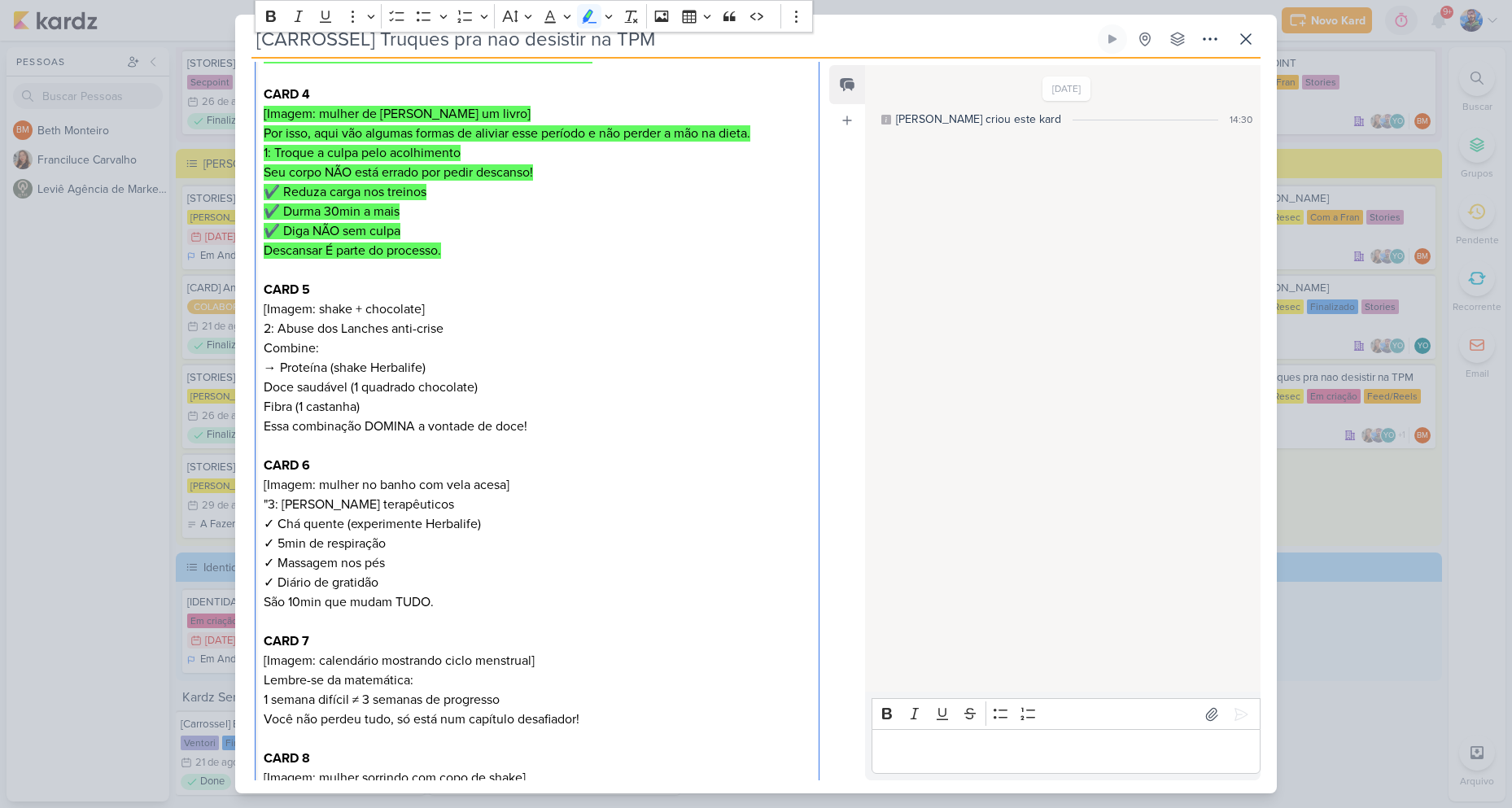
scroll to position [714, 0]
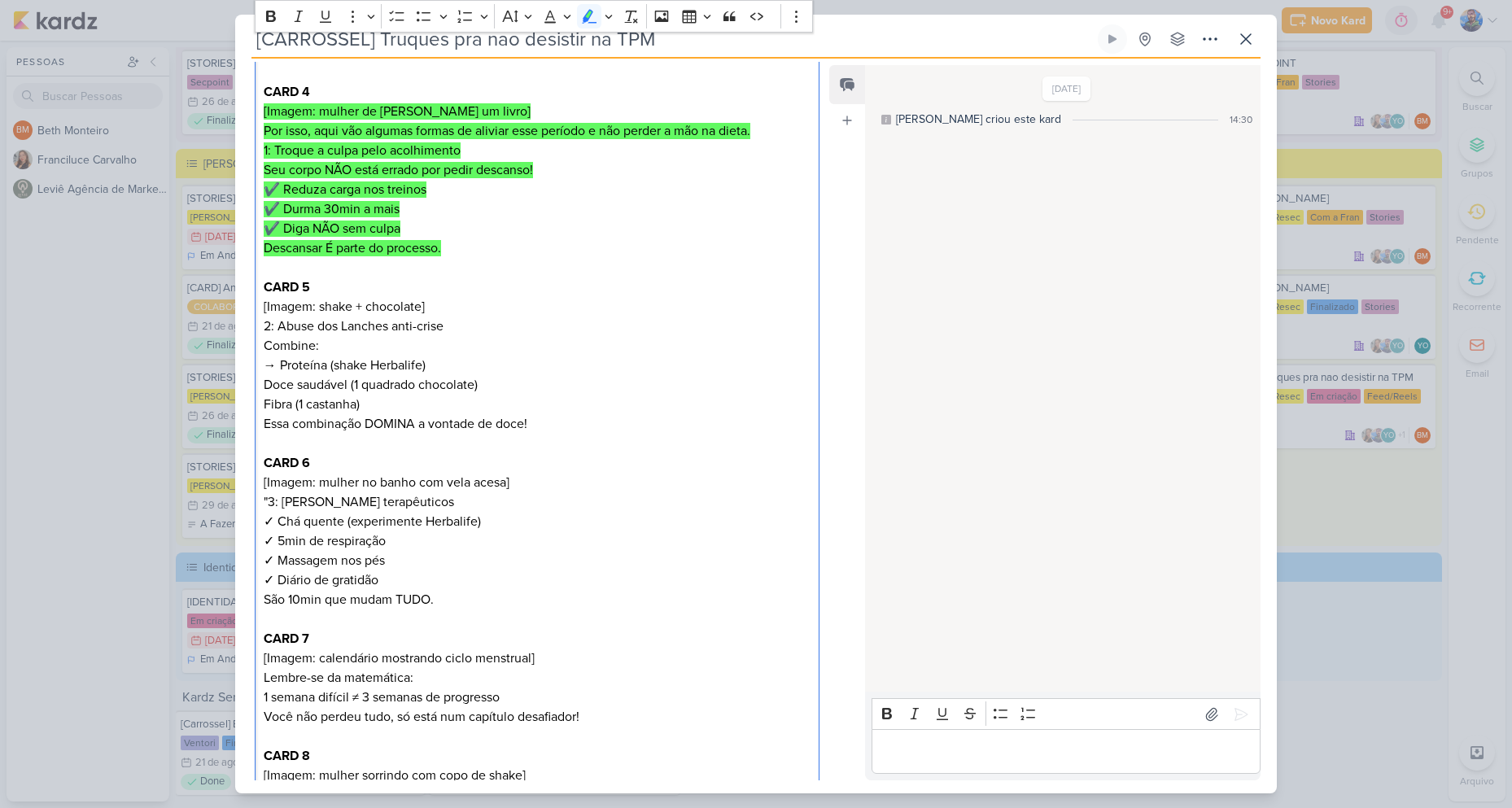
click at [520, 313] on p "CARD 5 [Imagem: shake + chocolate] 2: Abuse dos Lanches anti-crise Combine: → P…" at bounding box center [537, 327] width 547 height 98
drag, startPoint x: 265, startPoint y: 297, endPoint x: 446, endPoint y: 312, distance: 181.6
click at [446, 312] on p "CARD 5 [Imagem: shake + chocolate] 2: Abuse dos Lanches anti-crise Combine: → P…" at bounding box center [537, 327] width 547 height 98
click at [300, 310] on p "CARD 5 [Imagem: shake + chocolate] 2: Abuse dos Lanches anti-crise Combine: → P…" at bounding box center [537, 327] width 547 height 98
drag, startPoint x: 266, startPoint y: 306, endPoint x: 451, endPoint y: 305, distance: 185.0
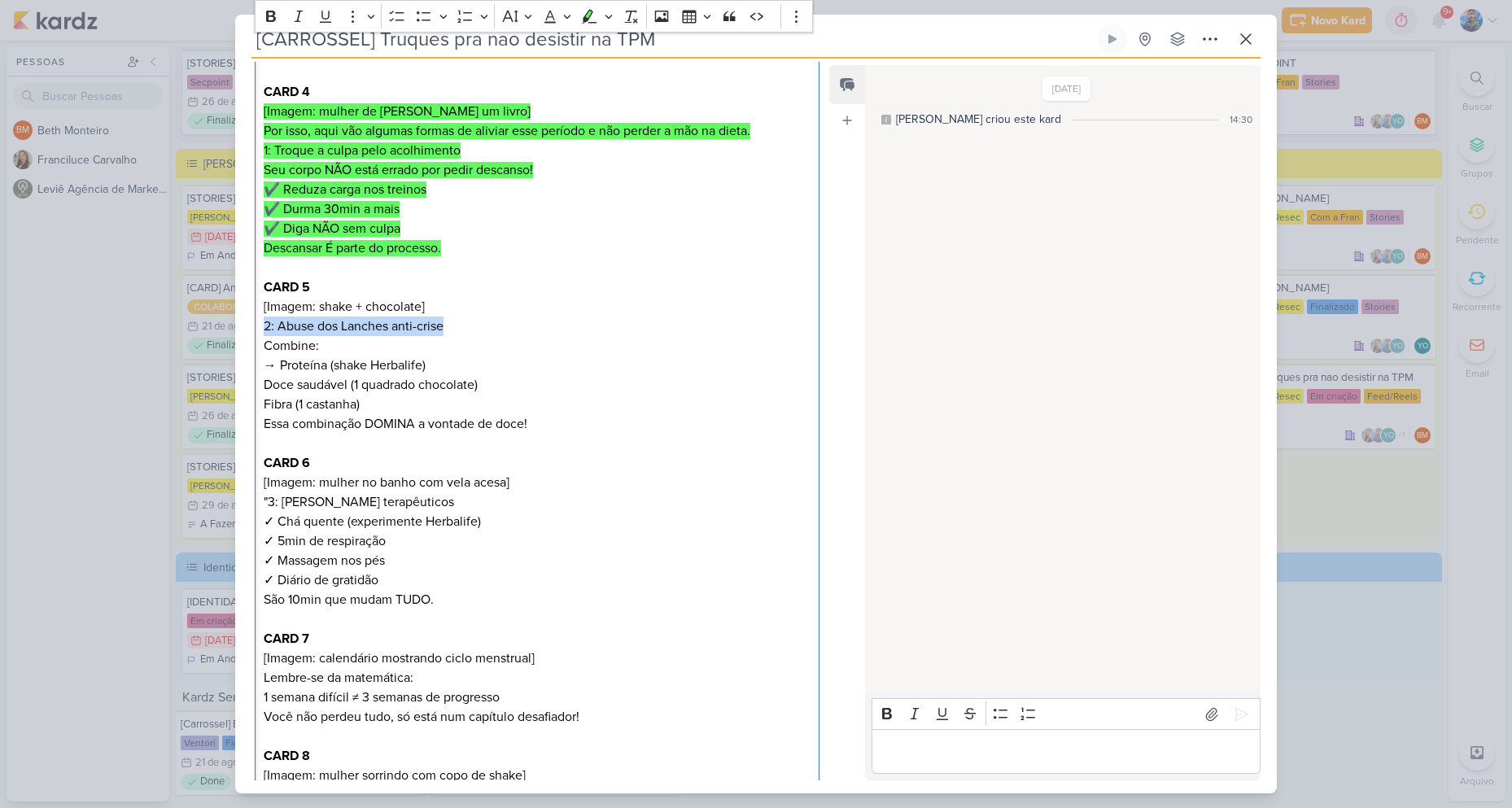
click at [451, 305] on p "CARD 5 [Imagem: shake + chocolate] 2: Abuse dos Lanches anti-crise Combine: → P…" at bounding box center [537, 327] width 547 height 98
click at [286, 328] on p "CARD 5 [Imagem: shake + chocolate] 2: Abuse dos Lanches anti-crise Combine: → P…" at bounding box center [537, 327] width 547 height 98
drag, startPoint x: 265, startPoint y: 322, endPoint x: 322, endPoint y: 325, distance: 57.1
click at [322, 325] on p "CARD 5 [Imagem: shake + chocolate] 2: Abuse dos Lanches anti-crise Combine: → P…" at bounding box center [537, 327] width 547 height 98
click at [462, 337] on p "CARD 5 [Imagem: shake + chocolate] 2: Abuse dos Lanches anti-crise Combine: → P…" at bounding box center [537, 327] width 547 height 98
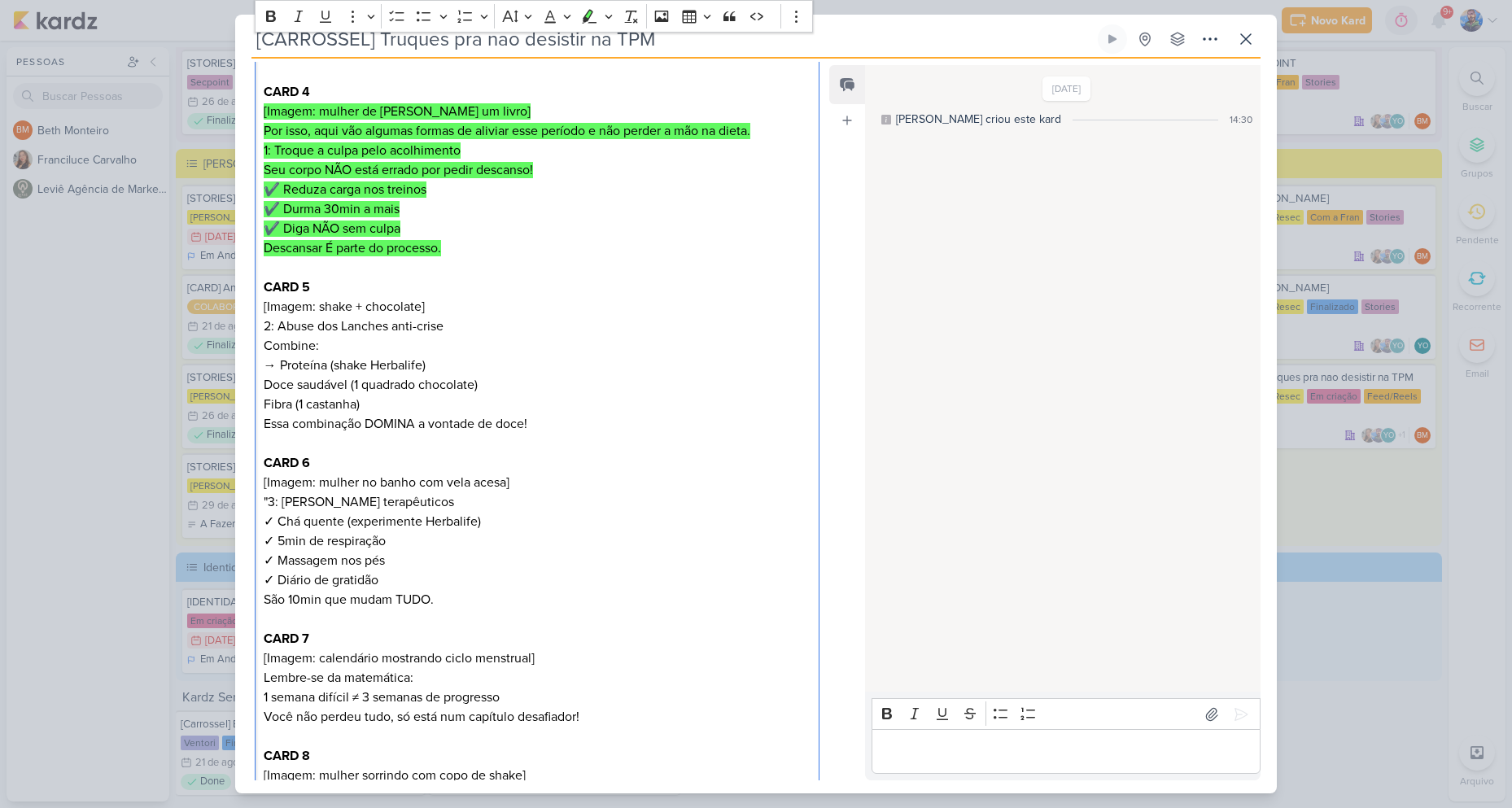
click at [262, 288] on div "CARD 1 [Imagem: ilustração de calendário com dias marcados em vermelho] TPM che…" at bounding box center [537, 248] width 565 height 1255
drag, startPoint x: 279, startPoint y: 341, endPoint x: 470, endPoint y: 341, distance: 191.0
click at [470, 341] on p "CARD 5 [Imagem: shake + chocolate] 2: Abuse dos Lanches anti-crise Combine: → P…" at bounding box center [537, 327] width 547 height 98
click at [344, 375] on p "Doce saudável (1 quadrado chocolate)" at bounding box center [537, 385] width 547 height 19
drag, startPoint x: 265, startPoint y: 365, endPoint x: 482, endPoint y: 366, distance: 217.0
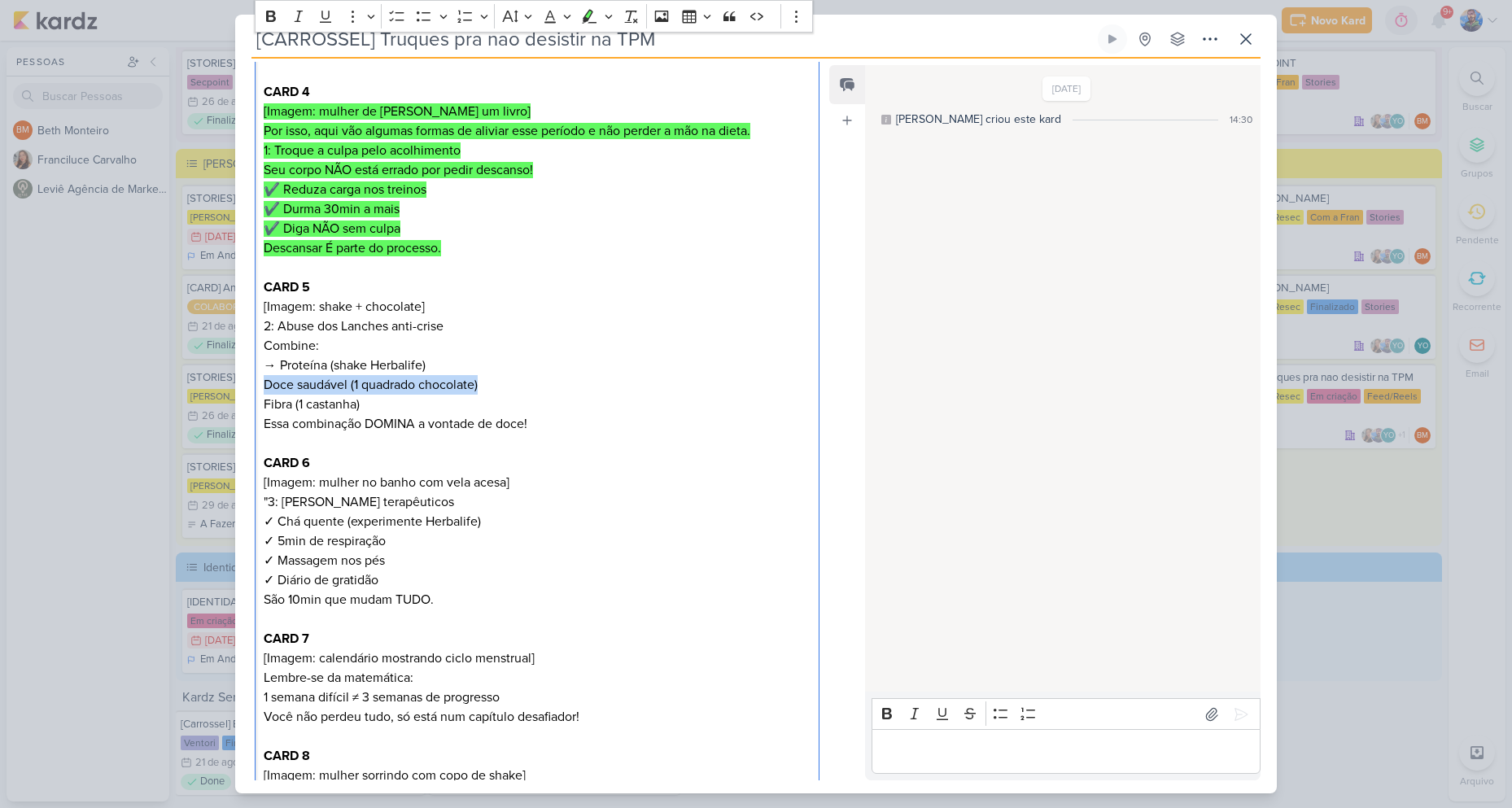
click at [482, 375] on p "Doce saudável (1 quadrado chocolate)" at bounding box center [537, 385] width 547 height 19
click at [505, 375] on p "Doce saudável (1 quadrado chocolate)" at bounding box center [537, 385] width 547 height 19
drag, startPoint x: 264, startPoint y: 382, endPoint x: 365, endPoint y: 386, distance: 101.1
click at [365, 395] on p "Fibra (1 castanha)" at bounding box center [537, 404] width 547 height 19
click at [403, 395] on p "Fibra (1 castanha)" at bounding box center [537, 404] width 547 height 19
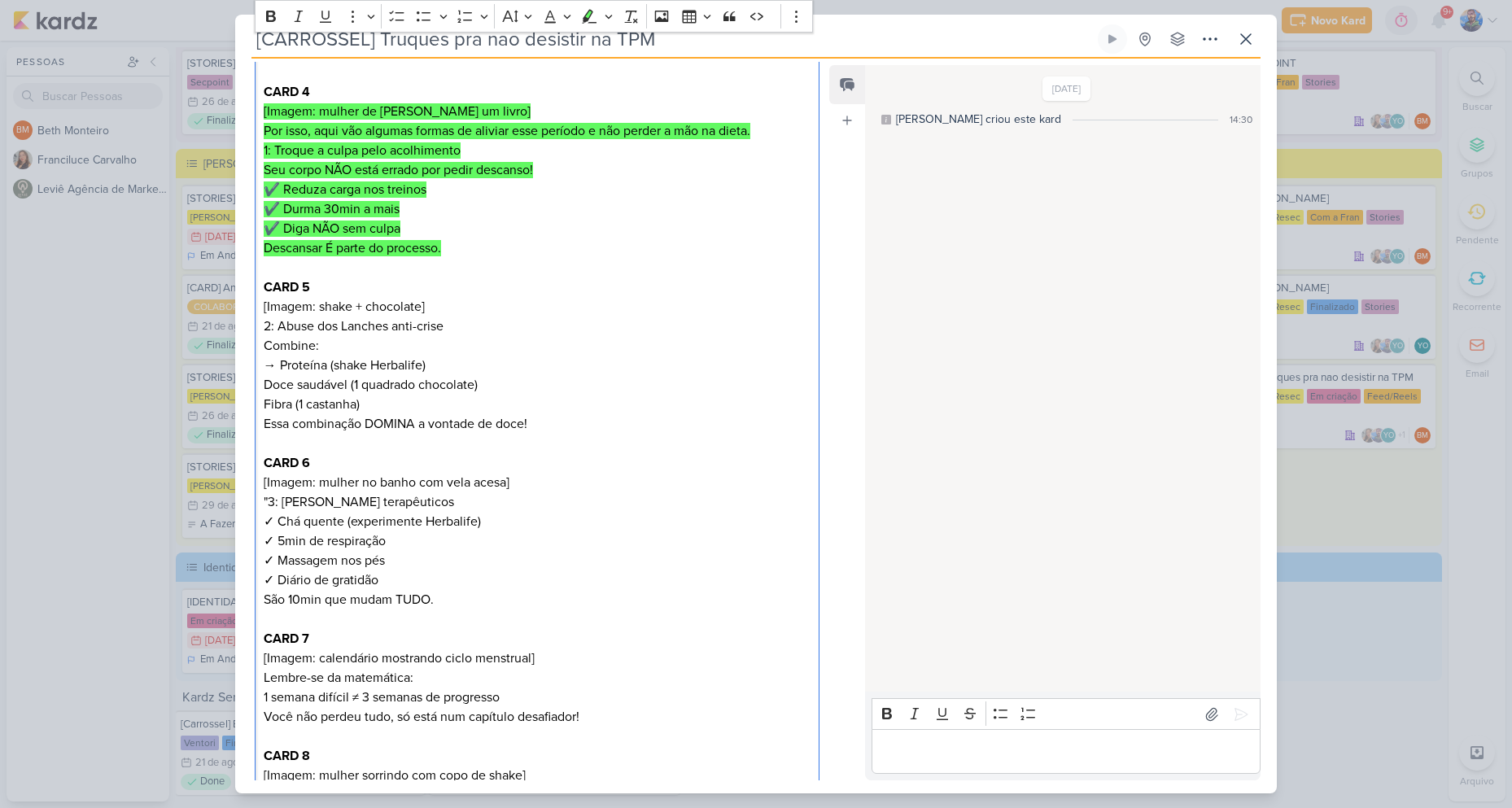
click at [538, 414] on p "Essa combinação DOMINA a vontade de doce!" at bounding box center [537, 423] width 547 height 19
drag, startPoint x: 538, startPoint y: 402, endPoint x: 274, endPoint y: 405, distance: 264.0
click at [274, 414] on p "Essa combinação DOMINA a vontade de doce!" at bounding box center [537, 423] width 547 height 19
drag, startPoint x: 533, startPoint y: 412, endPoint x: 543, endPoint y: 411, distance: 10.0
click at [534, 434] on p "Editor editing area: main" at bounding box center [537, 443] width 547 height 19
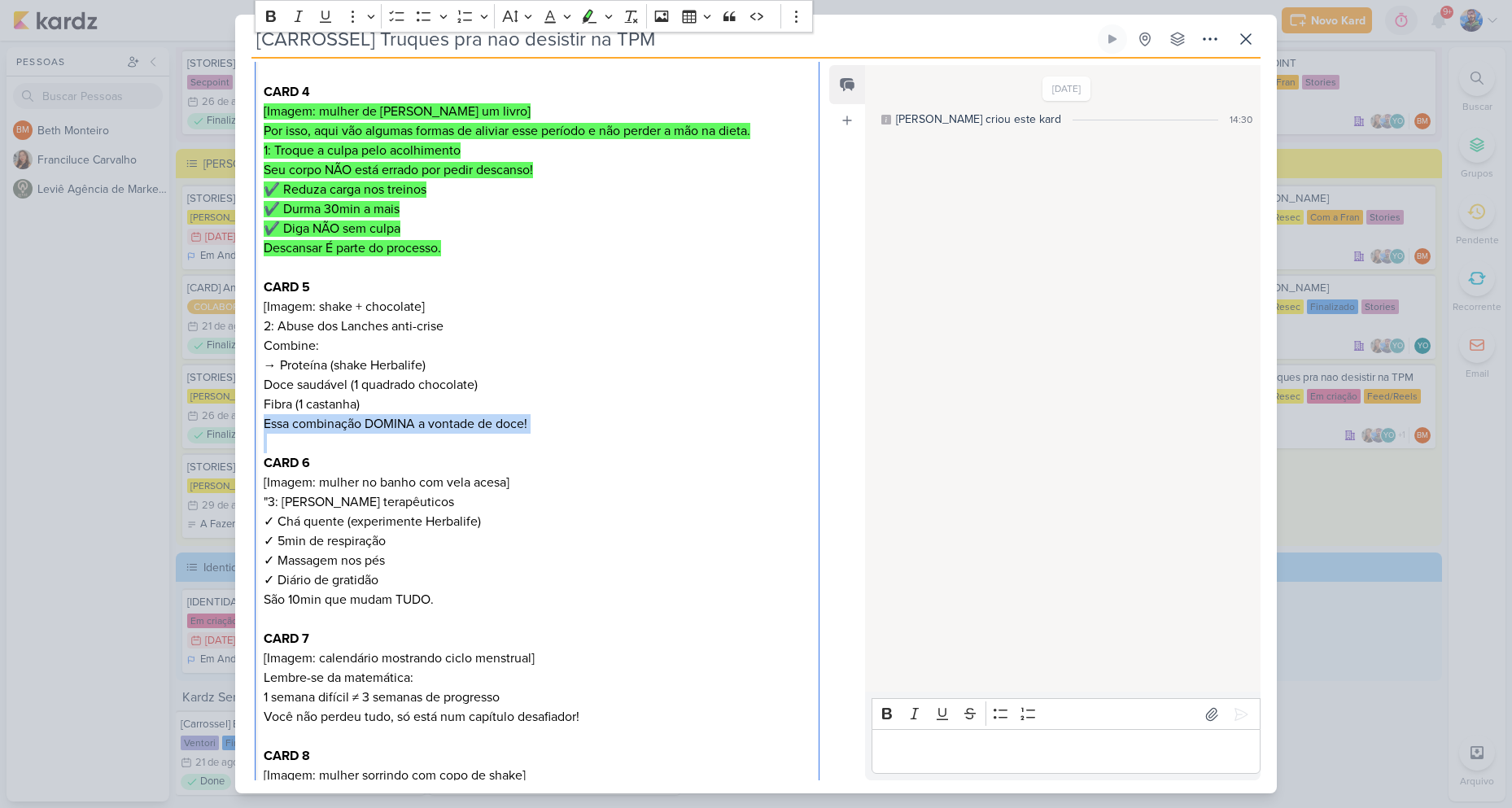
click at [554, 414] on p "Essa combinação DOMINA a vontade de doce!" at bounding box center [537, 423] width 547 height 19
click at [536, 414] on p "Essa combinação DOMINA a vontade de doce!" at bounding box center [537, 423] width 547 height 19
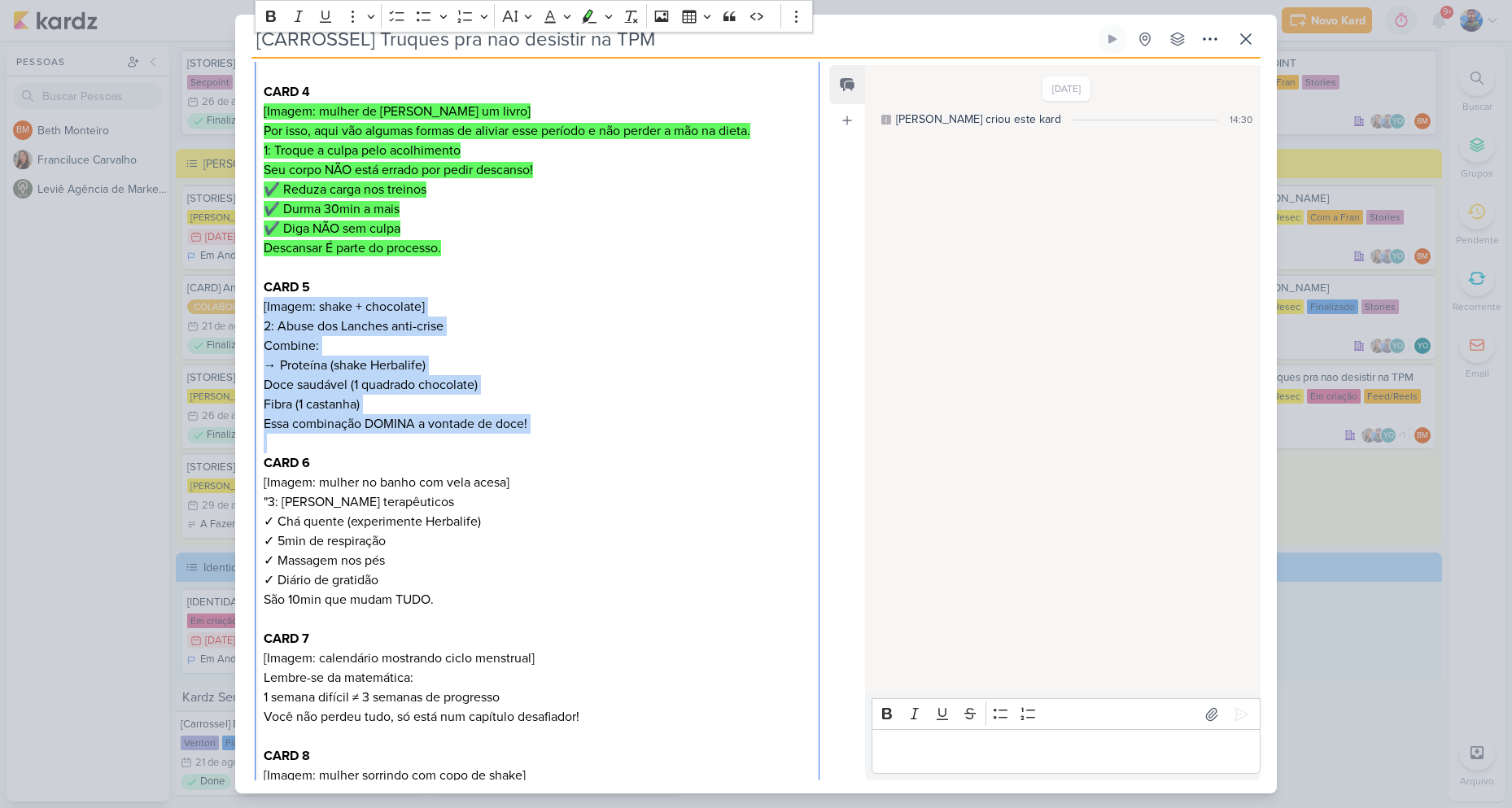
drag, startPoint x: 261, startPoint y: 282, endPoint x: 544, endPoint y: 418, distance: 314.0
click at [544, 418] on div "CARD 1 [Imagem: ilustração de calendário com dias marcados em vermelho] TPM che…" at bounding box center [537, 248] width 565 height 1255
click at [595, 16] on icon "Editor toolbar" at bounding box center [589, 17] width 17 height 17
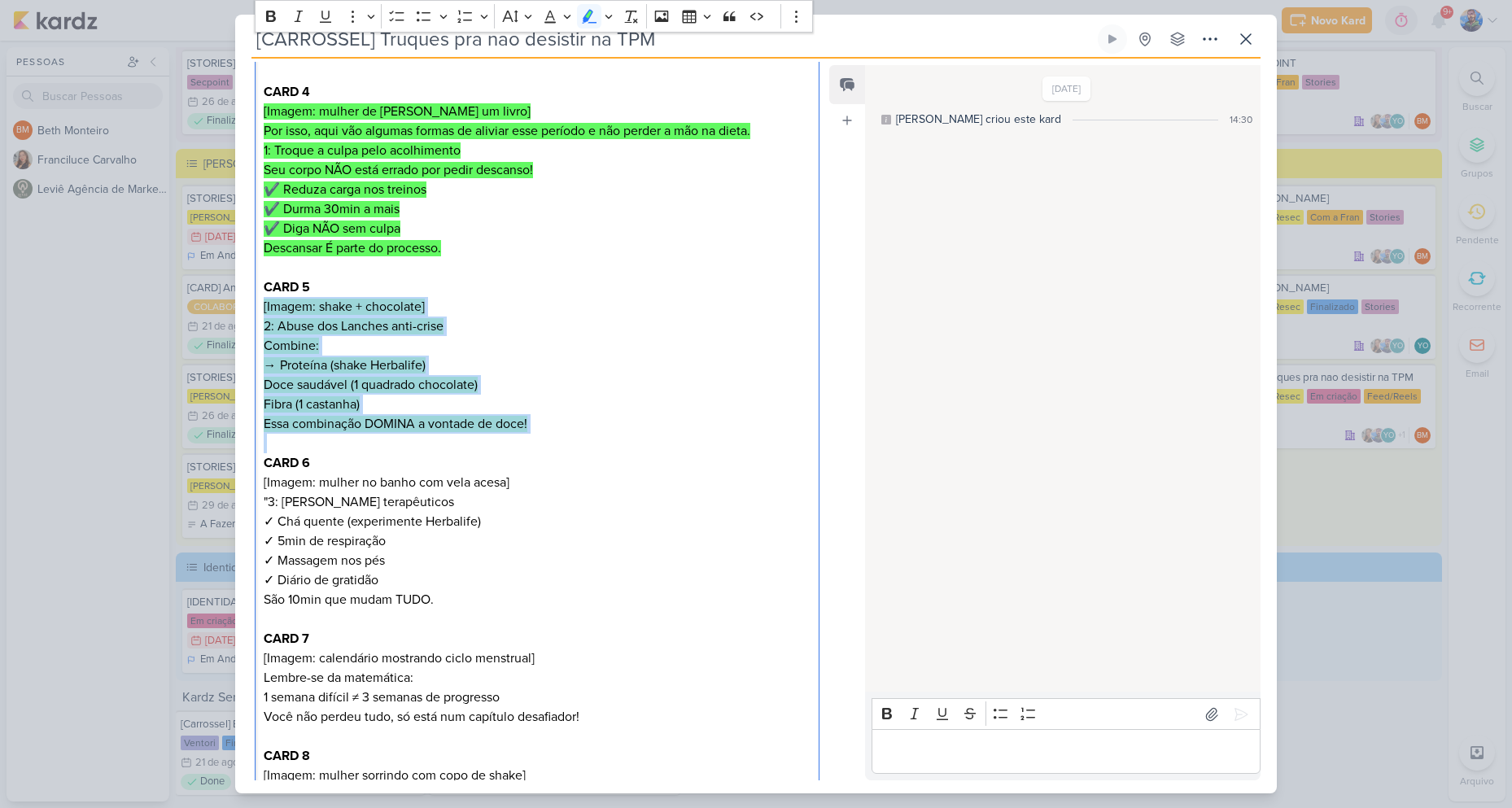
click at [571, 335] on p "CARD 5 [Imagem: shake + chocolate] 2: Abuse dos Lanches anti-crise Combine: → P…" at bounding box center [537, 327] width 547 height 98
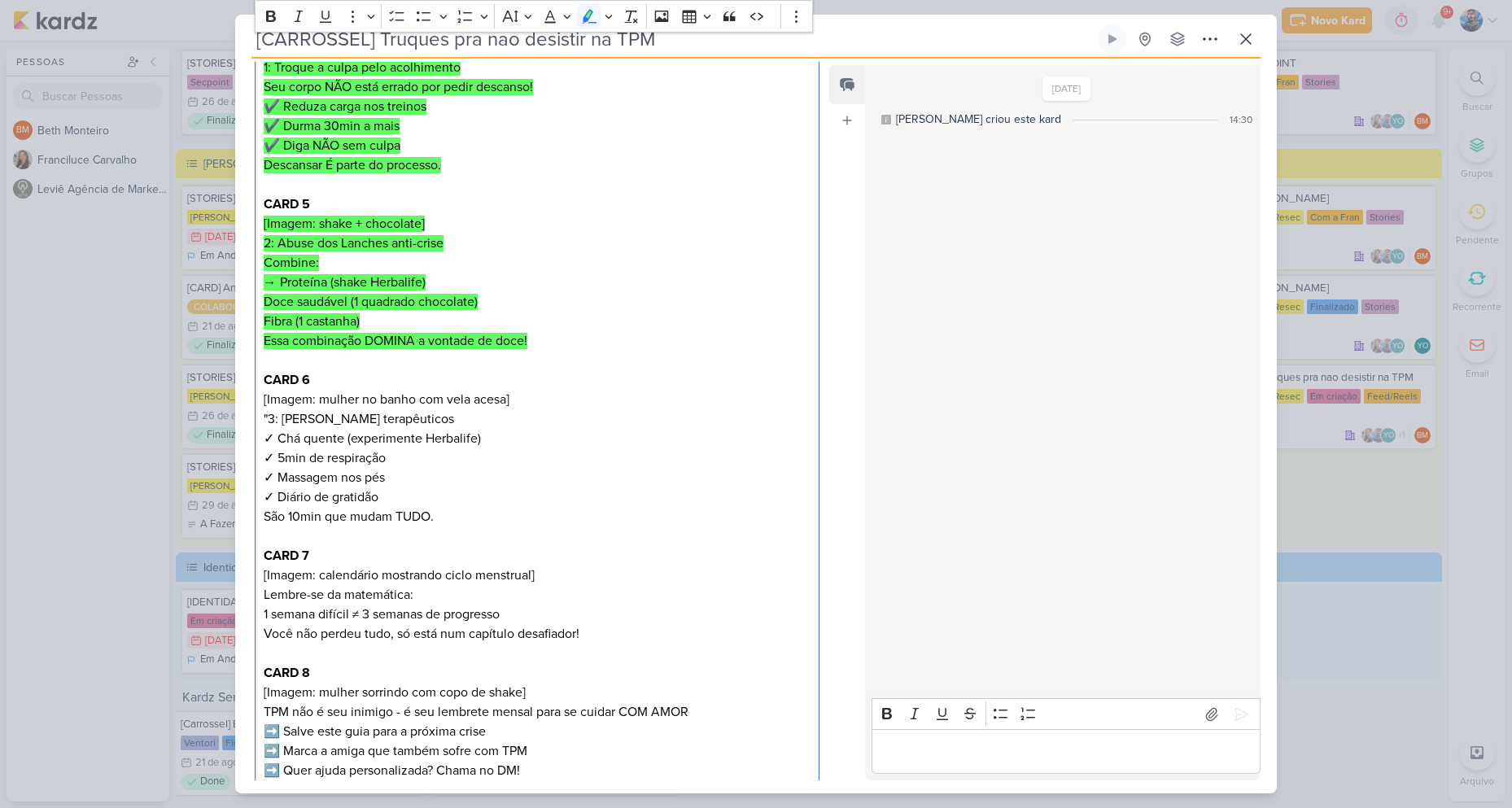
scroll to position [795, 0]
drag, startPoint x: 492, startPoint y: 414, endPoint x: 482, endPoint y: 410, distance: 10.8
click at [492, 413] on p "CARD 6 [Imagem: mulher no banho com vela acesa] "3: Crie rituais terapêuticos ✓…" at bounding box center [537, 440] width 547 height 137
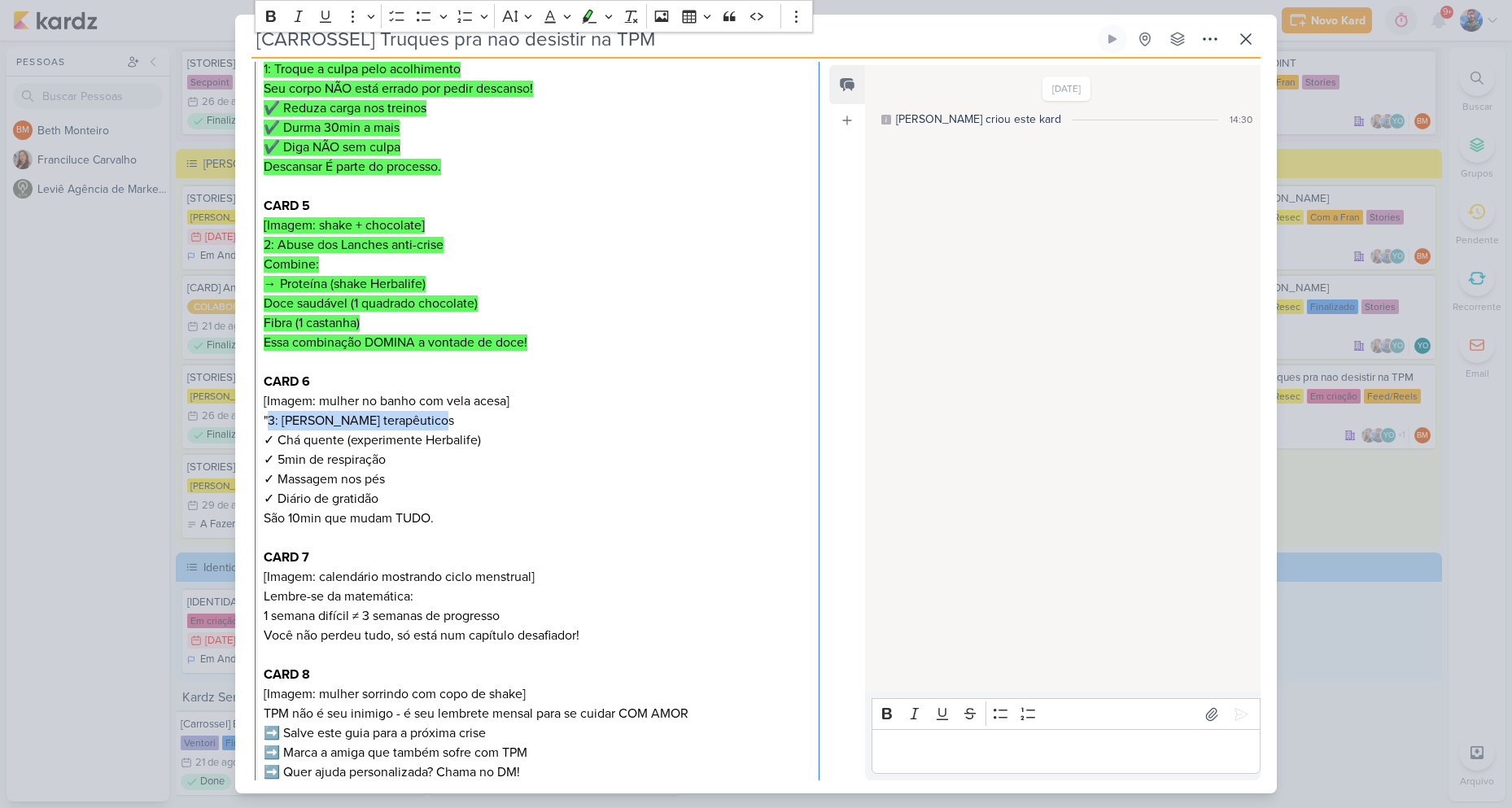
drag, startPoint x: 268, startPoint y: 400, endPoint x: 423, endPoint y: 402, distance: 155.0
click at [423, 402] on p "CARD 6 [Imagem: mulher no banho com vela acesa] "3: Crie rituais terapêuticos ✓…" at bounding box center [537, 440] width 547 height 137
click at [422, 387] on p "CARD 6 [Imagem: mulher no banho com vela acesa] "3: Crie rituais terapêuticos ✓…" at bounding box center [537, 440] width 547 height 137
drag, startPoint x: 276, startPoint y: 419, endPoint x: 496, endPoint y: 415, distance: 220.0
click at [496, 415] on p "CARD 6 [Imagem: mulher no banho com vela acesa] "3: Crie rituais terapêuticos ✓…" at bounding box center [537, 440] width 547 height 137
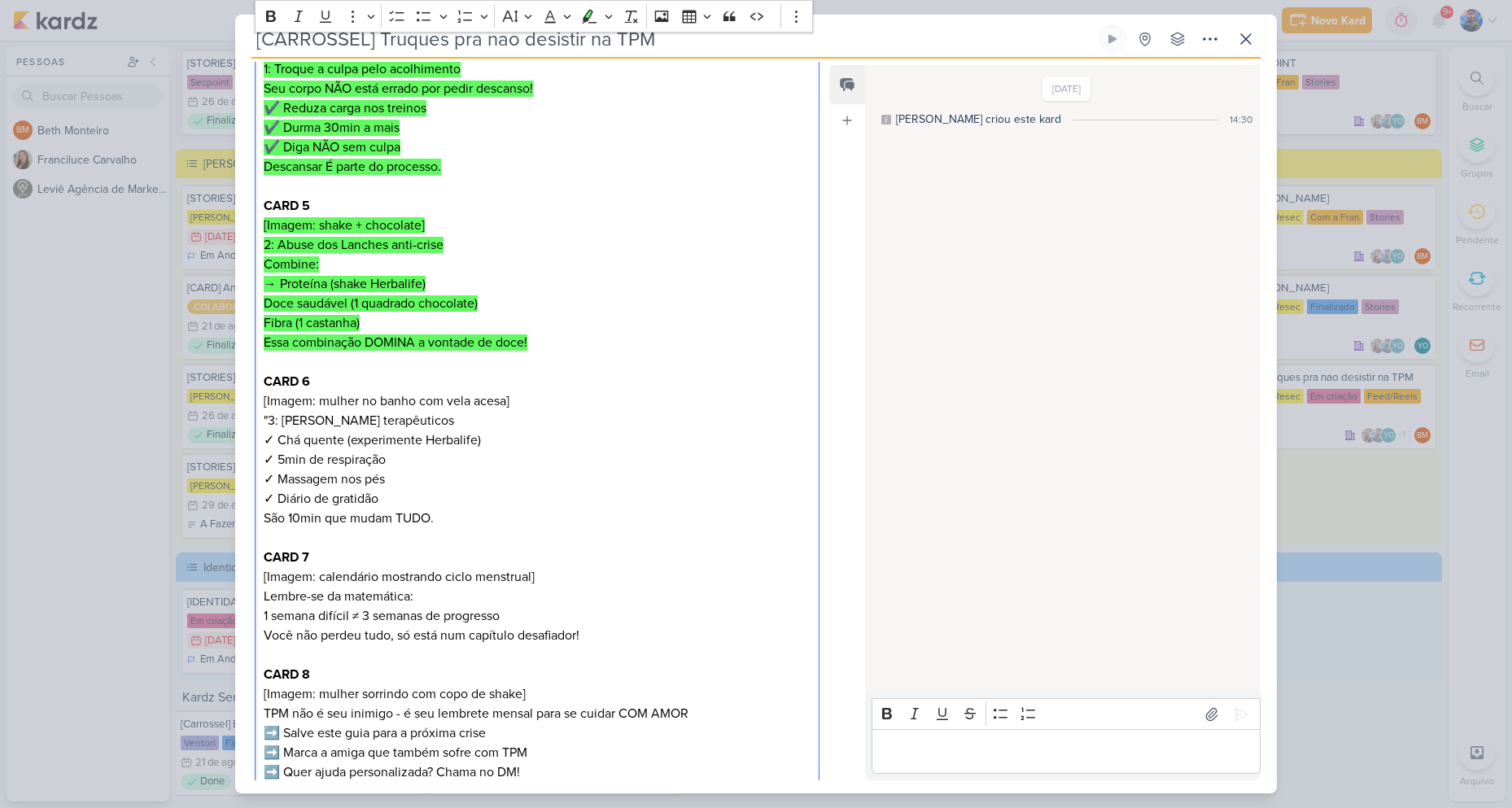
click at [331, 441] on p "CARD 6 [Imagem: mulher no banho com vela acesa] "3: Crie rituais terapêuticos ✓…" at bounding box center [537, 440] width 547 height 137
drag, startPoint x: 285, startPoint y: 435, endPoint x: 390, endPoint y: 435, distance: 105.0
click at [390, 435] on p "CARD 6 [Imagem: mulher no banho com vela acesa] "3: Crie rituais terapêuticos ✓…" at bounding box center [537, 440] width 547 height 137
click at [385, 457] on p "CARD 6 [Imagem: mulher no banho com vela acesa] "3: Crie rituais terapêuticos ✓…" at bounding box center [537, 440] width 547 height 137
drag, startPoint x: 393, startPoint y: 457, endPoint x: 280, endPoint y: 451, distance: 113.2
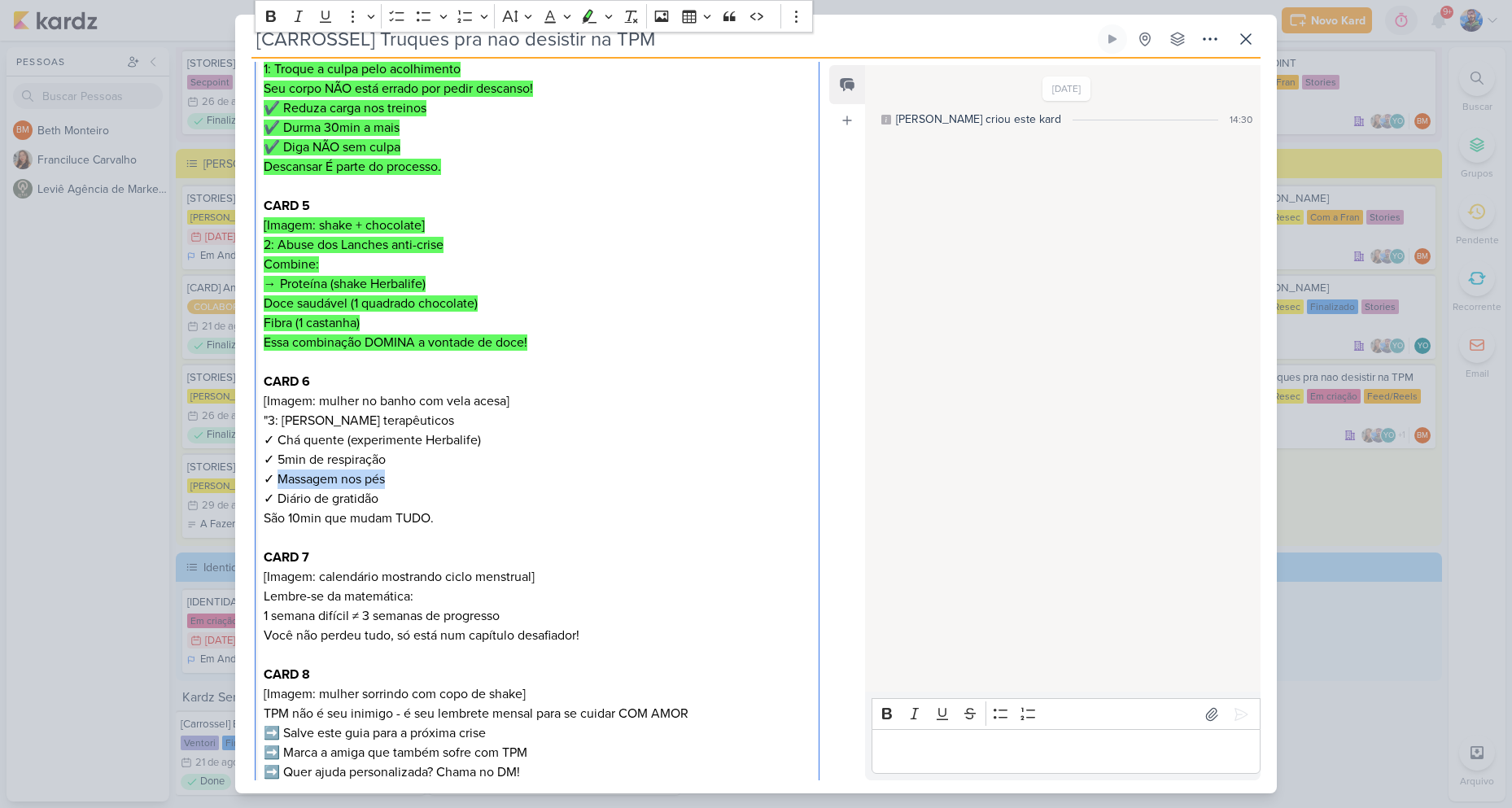
click at [280, 451] on p "CARD 6 [Imagem: mulher no banho com vela acesa] "3: Crie rituais terapêuticos ✓…" at bounding box center [537, 440] width 547 height 137
drag, startPoint x: 379, startPoint y: 480, endPoint x: 273, endPoint y: 480, distance: 106.0
click at [273, 480] on p "CARD 6 [Imagem: mulher no banho com vela acesa] "3: Crie rituais terapêuticos ✓…" at bounding box center [537, 440] width 547 height 137
click at [291, 474] on p "CARD 6 [Imagem: mulher no banho com vela acesa] "3: Crie rituais terapêuticos ✓…" at bounding box center [537, 440] width 547 height 137
drag, startPoint x: 278, startPoint y: 472, endPoint x: 396, endPoint y: 470, distance: 118.0
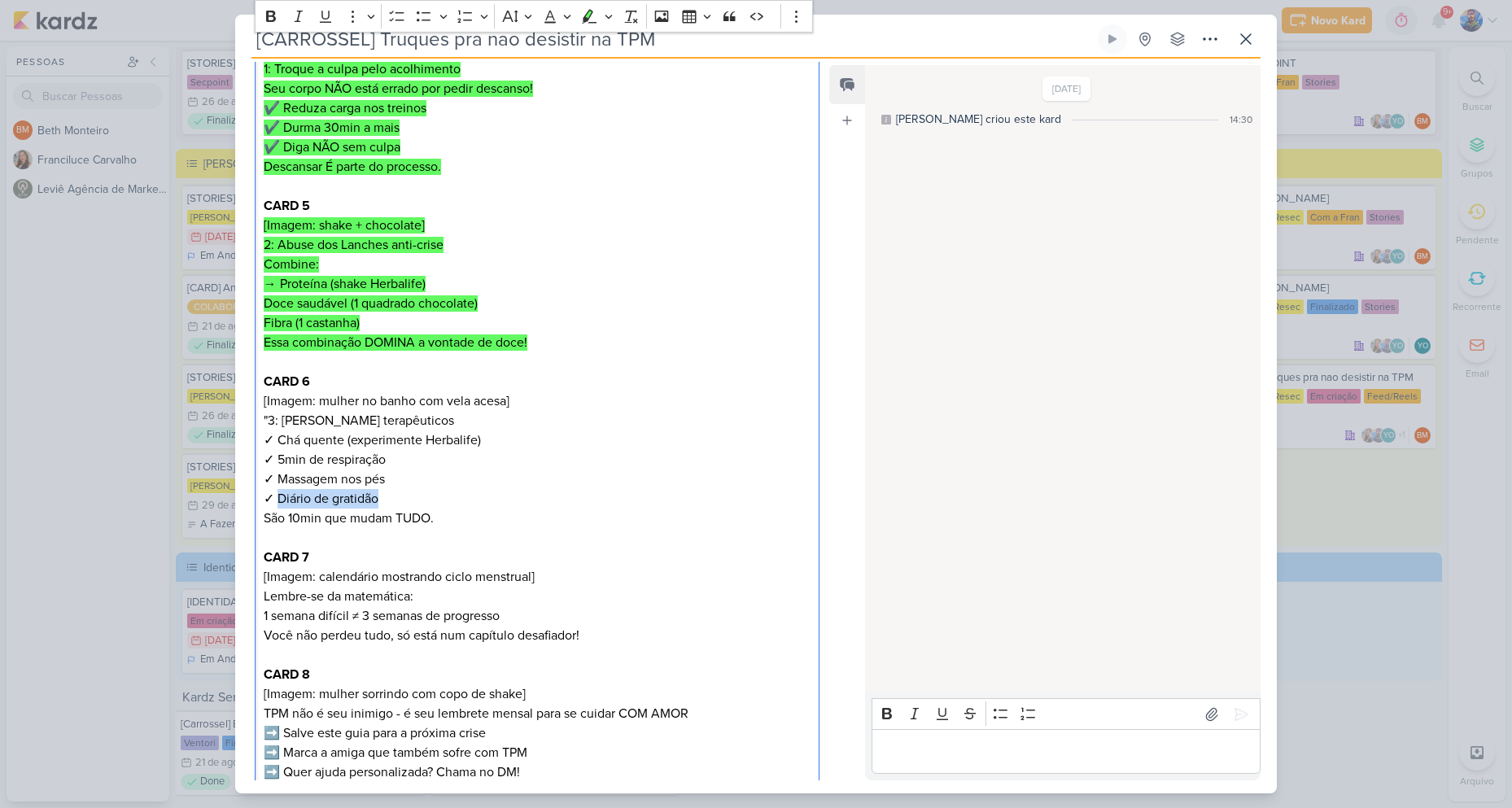
click at [396, 470] on p "CARD 6 [Imagem: mulher no banho com vela acesa] "3: Crie rituais terapêuticos ✓…" at bounding box center [537, 440] width 547 height 137
click at [446, 508] on p "São 10min que mudam TUDO." at bounding box center [537, 517] width 547 height 19
drag, startPoint x: 428, startPoint y: 498, endPoint x: 249, endPoint y: 500, distance: 179.0
click at [249, 500] on div "Cliente [PERSON_NAME] Resec Status do Projeto" at bounding box center [530, 121] width 590 height 1360
click at [454, 457] on p "CARD 6 [Imagem: mulher no banho com vela acesa] "3: Crie rituais terapêuticos ✓…" at bounding box center [537, 440] width 547 height 137
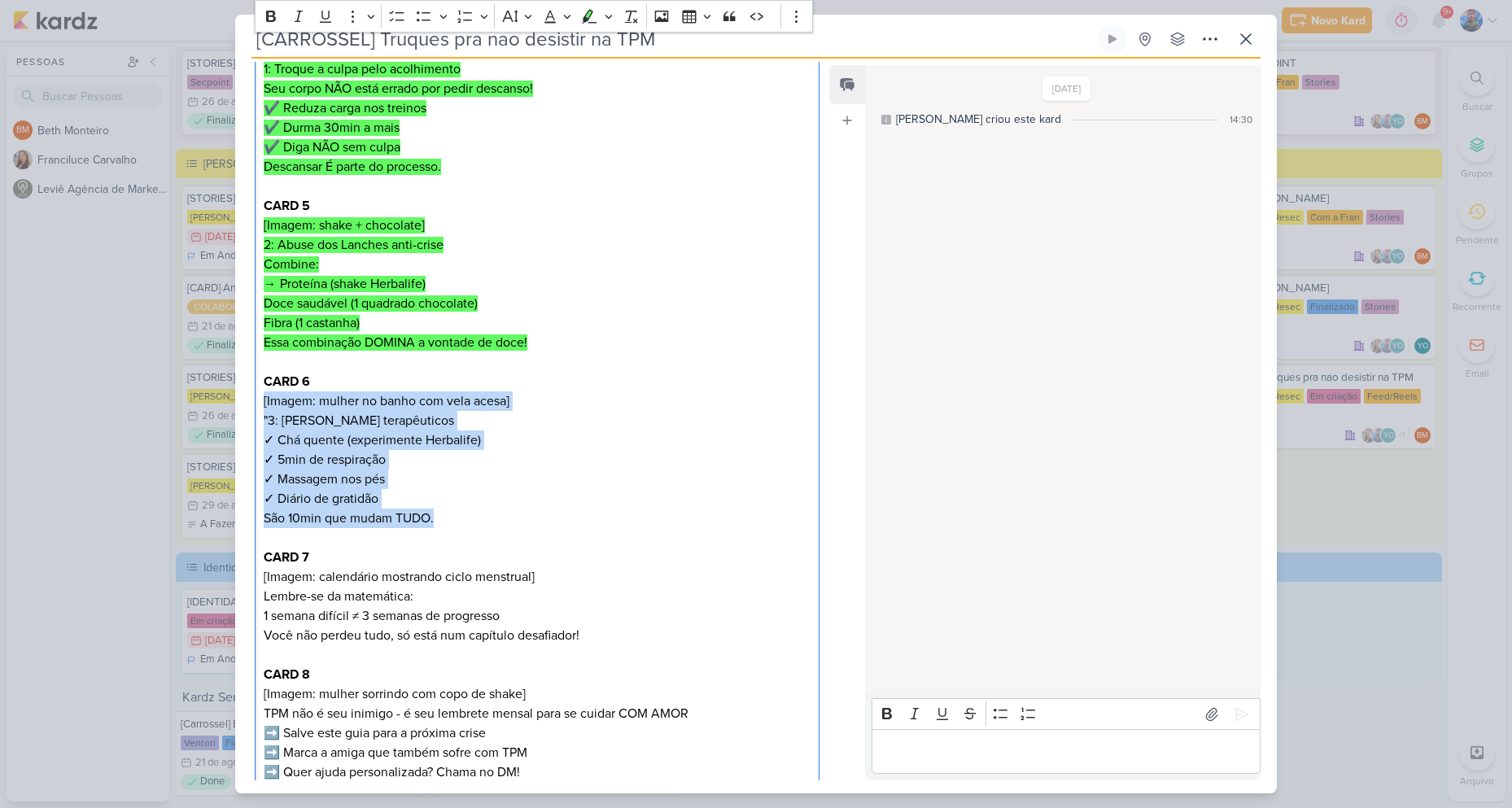
drag, startPoint x: 438, startPoint y: 497, endPoint x: 259, endPoint y: 380, distance: 213.8
click at [259, 380] on div "CARD 1 [Imagem: ilustração de calendário com dias marcados em vermelho] TPM che…" at bounding box center [537, 167] width 565 height 1255
click at [586, 11] on icon "Editor toolbar" at bounding box center [589, 17] width 17 height 17
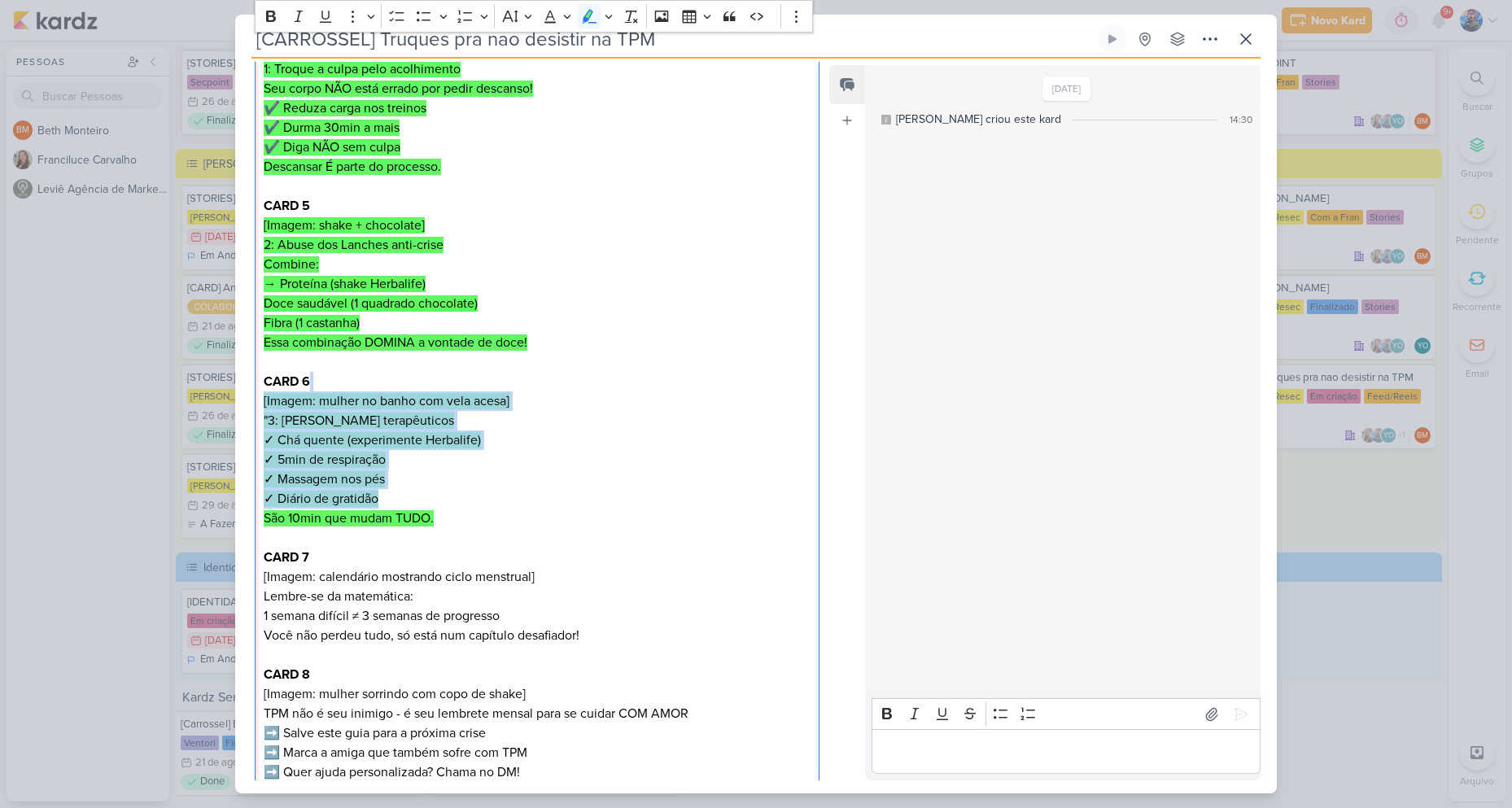
click at [670, 447] on p "CARD 6 [Imagem: mulher no banho com vela acesa] "3: Crie rituais terapêuticos ✓…" at bounding box center [537, 440] width 547 height 137
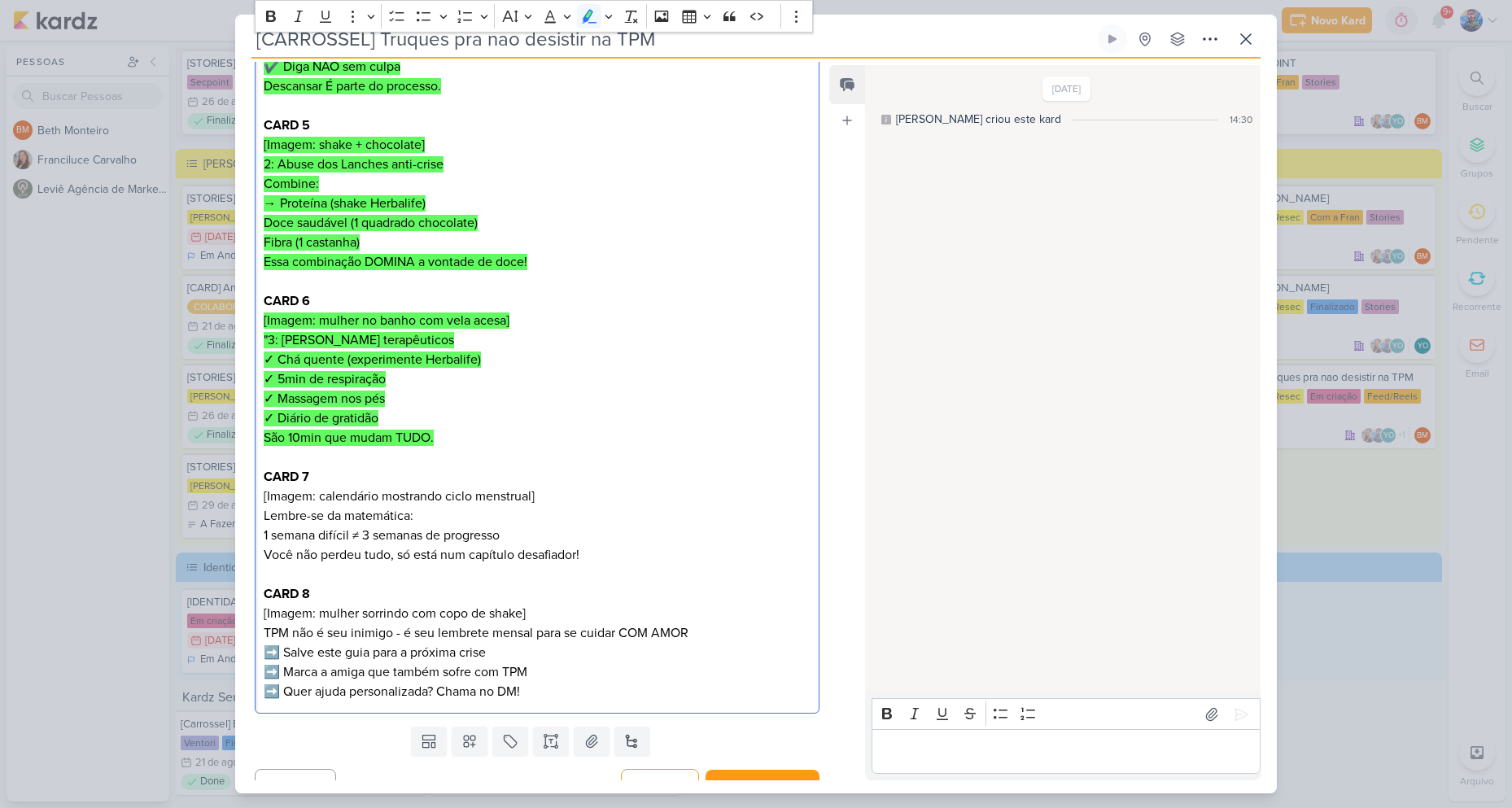
scroll to position [877, 0]
drag, startPoint x: 264, startPoint y: 493, endPoint x: 352, endPoint y: 501, distance: 88.4
click at [341, 492] on p "CARD 7 [Imagem: calendário mostrando ciclo menstrual] Lembre-se da matemática: …" at bounding box center [537, 515] width 547 height 98
drag, startPoint x: 364, startPoint y: 483, endPoint x: 361, endPoint y: 493, distance: 10.4
click at [364, 484] on p "CARD 7 [Imagem: calendário mostrando ciclo menstrual] Lembre-se da matemática: …" at bounding box center [537, 515] width 547 height 98
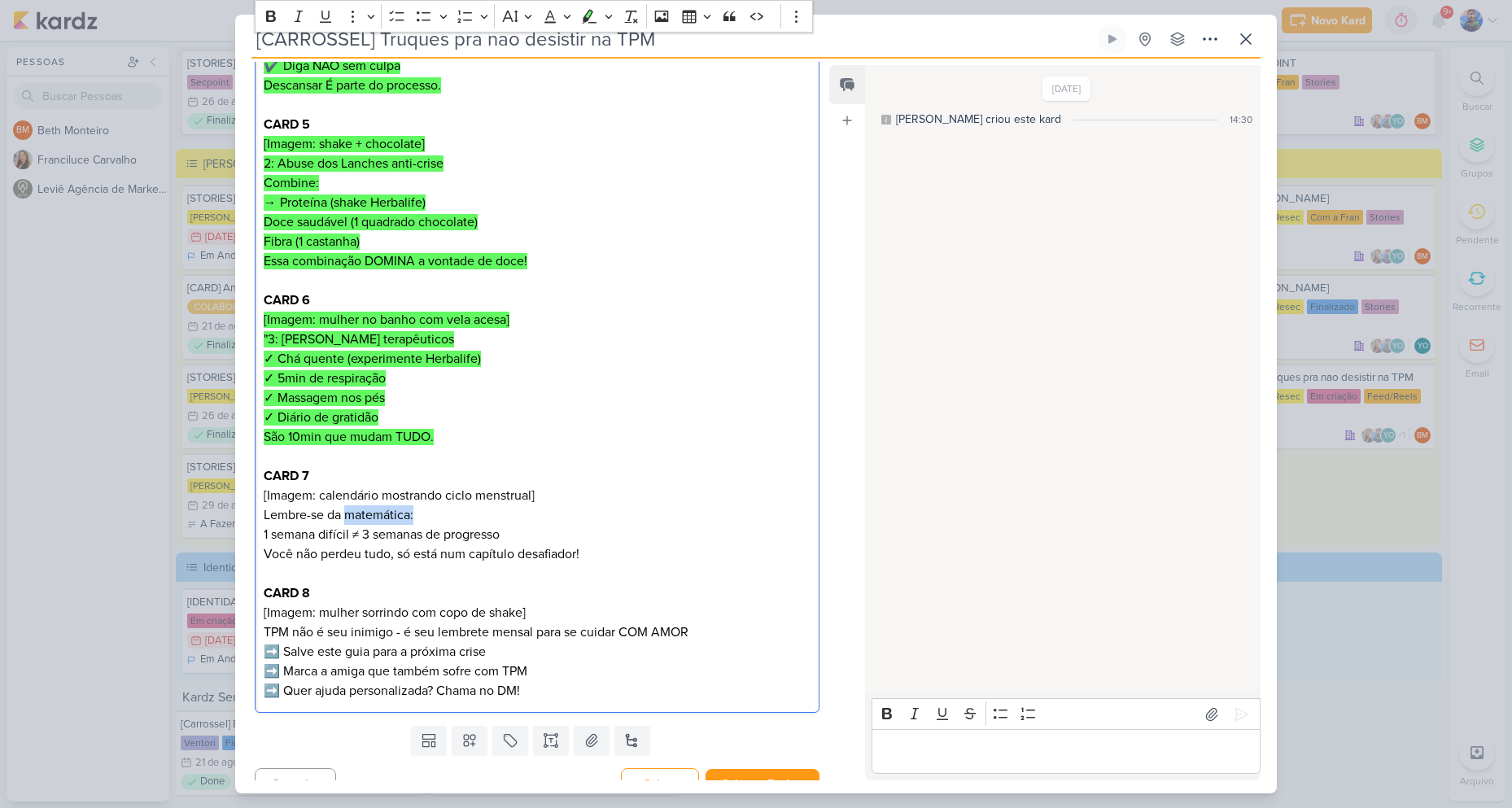
drag, startPoint x: 356, startPoint y: 492, endPoint x: 460, endPoint y: 498, distance: 104.2
click at [460, 498] on p "CARD 7 [Imagem: calendário mostrando ciclo menstrual] Lembre-se da matemática: …" at bounding box center [537, 515] width 547 height 98
click at [630, 536] on p "CARD 7 [Imagem: calendário mostrando ciclo menstrual] Lembre-se da matemática: …" at bounding box center [537, 515] width 547 height 98
drag, startPoint x: 259, startPoint y: 514, endPoint x: 509, endPoint y: 517, distance: 250.0
click at [509, 517] on div "CARD 1 [Imagem: ilustração de calendário com dias marcados em vermelho] TPM che…" at bounding box center [537, 86] width 565 height 1255
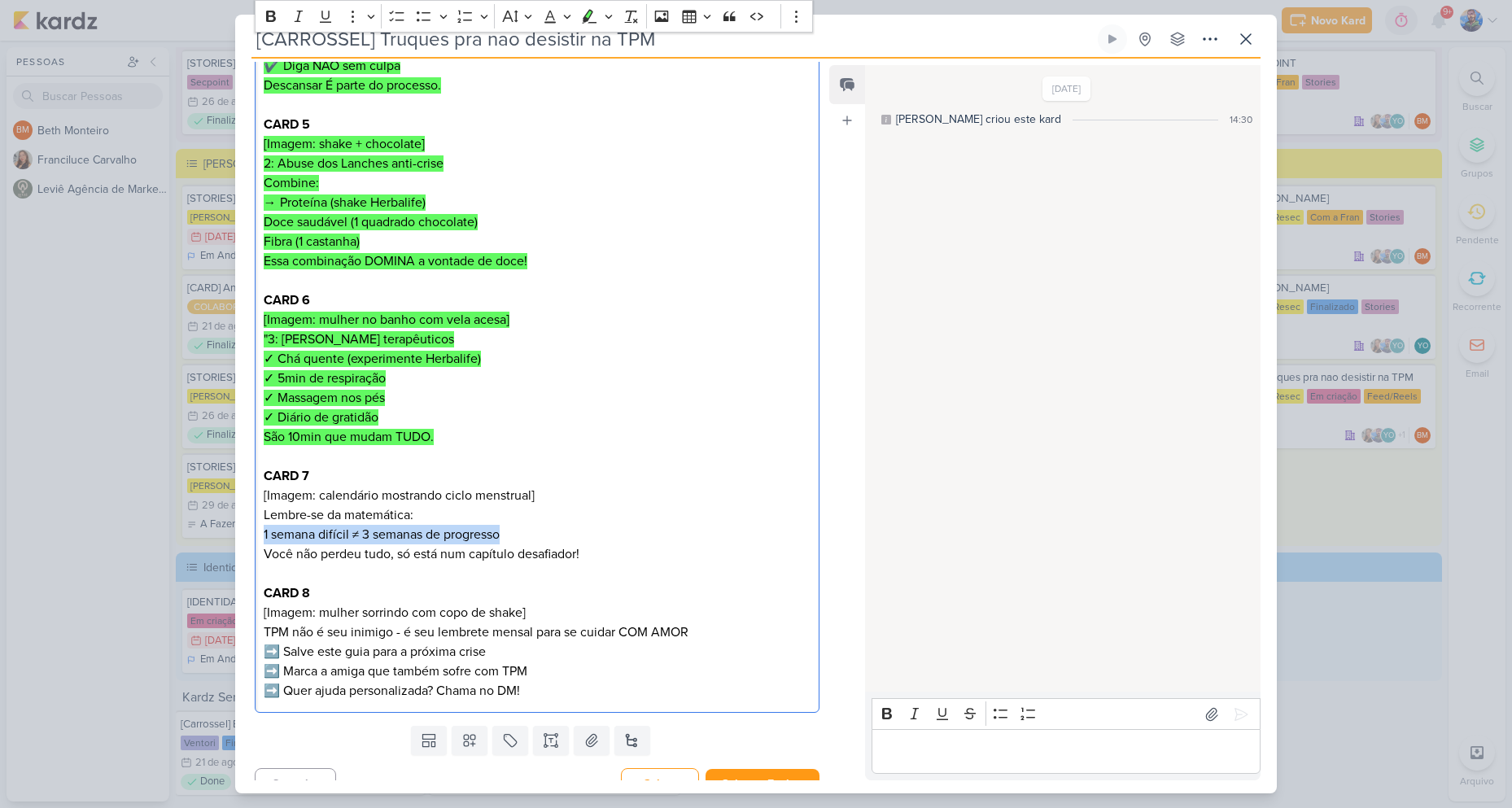
click at [574, 513] on p "CARD 7 [Imagem: calendário mostrando ciclo menstrual] Lembre-se da matemática: …" at bounding box center [537, 515] width 547 height 98
drag, startPoint x: 263, startPoint y: 527, endPoint x: 590, endPoint y: 539, distance: 327.2
click at [590, 539] on p "CARD 7 [Imagem: calendário mostrando ciclo menstrual] Lembre-se da matemática: …" at bounding box center [537, 515] width 547 height 98
click at [581, 486] on p "CARD 7 [Imagem: calendário mostrando ciclo menstrual] Lembre-se da matemática: …" at bounding box center [537, 515] width 547 height 98
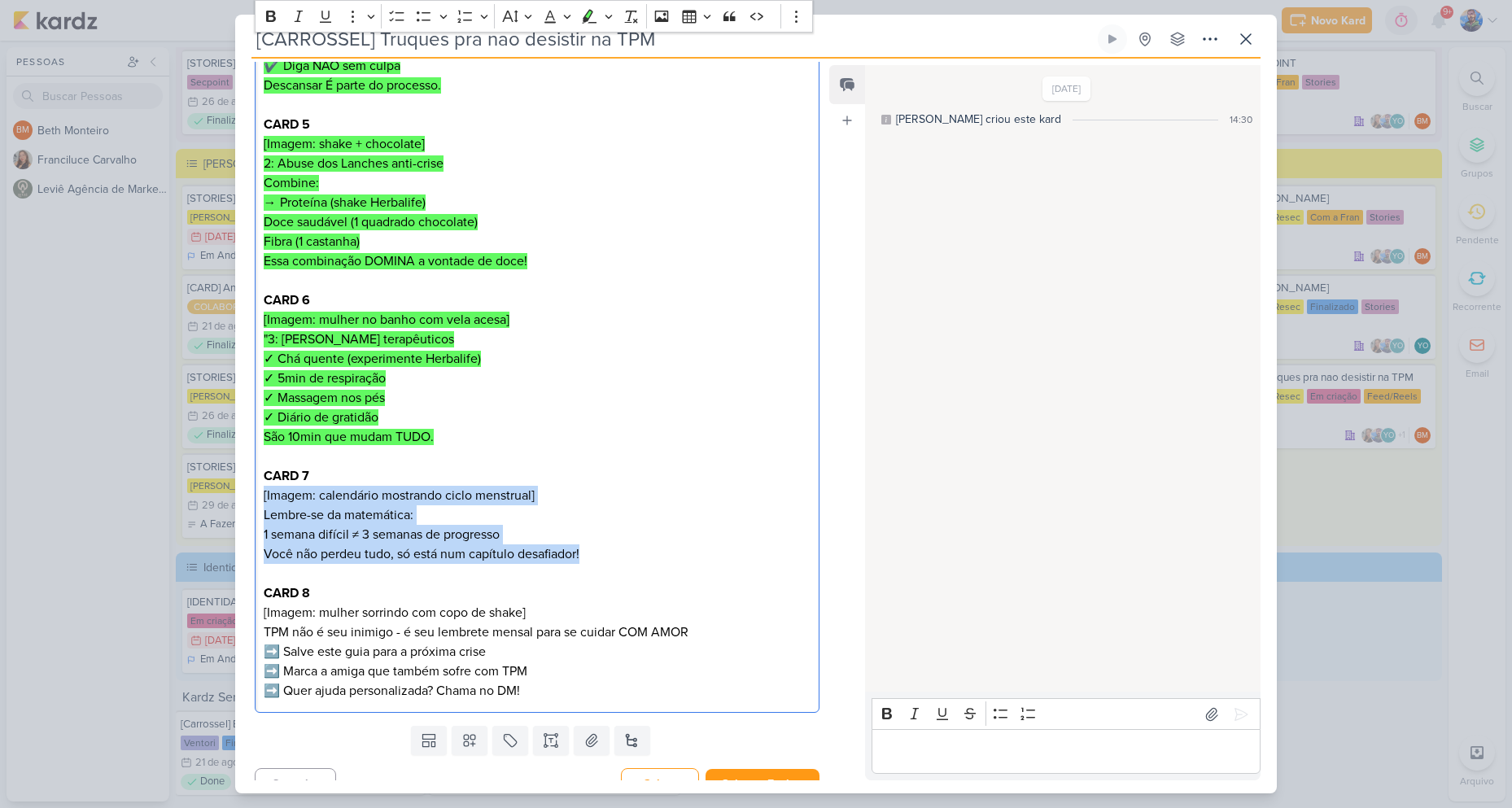
drag, startPoint x: 601, startPoint y: 526, endPoint x: 264, endPoint y: 464, distance: 342.7
click at [264, 466] on p "CARD 7 [Imagem: calendário mostrando ciclo menstrual] Lembre-se da matemática: …" at bounding box center [537, 515] width 547 height 98
click at [593, 18] on icon "Editor toolbar" at bounding box center [589, 17] width 17 height 17
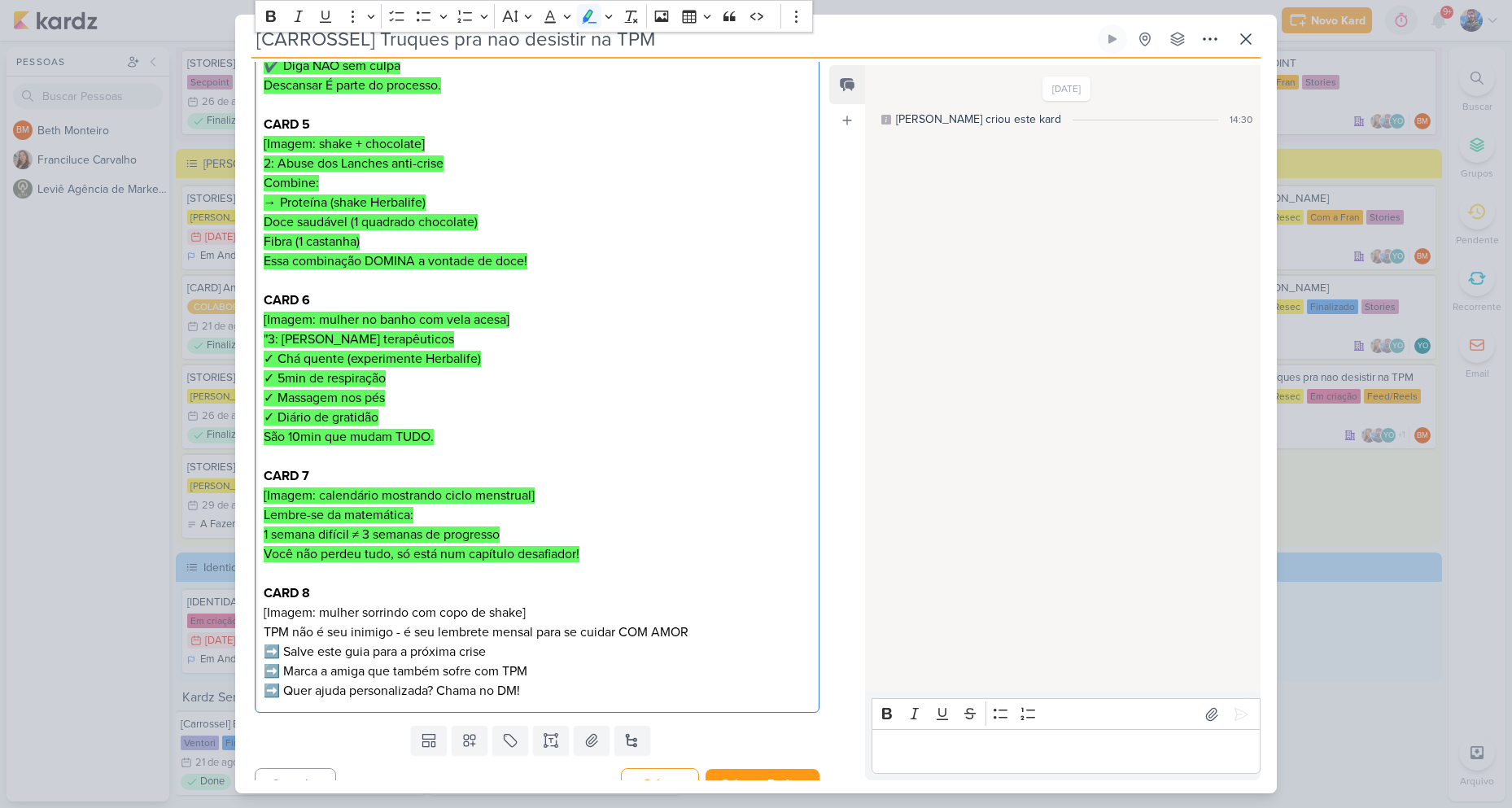
click at [659, 427] on p "São 10min que mudam TUDO." at bounding box center [537, 436] width 547 height 19
click at [565, 546] on mark "Você não perdeu tudo, só está num capítulo desafiador!" at bounding box center [422, 554] width 315 height 17
drag, startPoint x: 265, startPoint y: 608, endPoint x: 392, endPoint y: 611, distance: 127.0
click at [392, 611] on p "CARD 8 [Imagem: mulher sorrindo com copo de shake] TPM não é seu inimigo - é se…" at bounding box center [537, 612] width 547 height 58
click at [428, 604] on p "CARD 8 [Imagem: mulher sorrindo com copo de shake] TPM não é seu inimigo - é se…" at bounding box center [537, 612] width 547 height 58
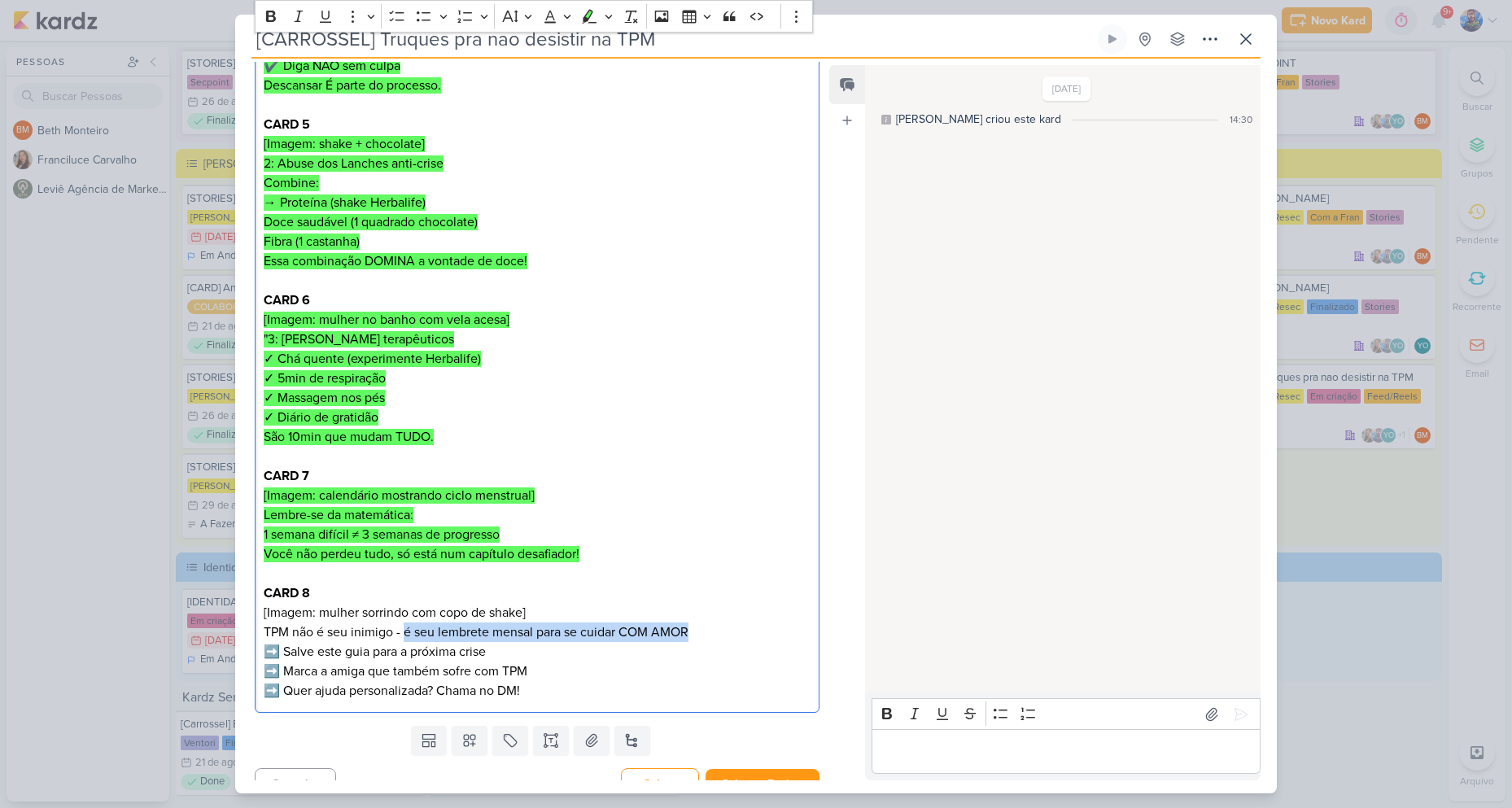
drag, startPoint x: 405, startPoint y: 608, endPoint x: 704, endPoint y: 602, distance: 299.1
click at [704, 602] on p "CARD 8 [Imagem: mulher sorrindo com copo de shake] TPM não é seu inimigo - é se…" at bounding box center [537, 612] width 547 height 58
click at [708, 609] on p "CARD 8 [Imagem: mulher sorrindo com copo de shake] TPM não é seu inimigo - é se…" at bounding box center [537, 612] width 547 height 58
drag, startPoint x: 284, startPoint y: 631, endPoint x: 493, endPoint y: 623, distance: 209.2
click at [493, 642] on p "➡️ Salve este guia para a próxima crise ➡️ Marca a amiga que também sofre com T…" at bounding box center [537, 671] width 547 height 58
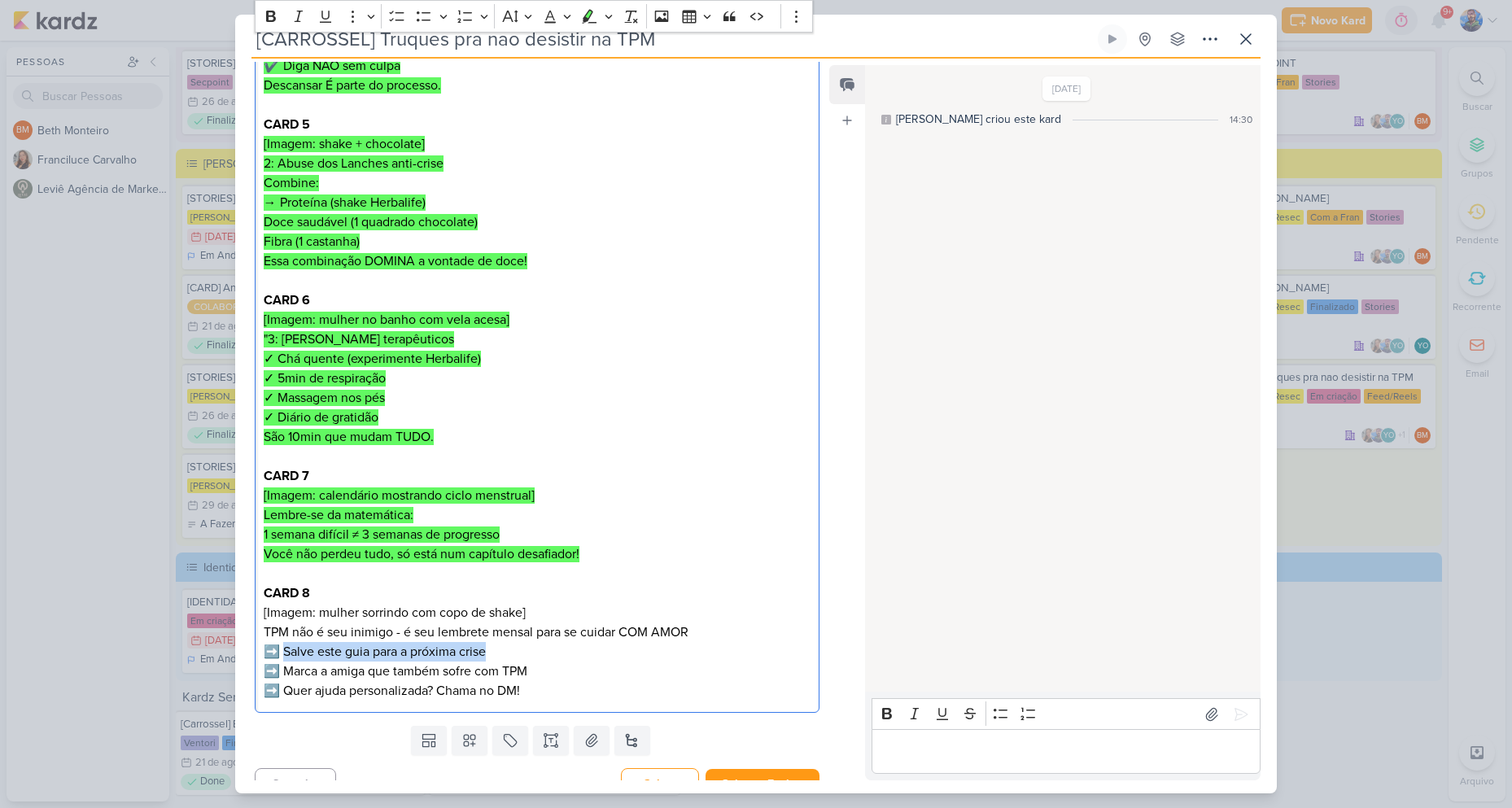
click at [596, 642] on p "➡️ Salve este guia para a próxima crise ➡️ Marca a amiga que também sofre com T…" at bounding box center [537, 671] width 547 height 58
drag, startPoint x: 285, startPoint y: 633, endPoint x: 491, endPoint y: 636, distance: 206.0
click at [491, 642] on p "➡️ Salve este guia para a próxima crise ➡️ Marca a amiga que também sofre com T…" at bounding box center [537, 671] width 547 height 58
drag, startPoint x: 284, startPoint y: 650, endPoint x: 541, endPoint y: 648, distance: 257.0
click at [541, 648] on p "➡️ Salve este guia para a próxima crise ➡️ Marca a amiga que também sofre com T…" at bounding box center [537, 671] width 547 height 58
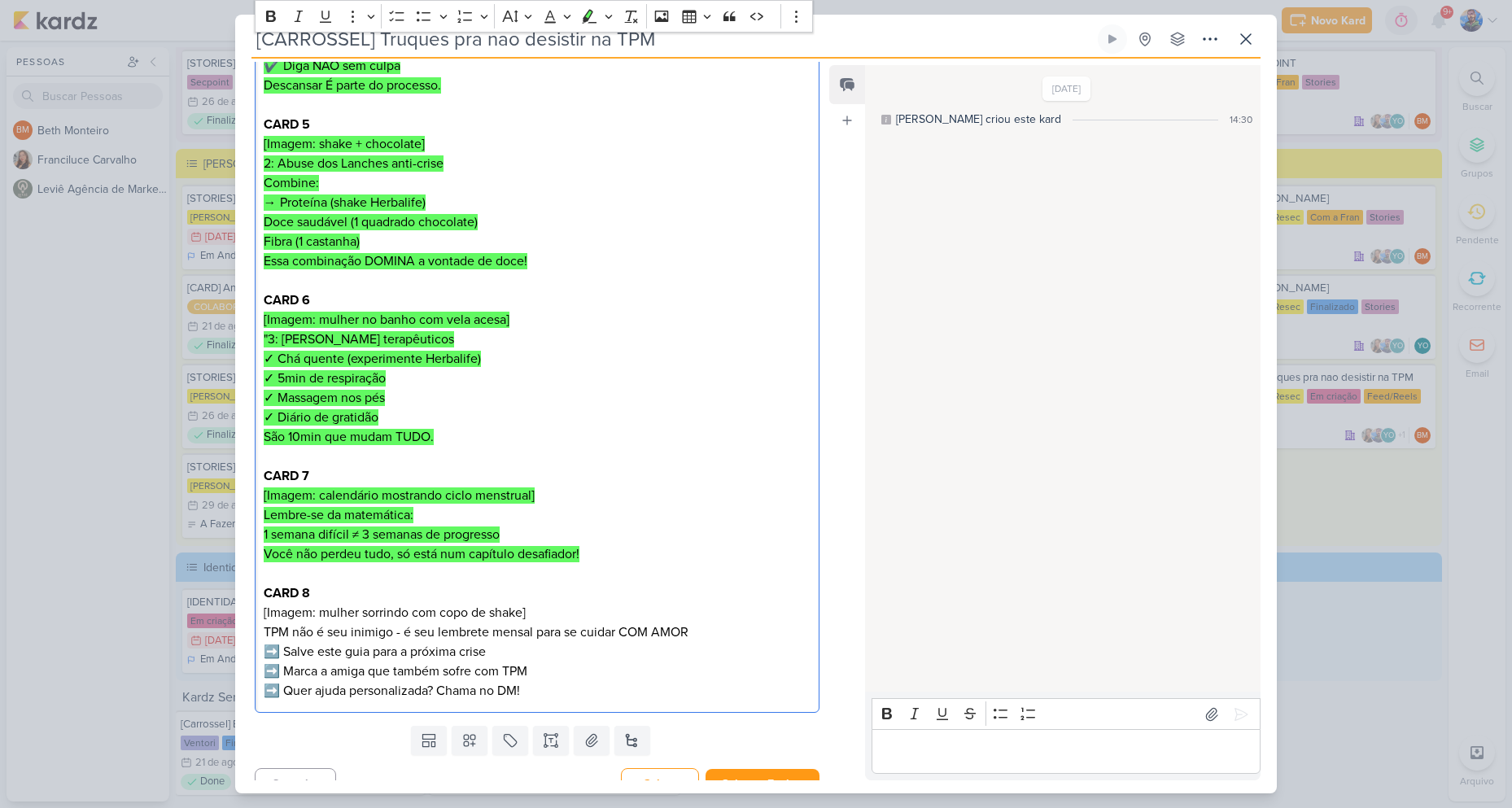
click at [526, 665] on p "➡️ Salve este guia para a próxima crise ➡️ Marca a amiga que também sofre com T…" at bounding box center [537, 671] width 547 height 58
drag, startPoint x: 525, startPoint y: 665, endPoint x: 276, endPoint y: 660, distance: 249.1
click at [276, 660] on p "➡️ Salve este guia para a próxima crise ➡️ Marca a amiga que também sofre com T…" at bounding box center [537, 671] width 547 height 58
click at [568, 672] on p "➡️ Salve este guia para a próxima crise ➡️ Marca a amiga que também sofre com T…" at bounding box center [537, 671] width 547 height 58
click at [582, 642] on p "➡️ Salve este guia para a próxima crise ➡️ Marca a amiga que também sofre com T…" at bounding box center [537, 671] width 547 height 58
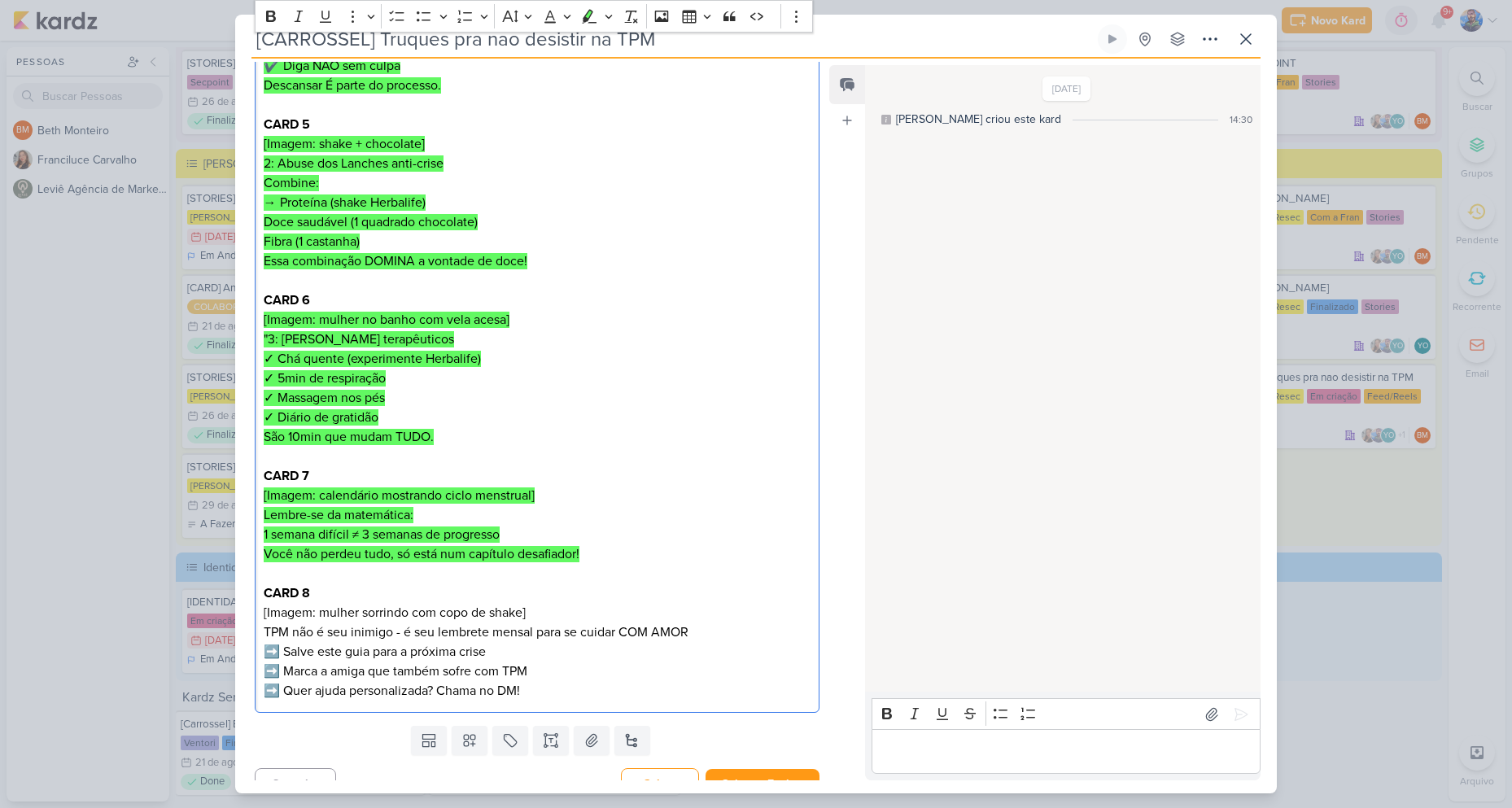
click at [548, 662] on p "➡️ Salve este guia para a próxima crise ➡️ Marca a amiga que também sofre com T…" at bounding box center [537, 671] width 547 height 58
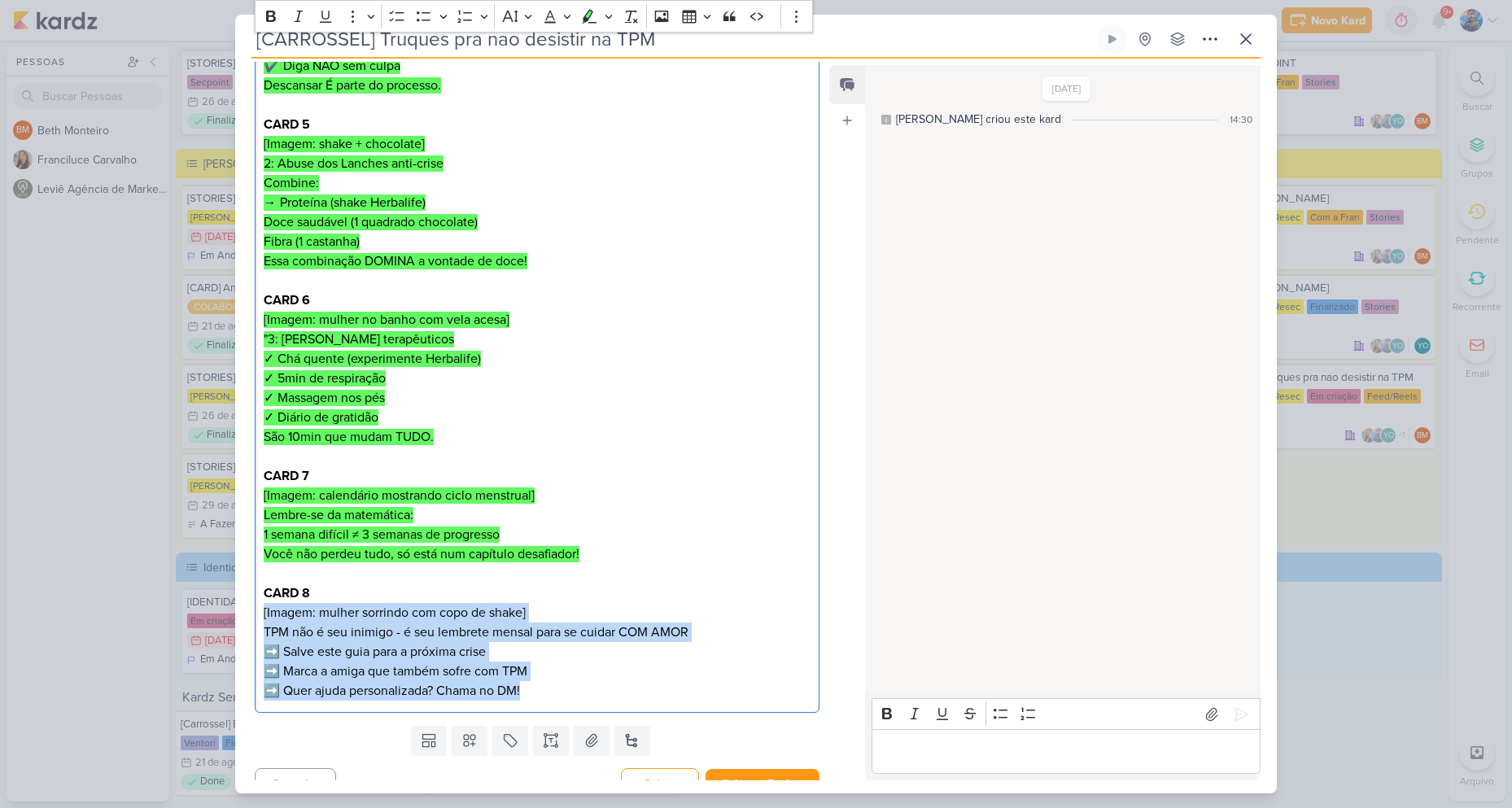
drag, startPoint x: 535, startPoint y: 667, endPoint x: 258, endPoint y: 588, distance: 288.0
click at [258, 588] on div "CARD 1 [Imagem: ilustração de calendário com dias marcados em vermelho] TPM che…" at bounding box center [537, 86] width 565 height 1255
click at [579, 14] on button "Highlight" at bounding box center [589, 16] width 24 height 24
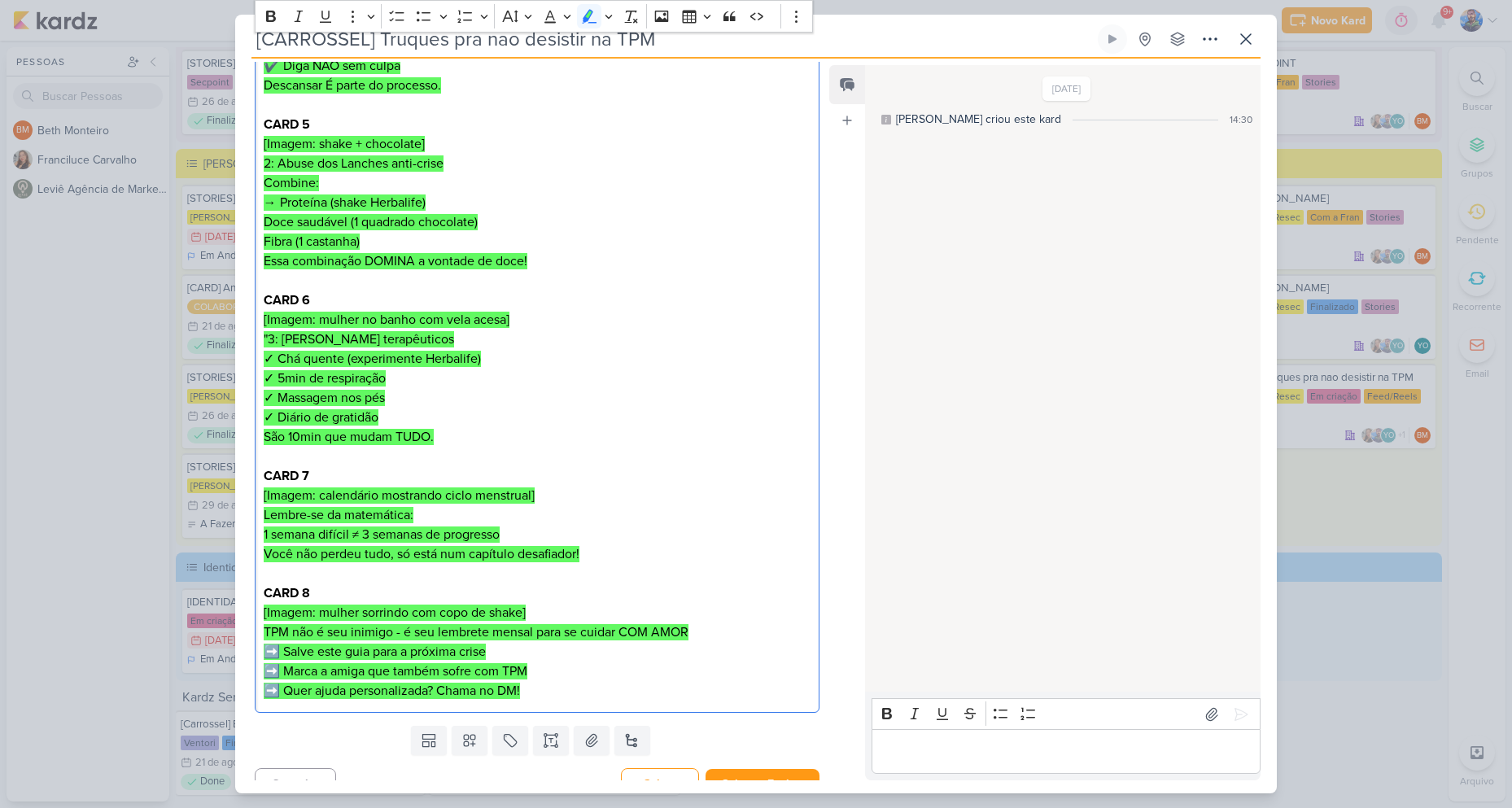
click at [659, 517] on p "CARD 7 [Imagem: calendário mostrando ciclo menstrual] Lembre-se da matemática: …" at bounding box center [537, 515] width 547 height 98
click at [588, 734] on icon at bounding box center [591, 740] width 11 height 12
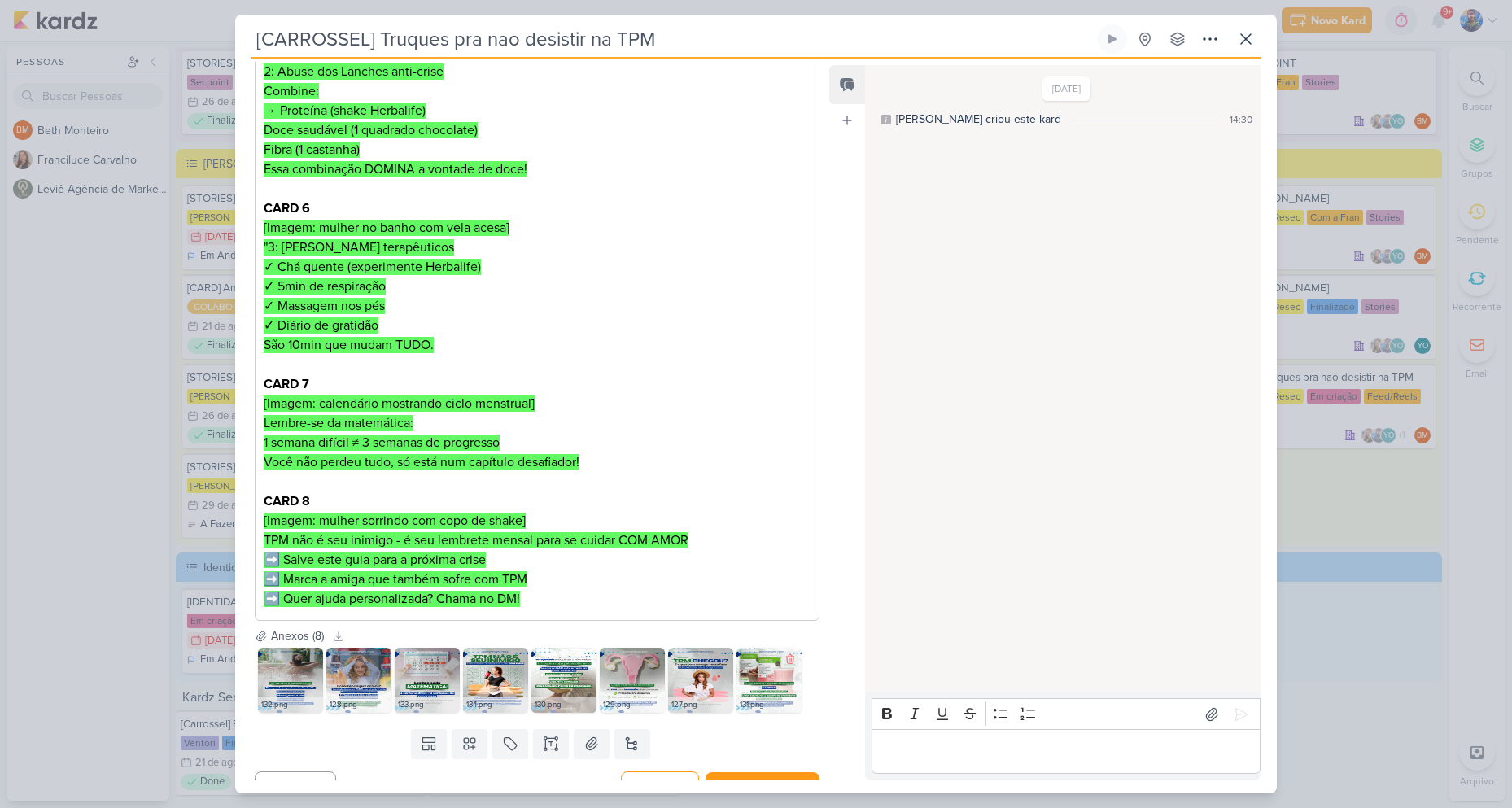
scroll to position [972, 0]
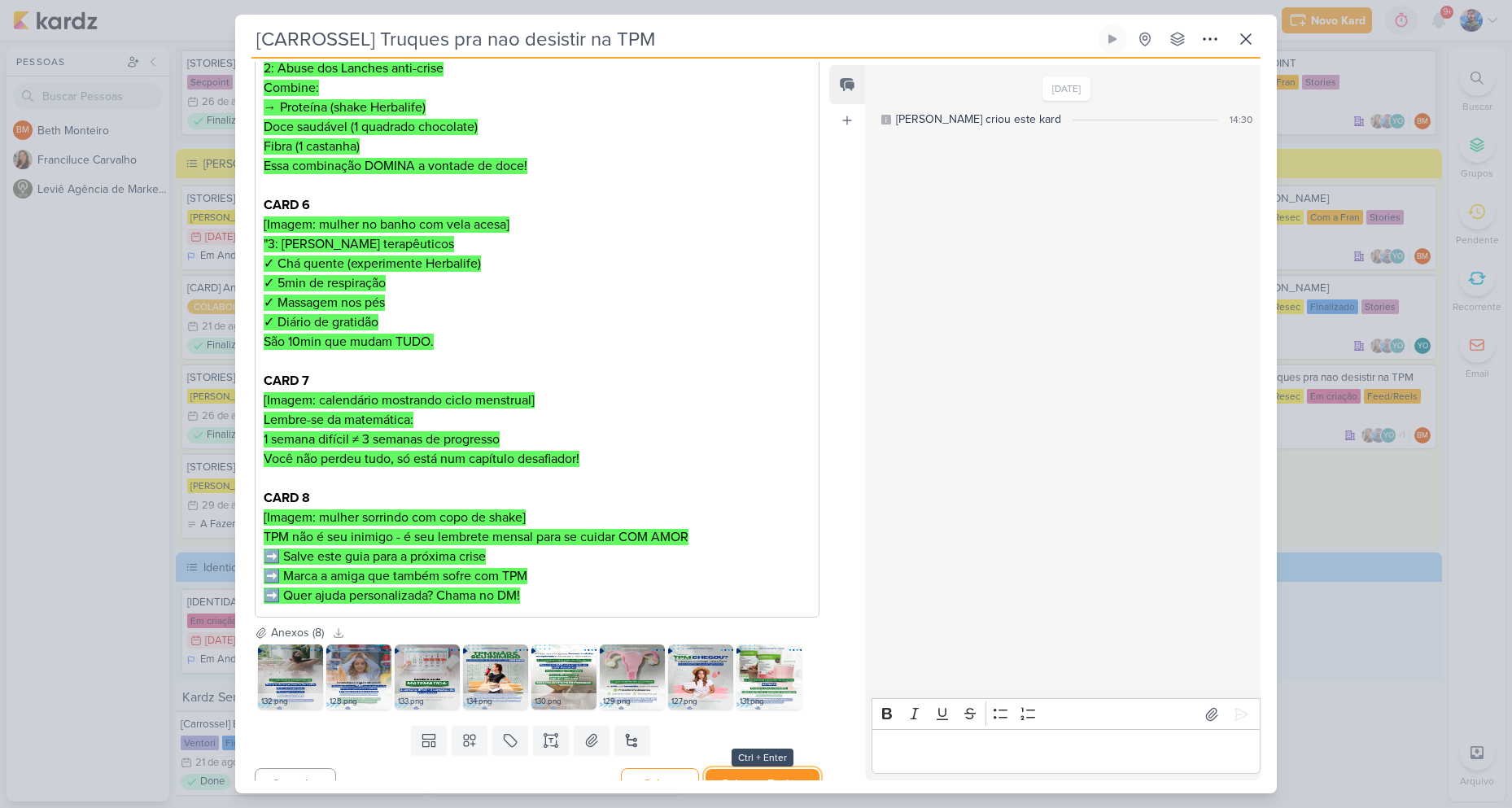
click at [773, 768] on button "Salvar e Fechar" at bounding box center [762, 783] width 113 height 30
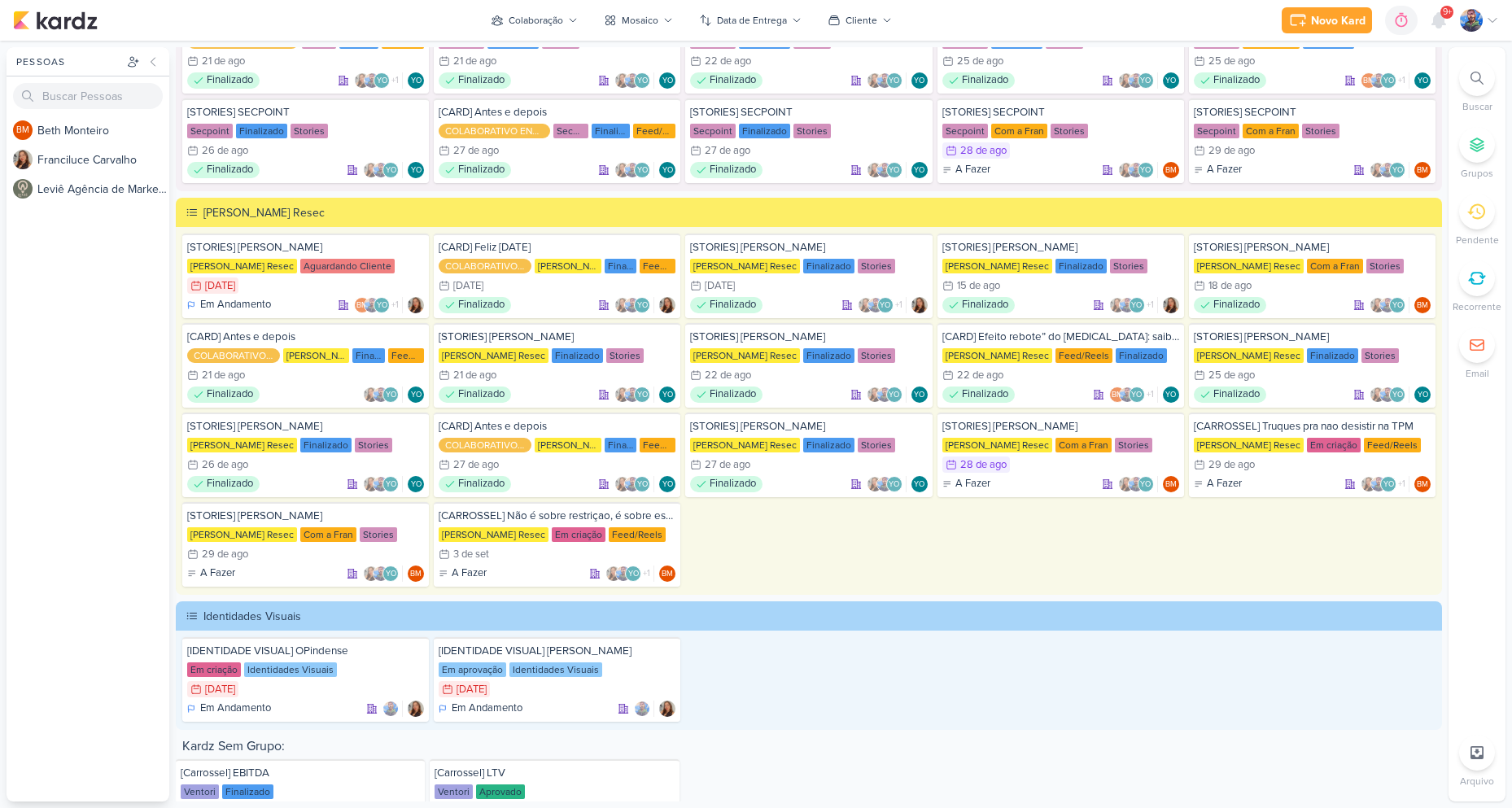
scroll to position [2730, 0]
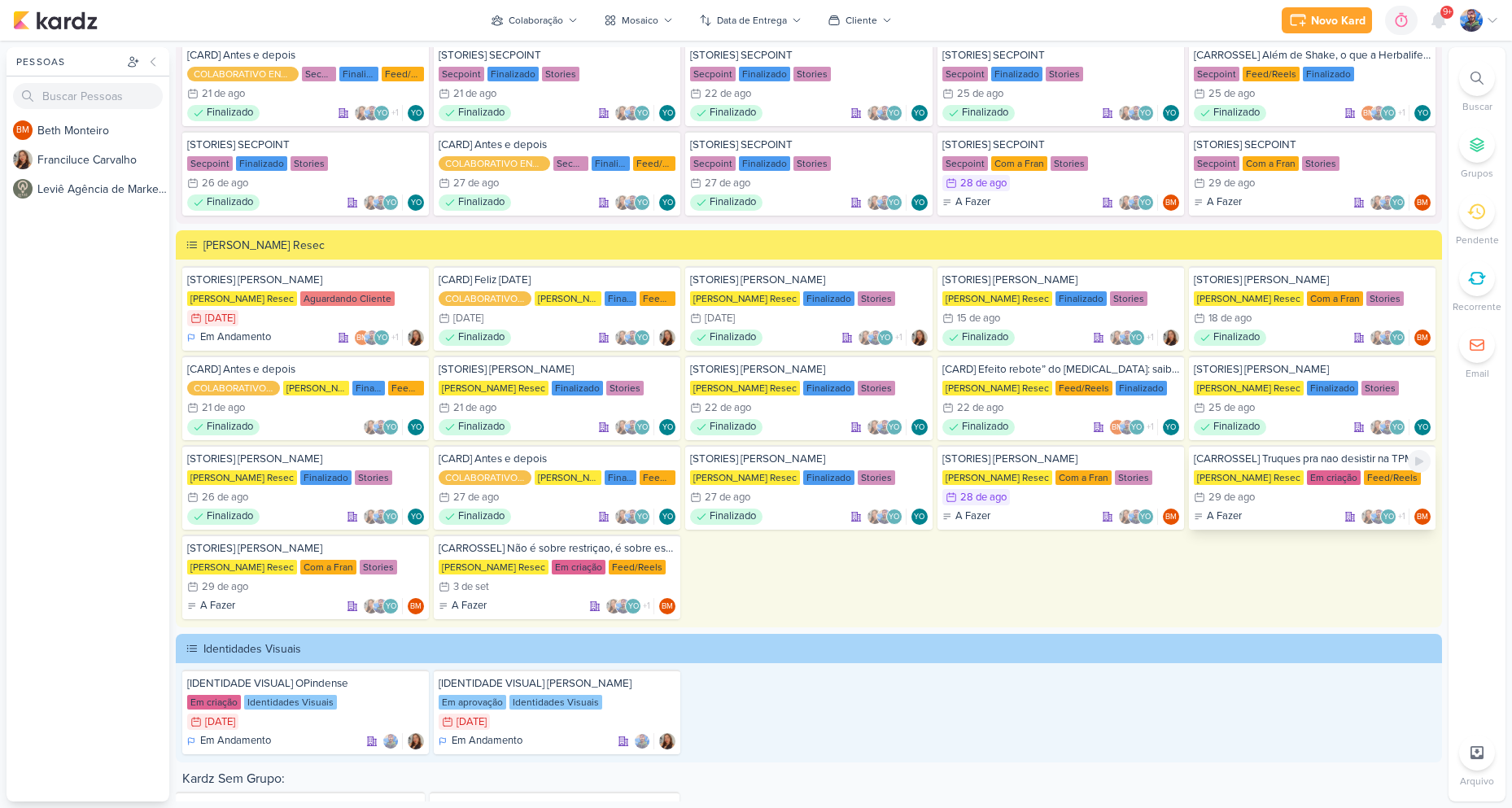
click at [1249, 495] on div "29 de ago" at bounding box center [1232, 497] width 46 height 10
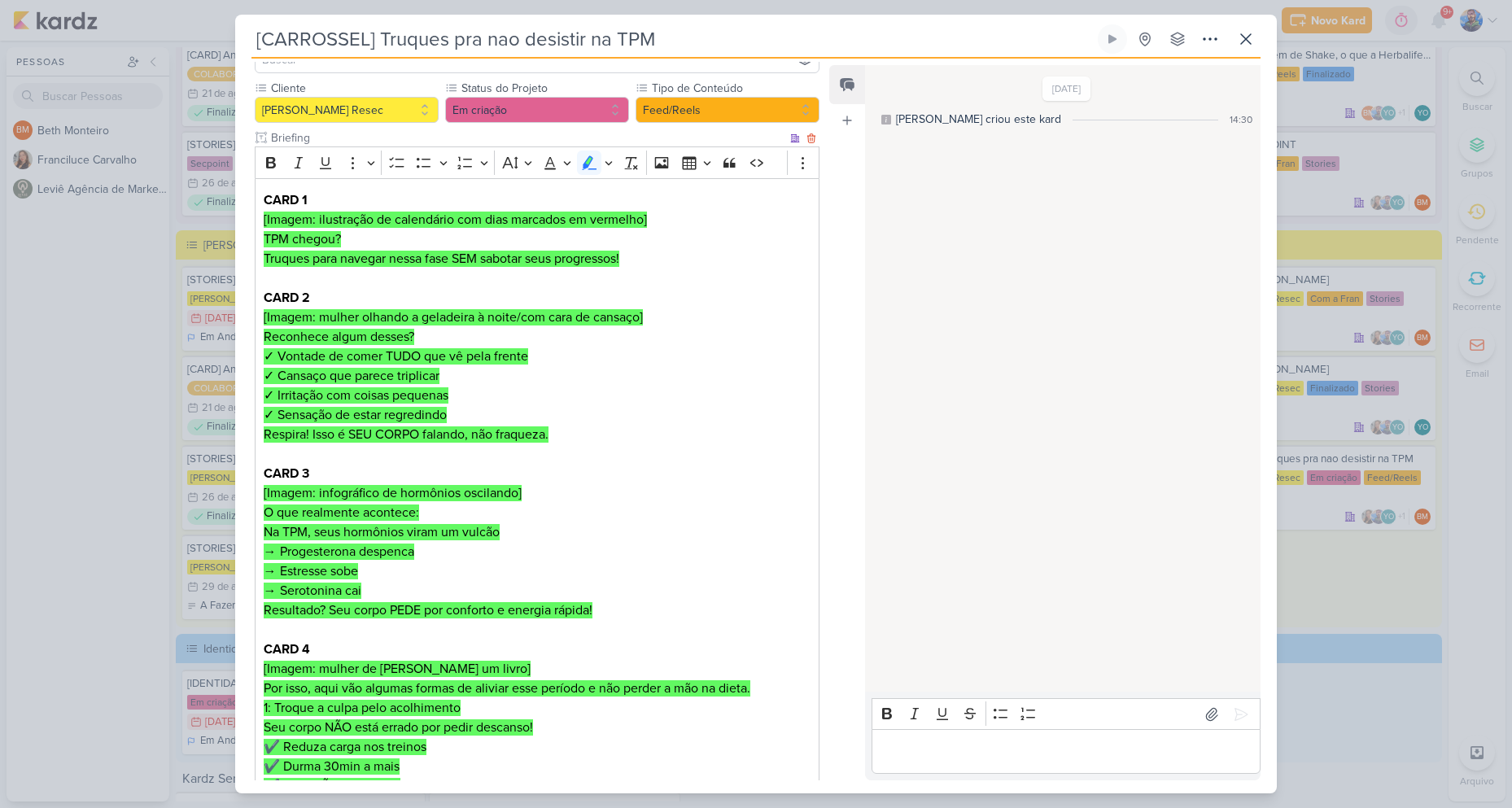
scroll to position [0, 0]
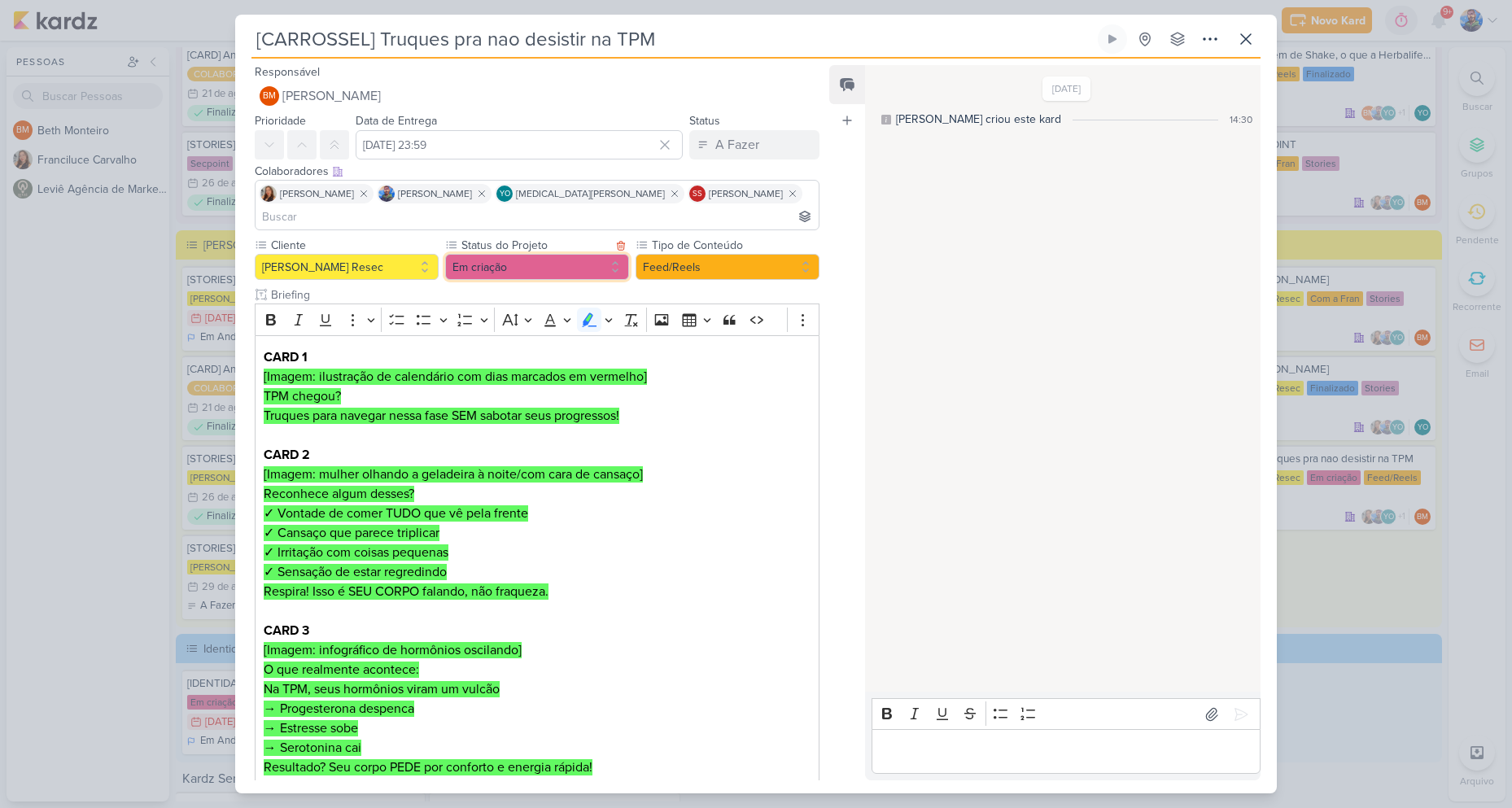
click at [568, 254] on button "Em criação" at bounding box center [536, 267] width 184 height 26
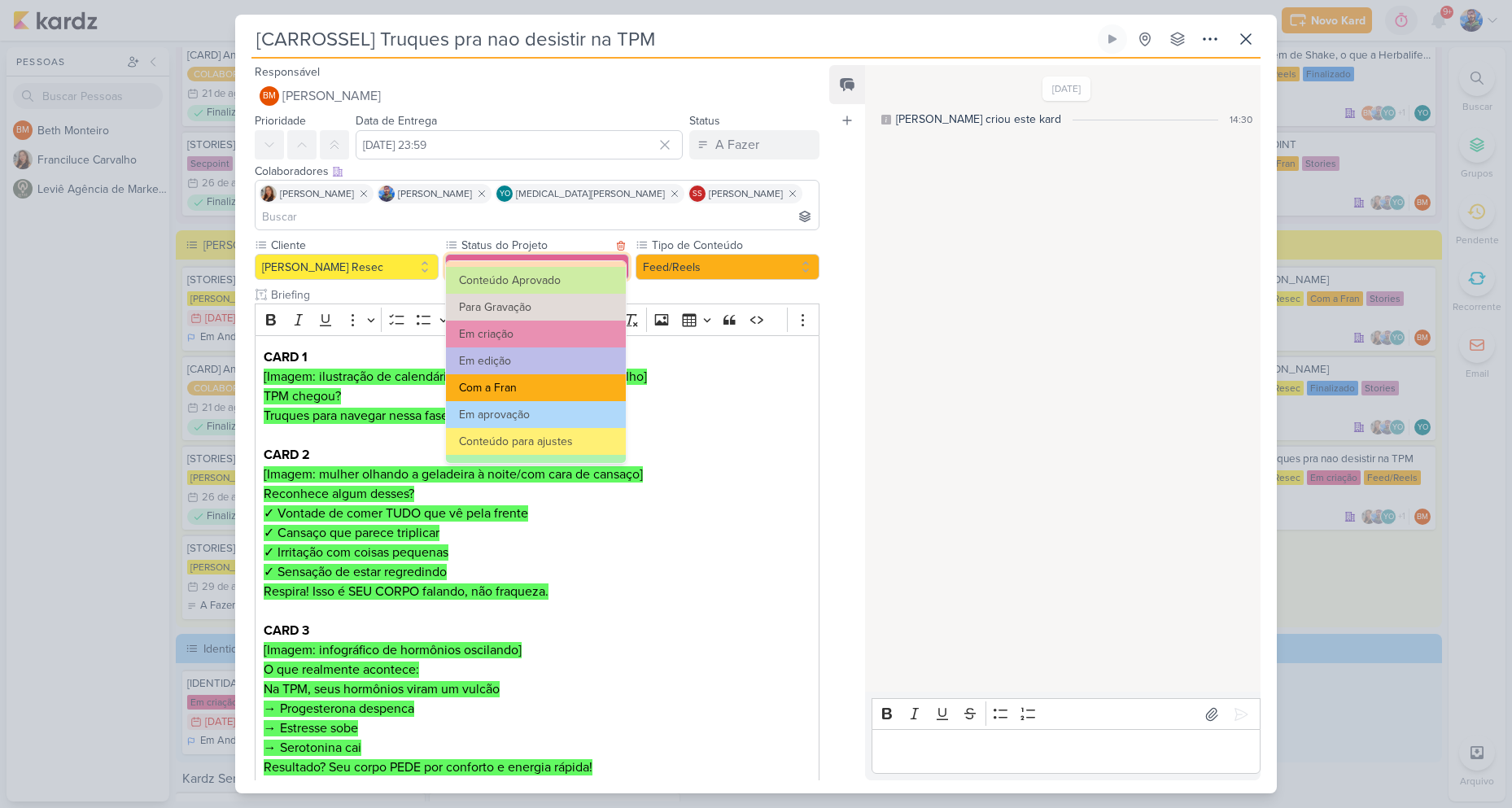
scroll to position [81, 0]
click at [569, 379] on button "Com a Fran" at bounding box center [535, 386] width 180 height 27
